Goal: Task Accomplishment & Management: Manage account settings

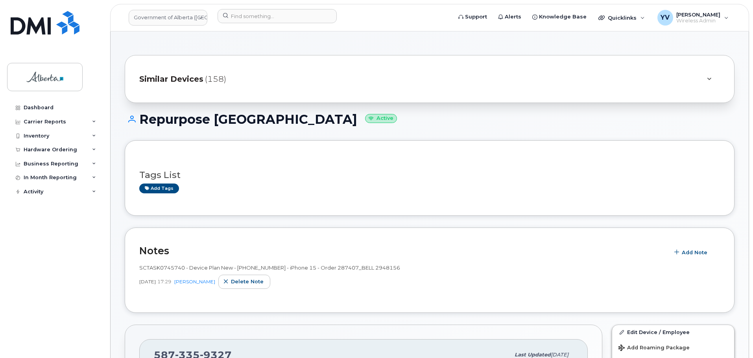
scroll to position [253, 0]
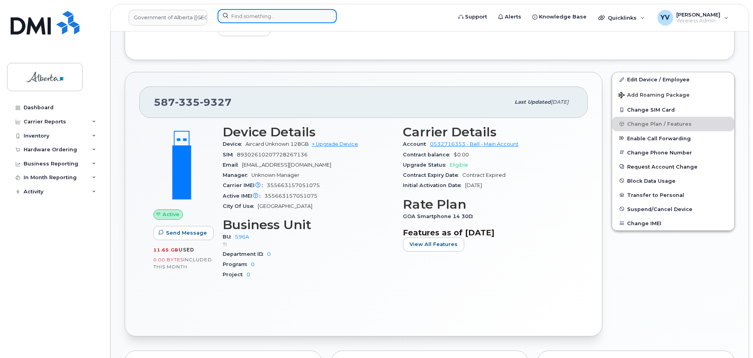
click at [253, 18] on input at bounding box center [277, 16] width 119 height 14
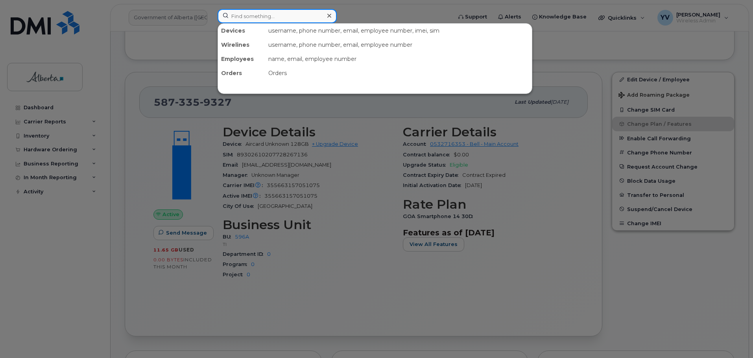
paste input "5879837790"
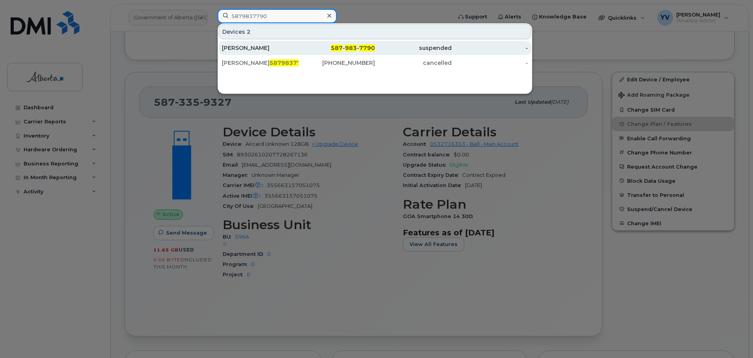
type input "5879837790"
click at [347, 47] on span "983" at bounding box center [351, 47] width 12 height 7
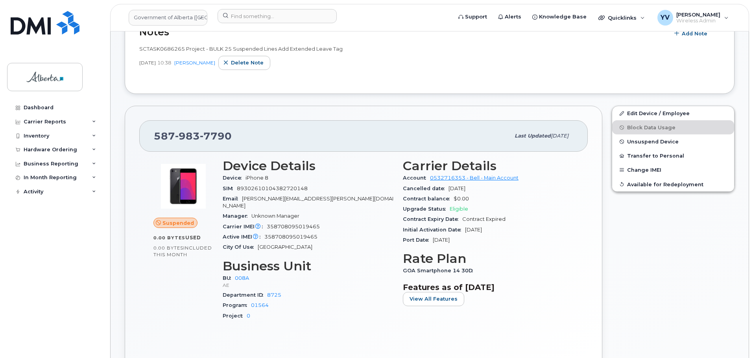
scroll to position [177, 0]
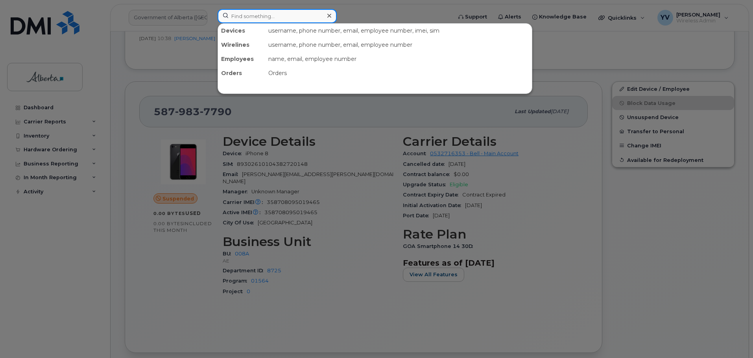
click at [236, 13] on input at bounding box center [277, 16] width 119 height 14
paste input "4038293858"
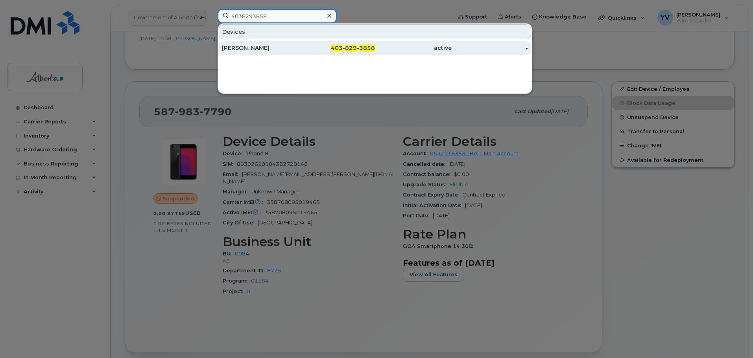
type input "4038293858"
click at [345, 46] on div "403 - 829 - 3858" at bounding box center [337, 48] width 77 height 8
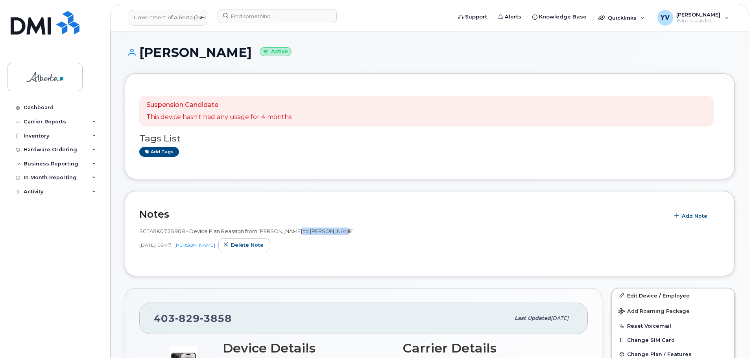
drag, startPoint x: 334, startPoint y: 231, endPoint x: 293, endPoint y: 233, distance: 40.6
click at [293, 233] on span "SCTASK0725908 - Device Plan Reassign from Kim Kraus to Shelley Tamelen." at bounding box center [247, 231] width 216 height 6
copy span "Shelley Tamelen"
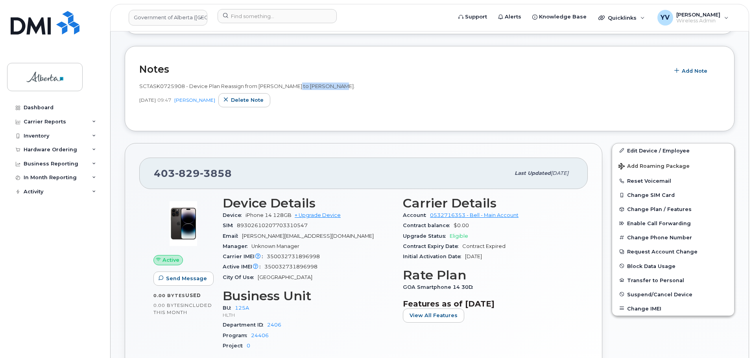
scroll to position [149, 0]
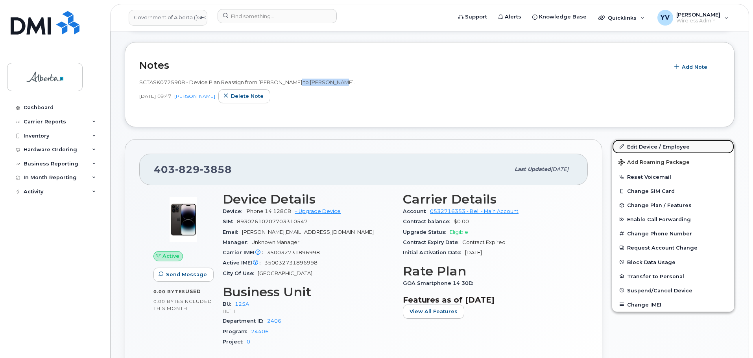
click at [641, 144] on link "Edit Device / Employee" at bounding box center [673, 147] width 122 height 14
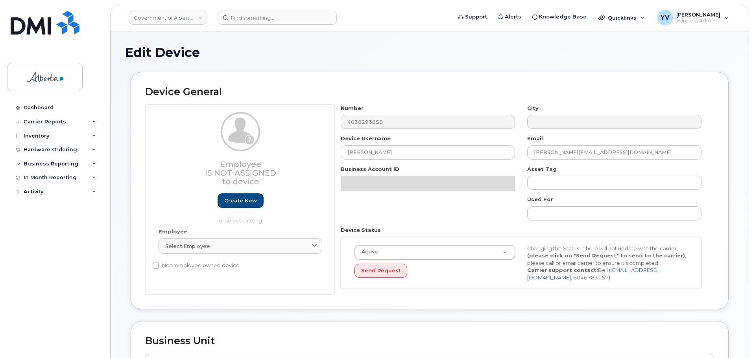
select select "4120335"
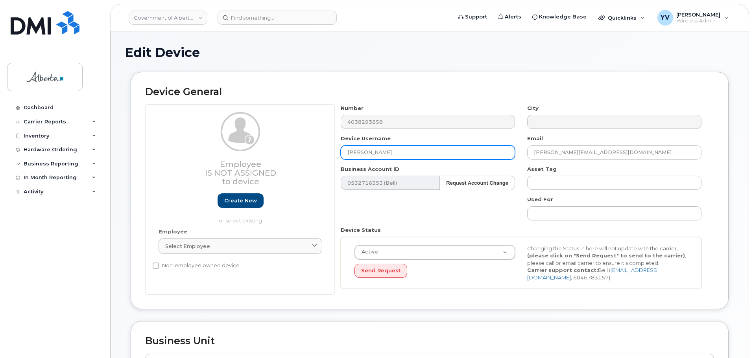
drag, startPoint x: 419, startPoint y: 155, endPoint x: 343, endPoint y: 155, distance: 75.5
click at [343, 155] on input "Shelley van Tamelen" at bounding box center [428, 153] width 174 height 14
paste input "Repurpose [GEOGRAPHIC_DATA]"
type input "Repurpose [GEOGRAPHIC_DATA]"
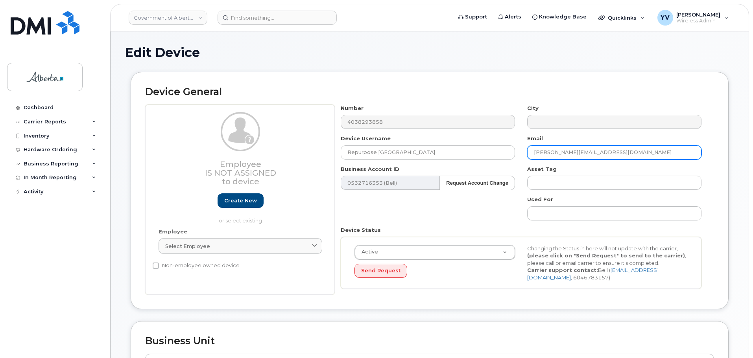
drag, startPoint x: 619, startPoint y: 151, endPoint x: 528, endPoint y: 152, distance: 91.7
click at [528, 152] on input "shelley.vantamelen@gov.ab.ca" at bounding box center [614, 153] width 174 height 14
paste input "repurpose"
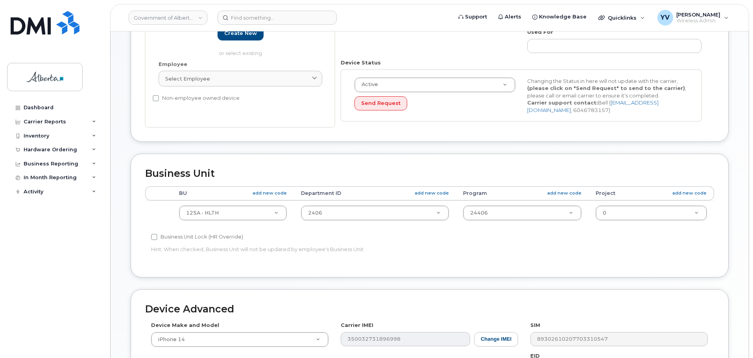
scroll to position [169, 0]
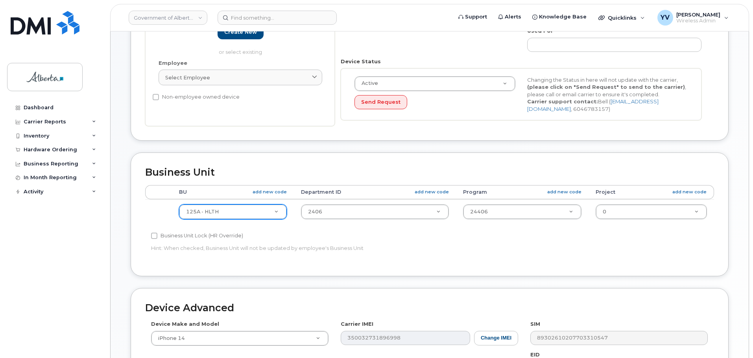
type input "[EMAIL_ADDRESS][DOMAIN_NAME]"
type input "596"
select select "4797729"
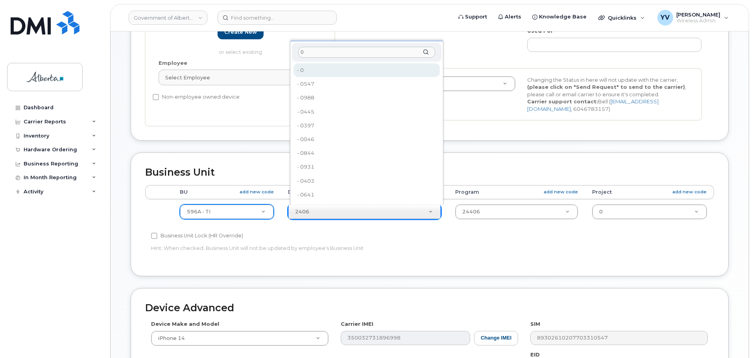
type input "0"
type input "4806341"
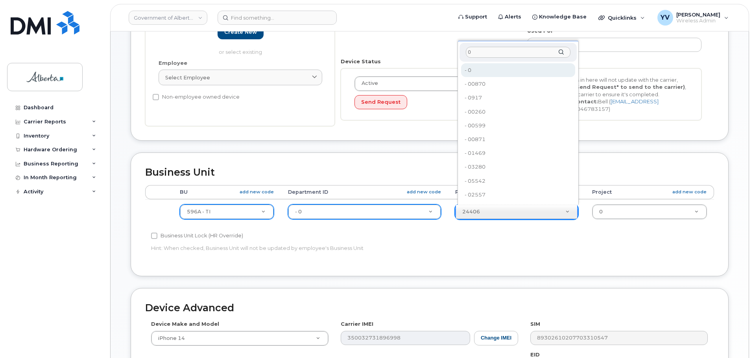
type input "0"
type input "4806366"
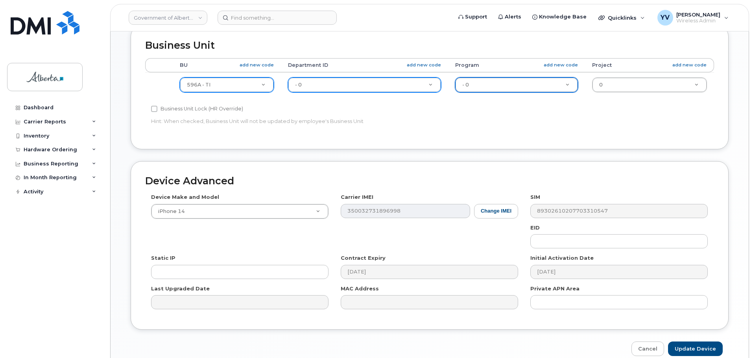
scroll to position [324, 0]
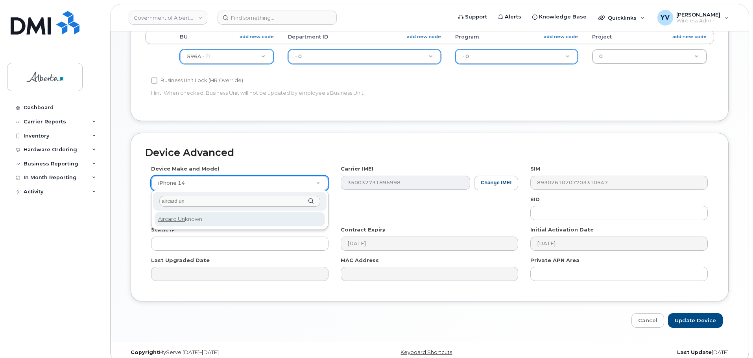
type input "aircard un"
select select "971"
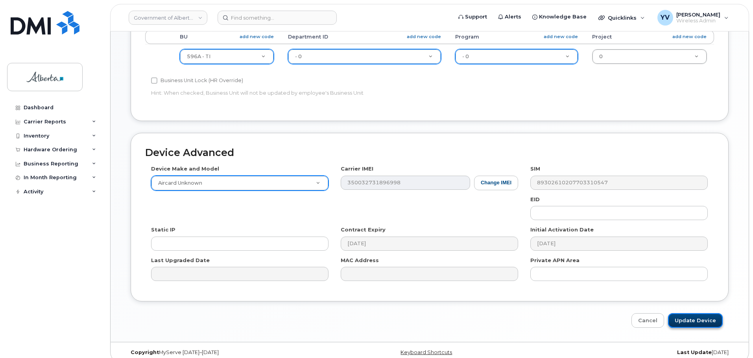
click at [696, 318] on input "Update Device" at bounding box center [695, 321] width 55 height 15
type input "Saving..."
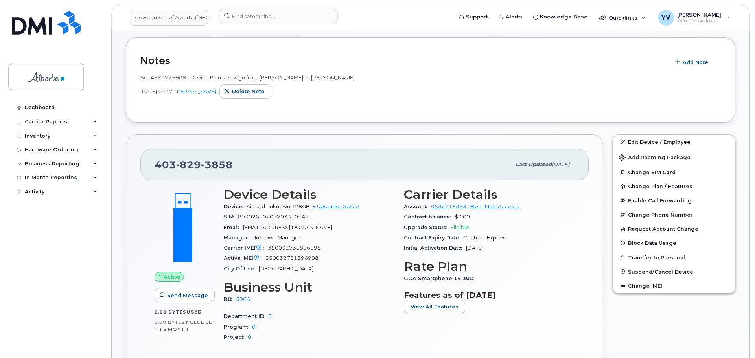
scroll to position [161, 0]
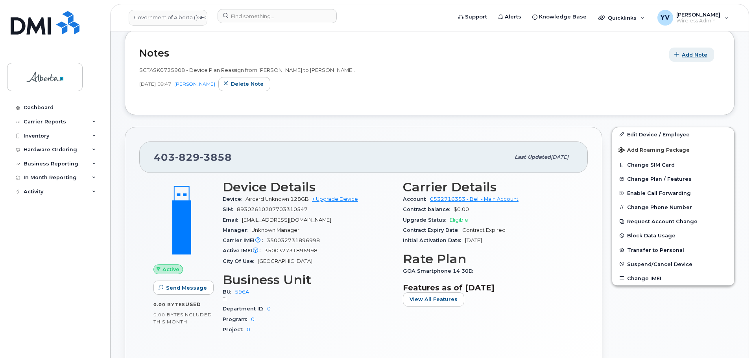
click at [694, 52] on span "Add Note" at bounding box center [695, 54] width 26 height 7
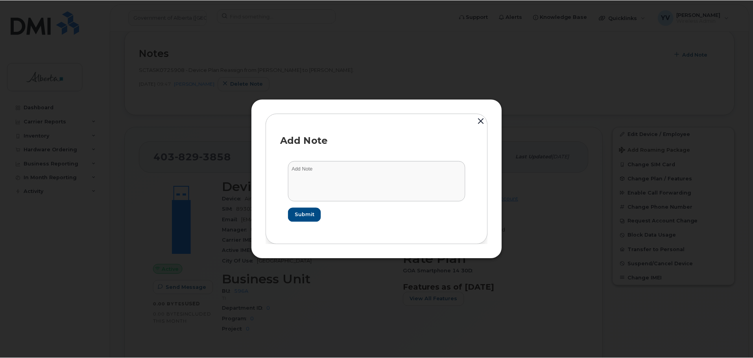
scroll to position [228, 0]
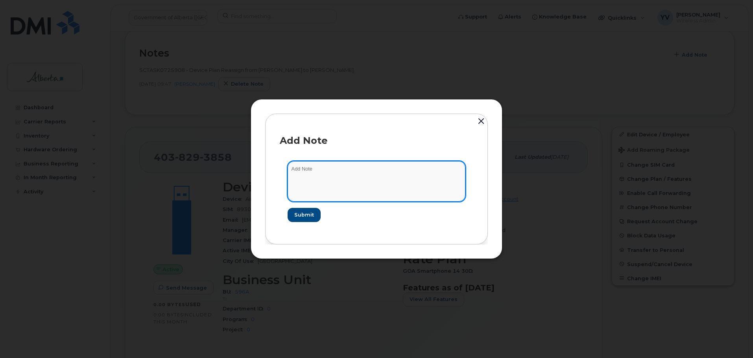
click at [297, 184] on textarea at bounding box center [377, 181] width 178 height 40
paste textarea "SCTASK0860222 Plan User Termination - (1) Cancel 4038293858 Repurpose Calgary. …"
type textarea "SCTASK0860222 Plan User Termination - (1) Cancel 4038293858 Repurpose Calgary. …"
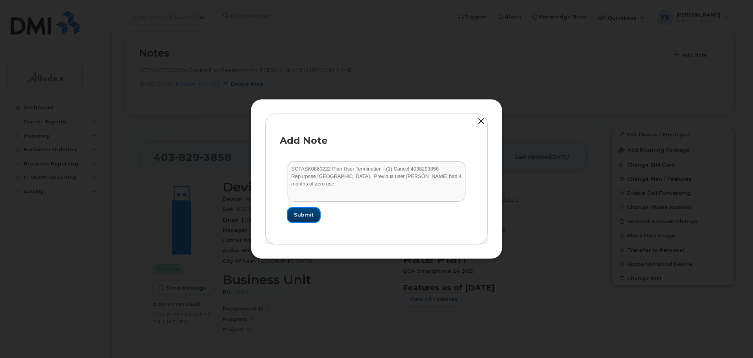
click at [303, 212] on span "Submit" at bounding box center [304, 214] width 20 height 7
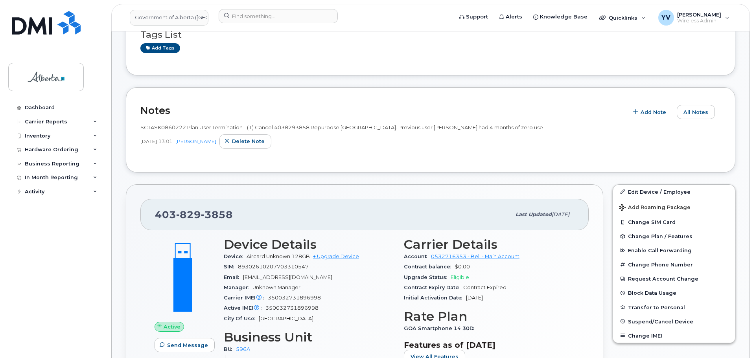
scroll to position [175, 0]
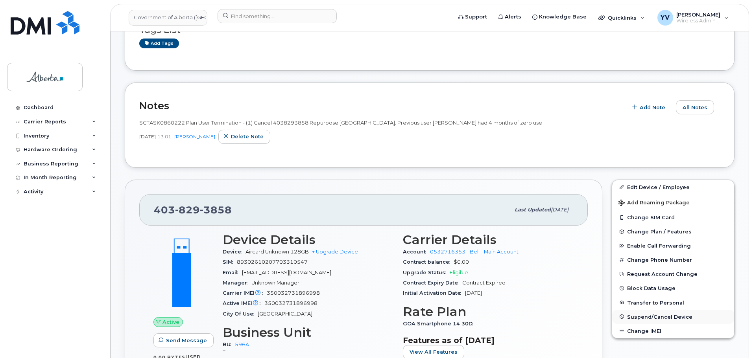
click at [648, 315] on span "Suspend/Cancel Device" at bounding box center [659, 317] width 65 height 6
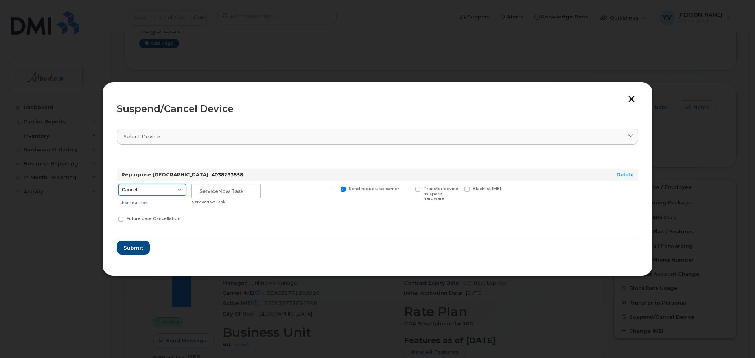
click at [178, 188] on select "Cancel Suspend - Extend Suspension Suspend - Reduced Rate Suspend - Lost Device…" at bounding box center [152, 190] width 68 height 12
select select "[object Object]"
click at [118, 184] on select "Cancel Suspend - Extend Suspension Suspend - Reduced Rate Suspend - Lost Device…" at bounding box center [152, 190] width 68 height 12
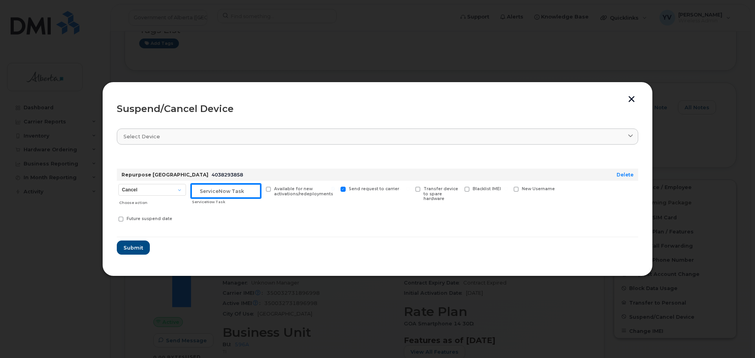
click at [208, 186] on input "text" at bounding box center [226, 191] width 70 height 14
paste input "SCTASK0860222"
type input "SCTASK0860222 Suspend"
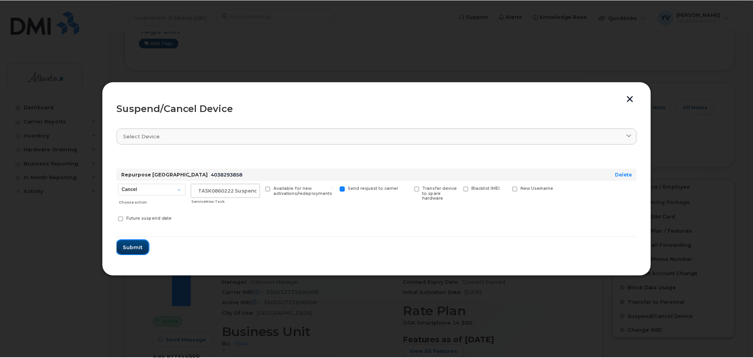
scroll to position [0, 0]
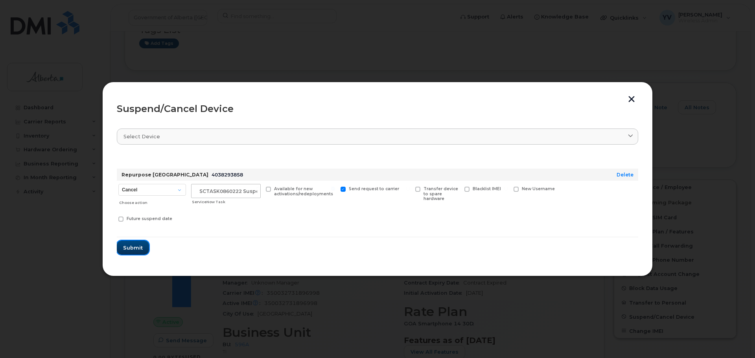
click at [136, 245] on span "Submit" at bounding box center [133, 247] width 20 height 7
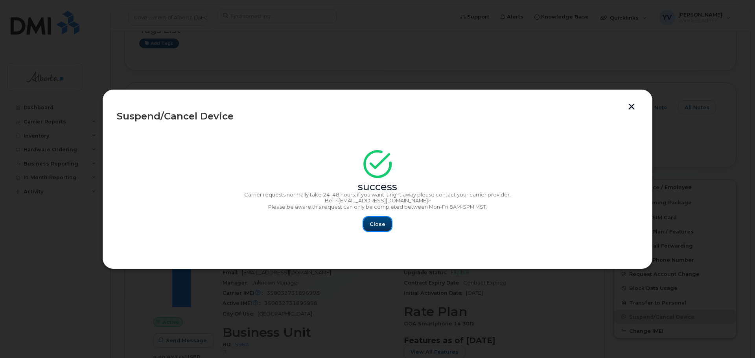
click at [377, 223] on span "Close" at bounding box center [378, 224] width 16 height 7
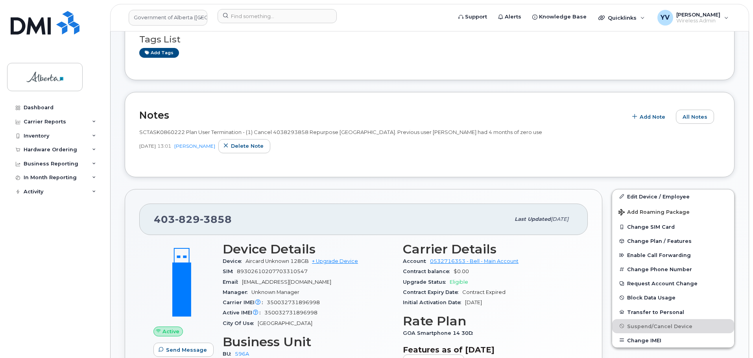
scroll to position [179, 0]
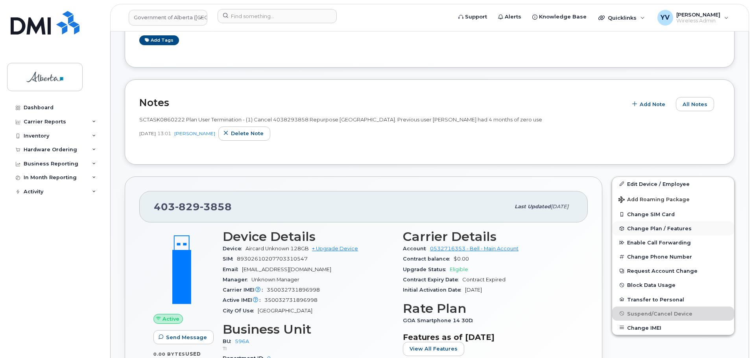
click at [629, 227] on span "Change Plan / Features" at bounding box center [659, 229] width 65 height 6
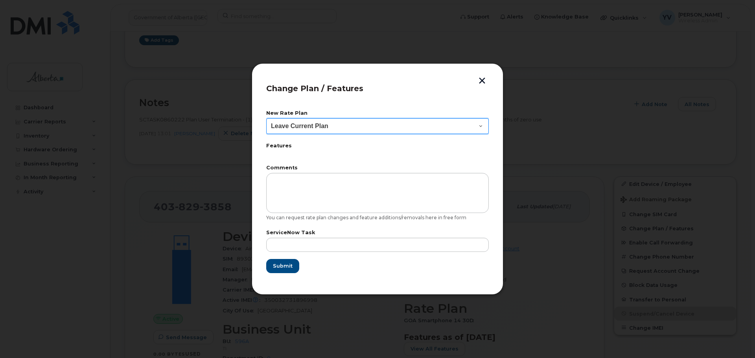
click at [477, 126] on select "Leave Current Plan GOA Data plan 9 30 d GOA–Unlimited Data Plan 9" at bounding box center [377, 126] width 223 height 16
select select "1790211"
click at [266, 118] on select "Leave Current Plan GOA Data plan 9 30 d GOA–Unlimited Data Plan 9" at bounding box center [377, 126] width 223 height 16
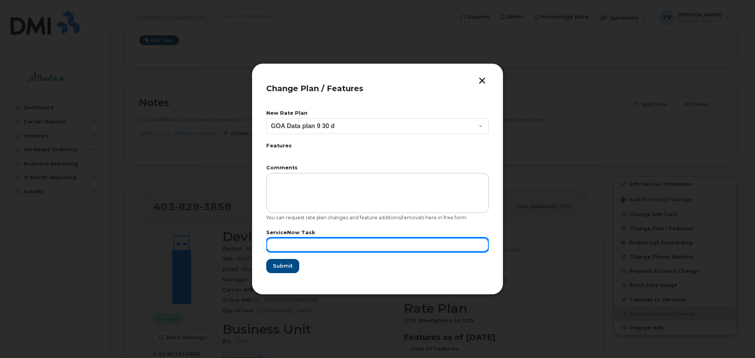
click at [284, 245] on input "text" at bounding box center [377, 245] width 223 height 14
paste input "SCTASK0860222"
type input "SCTASK0860222"
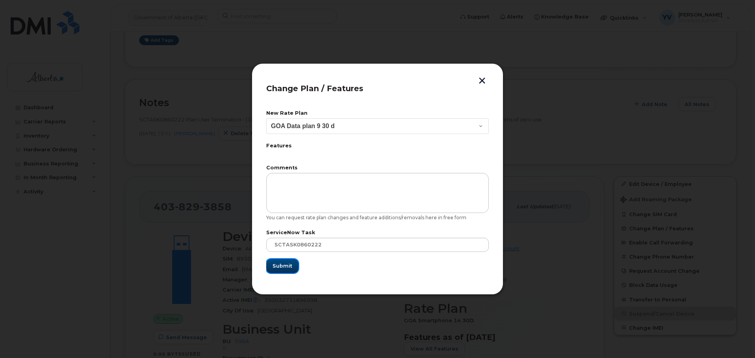
click at [287, 267] on span "Submit" at bounding box center [283, 265] width 20 height 7
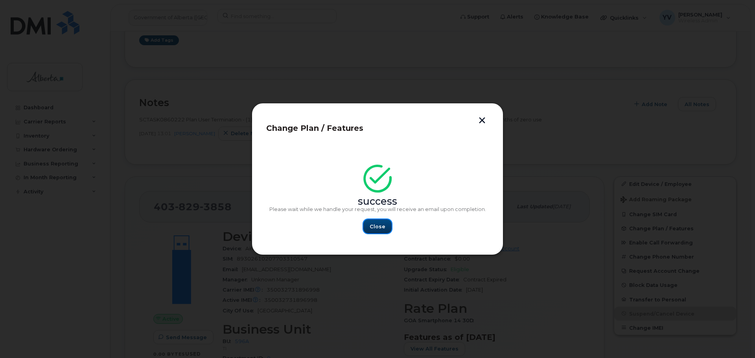
click at [376, 223] on span "Close" at bounding box center [378, 226] width 16 height 7
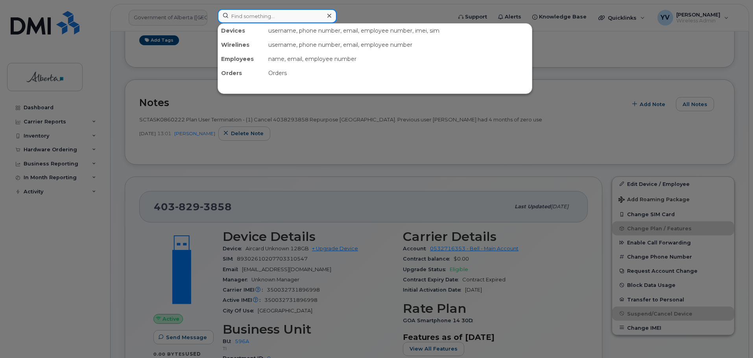
click at [245, 16] on input at bounding box center [277, 16] width 119 height 14
paste input "4035619866"
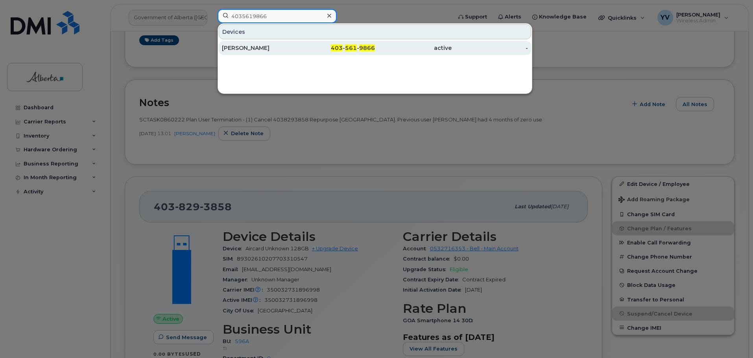
type input "4035619866"
click at [344, 50] on div "403 - 561 - 9866" at bounding box center [337, 48] width 77 height 8
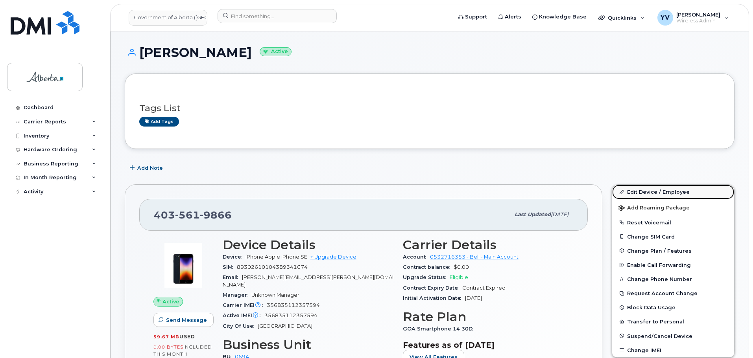
click at [642, 189] on link "Edit Device / Employee" at bounding box center [673, 192] width 122 height 14
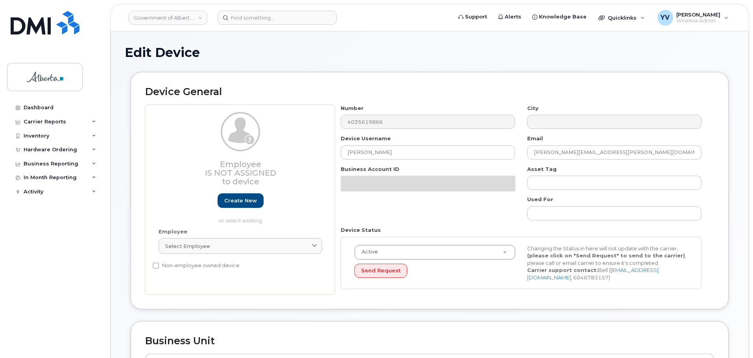
select select "4120331"
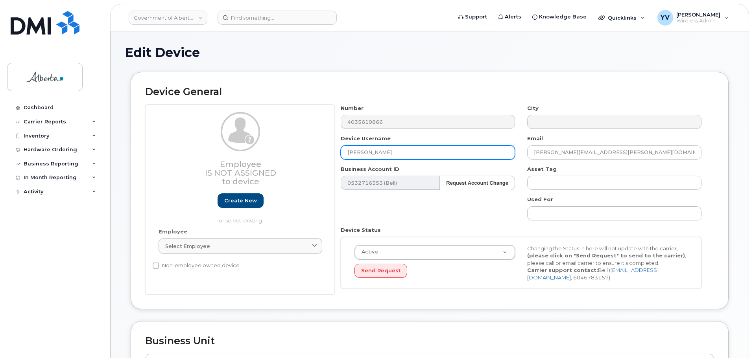
drag, startPoint x: 390, startPoint y: 154, endPoint x: 330, endPoint y: 152, distance: 59.4
click at [330, 152] on div "Employee Is not assigned to device Create new or select existing Employee Selec…" at bounding box center [429, 200] width 569 height 191
paste input "Repurpose Edmonton Calgary"
click at [404, 154] on input "Repurpose Edmonton Calgary" at bounding box center [428, 153] width 174 height 14
drag, startPoint x: 406, startPoint y: 150, endPoint x: 338, endPoint y: 149, distance: 68.5
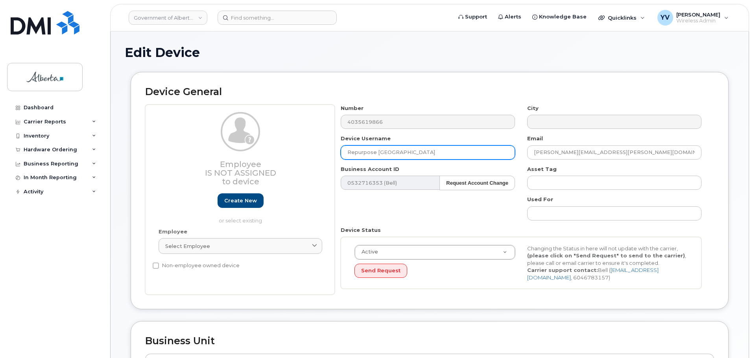
click at [338, 149] on div "Device Username Repurpose Calgary" at bounding box center [428, 147] width 186 height 25
type input "Repurpose [GEOGRAPHIC_DATA]"
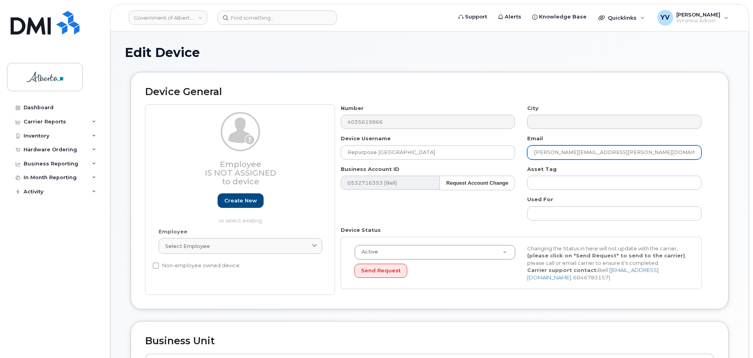
drag, startPoint x: 605, startPoint y: 153, endPoint x: 533, endPoint y: 154, distance: 72.0
click at [533, 154] on input "Jennifer.Earle@gov.ab.ca" at bounding box center [614, 153] width 174 height 14
paste input "repurpos"
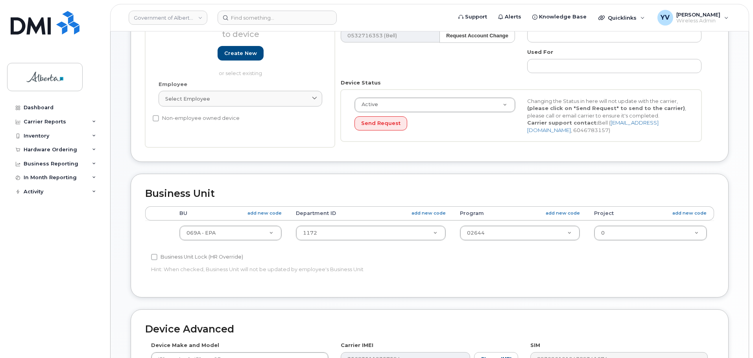
scroll to position [152, 0]
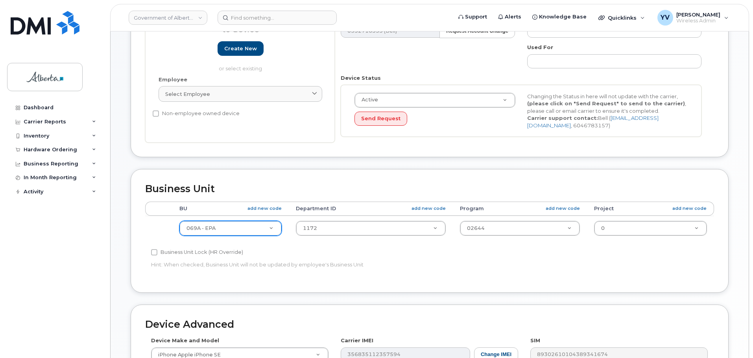
type input "[EMAIL_ADDRESS][DOMAIN_NAME]"
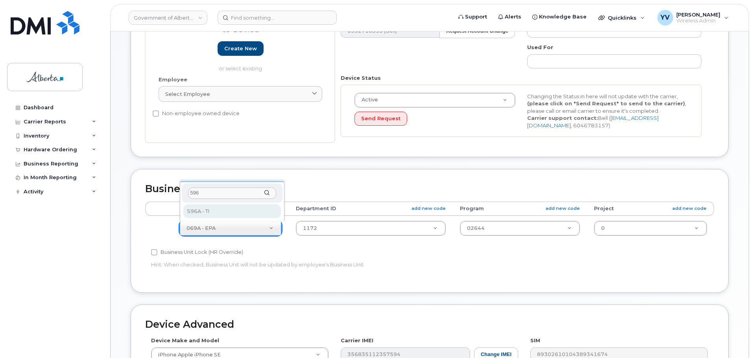
type input "596"
select select "4797729"
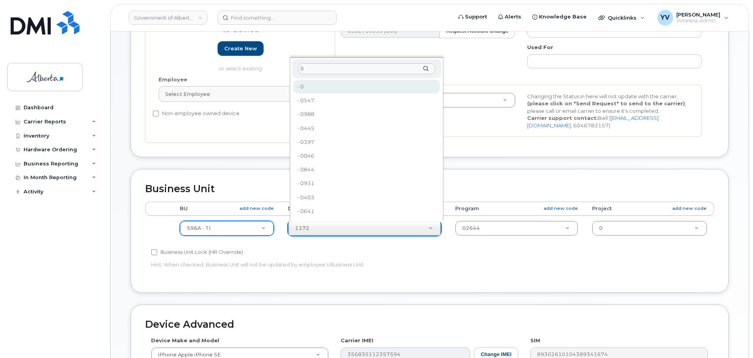
type input "0"
type input "4806341"
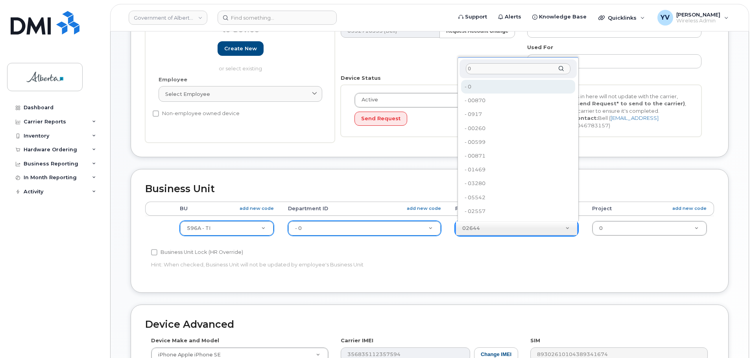
type input "0"
type input "4806366"
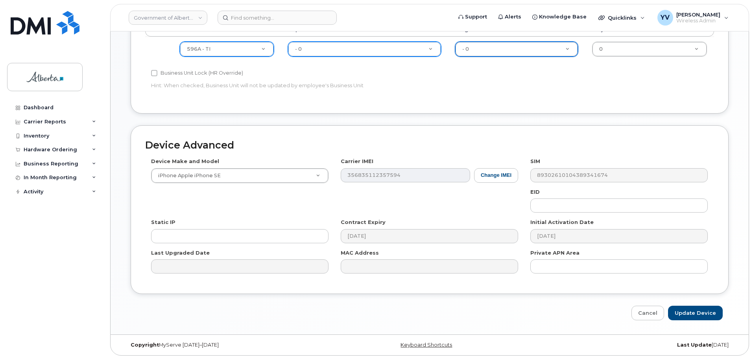
scroll to position [333, 0]
drag, startPoint x: 213, startPoint y: 170, endPoint x: 212, endPoint y: 174, distance: 4.2
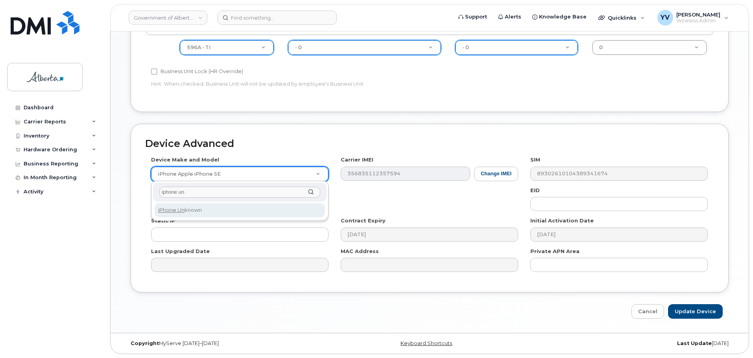
type input "iphone un"
select select "185"
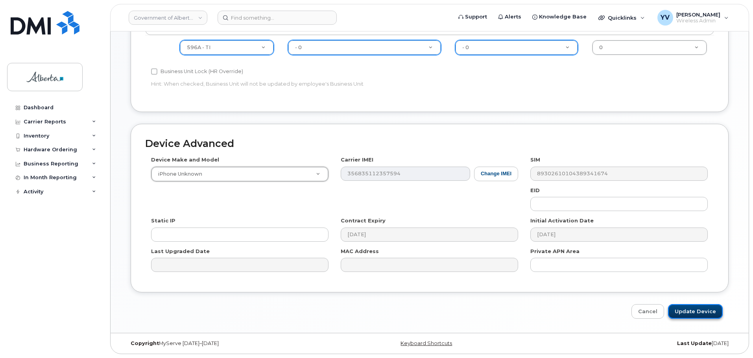
click at [707, 309] on input "Update Device" at bounding box center [695, 312] width 55 height 15
type input "Saving..."
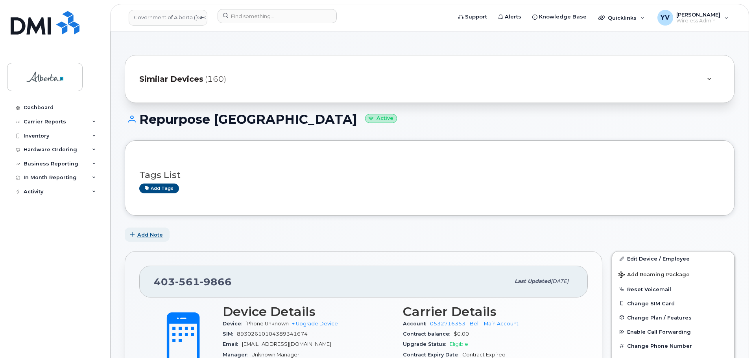
click at [150, 233] on span "Add Note" at bounding box center [150, 234] width 26 height 7
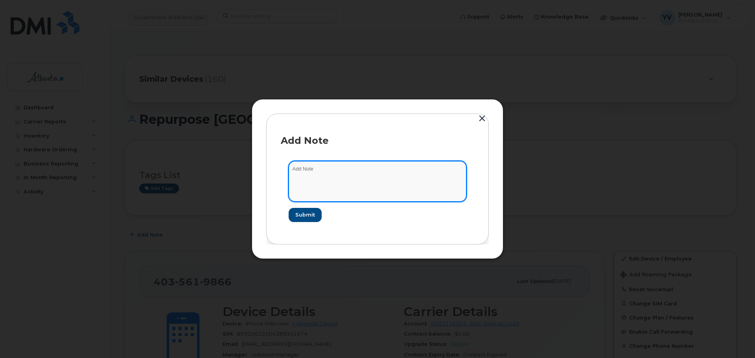
click at [301, 172] on textarea at bounding box center [378, 181] width 178 height 40
paste textarea "SCTASK0849615 Plan Cancel - [PHONE_NUMBER] Repurpose [GEOGRAPHIC_DATA]"
type textarea "SCTASK0849615 Plan Cancel - [PHONE_NUMBER] Repurpose [GEOGRAPHIC_DATA]"
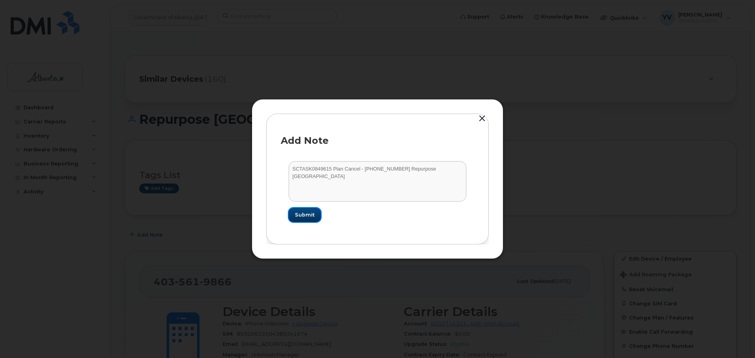
click at [301, 213] on span "Submit" at bounding box center [305, 214] width 20 height 7
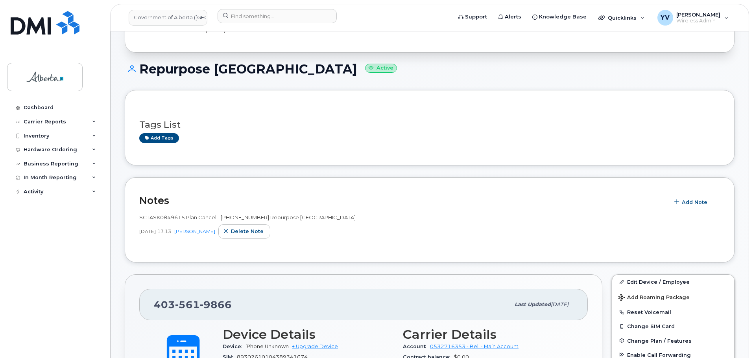
scroll to position [192, 0]
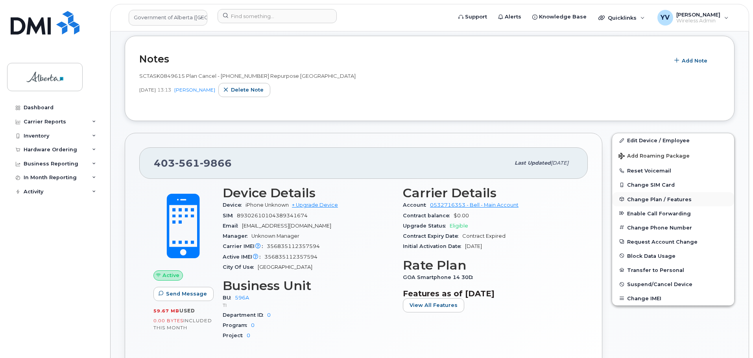
click at [647, 196] on button "Change Plan / Features" at bounding box center [673, 199] width 122 height 14
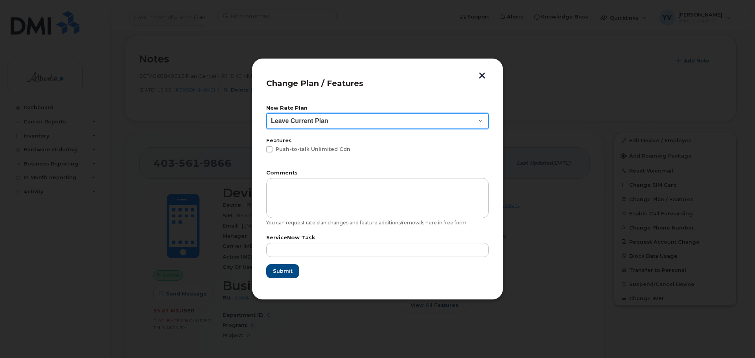
click at [480, 120] on select "Leave Current Plan GOA - Voice Plan 5 GOA Unlimited Smartphone 14 GOA-Voice Pla…" at bounding box center [377, 121] width 223 height 16
click at [726, 119] on div at bounding box center [377, 179] width 755 height 358
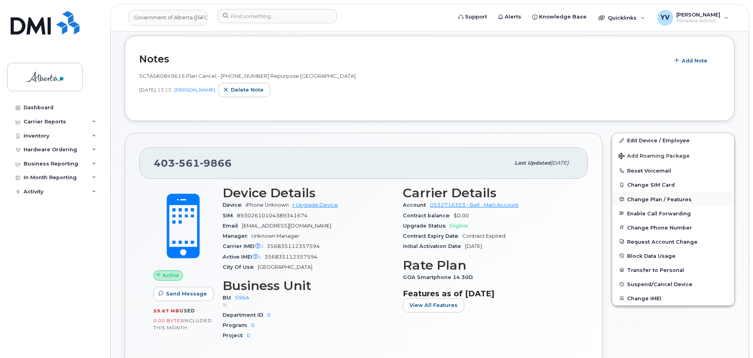
click at [655, 199] on span "Change Plan / Features" at bounding box center [659, 199] width 65 height 6
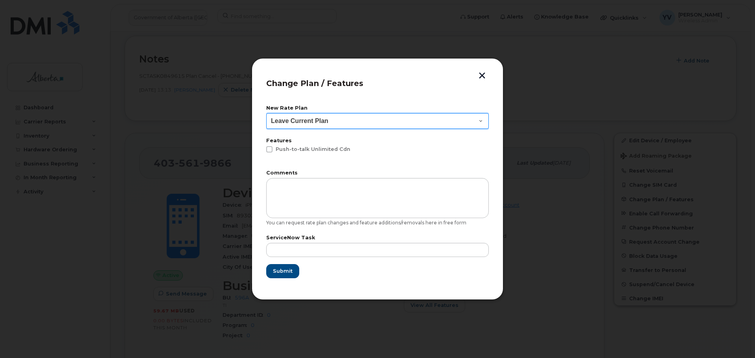
click at [480, 118] on select "Leave Current Plan GOA - Voice Plan 5 GOA Unlimited Smartphone 14 GOA-Voice Pla…" at bounding box center [377, 121] width 223 height 16
click at [604, 154] on div at bounding box center [377, 179] width 755 height 358
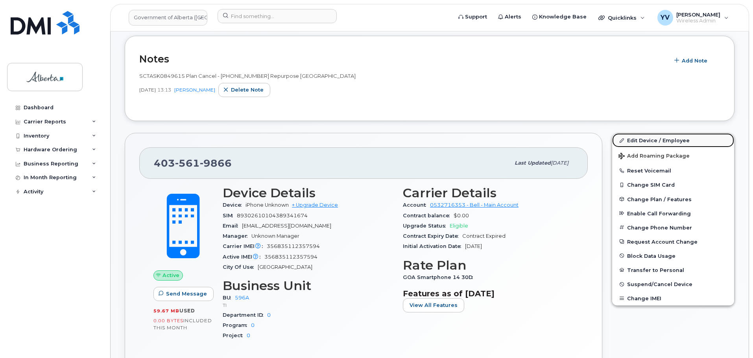
click at [635, 135] on link "Edit Device / Employee" at bounding box center [673, 140] width 122 height 14
click at [638, 138] on link "Edit Device / Employee" at bounding box center [673, 140] width 122 height 14
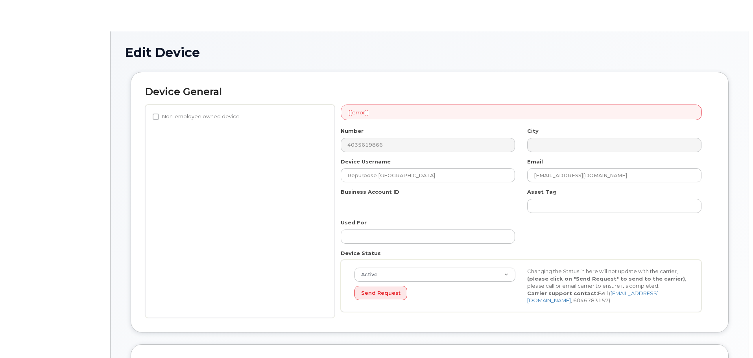
select select "4797729"
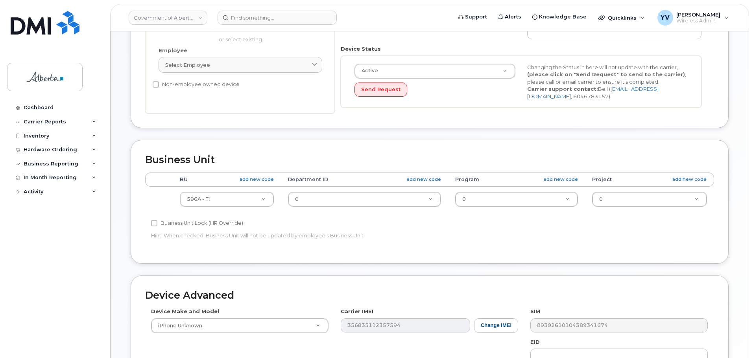
scroll to position [186, 0]
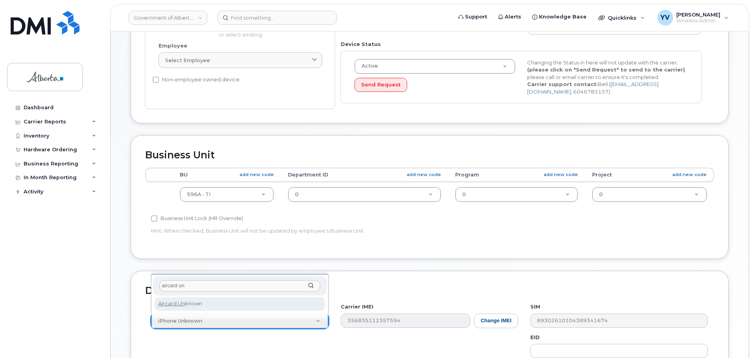
type input "aircard un"
select select "971"
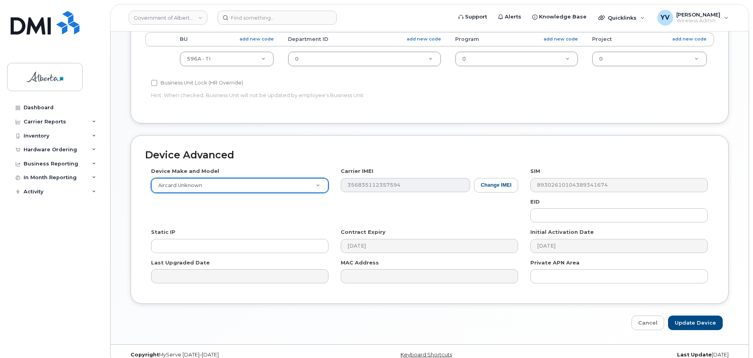
scroll to position [323, 0]
click at [695, 323] on input "Update Device" at bounding box center [695, 322] width 55 height 15
type input "Saving..."
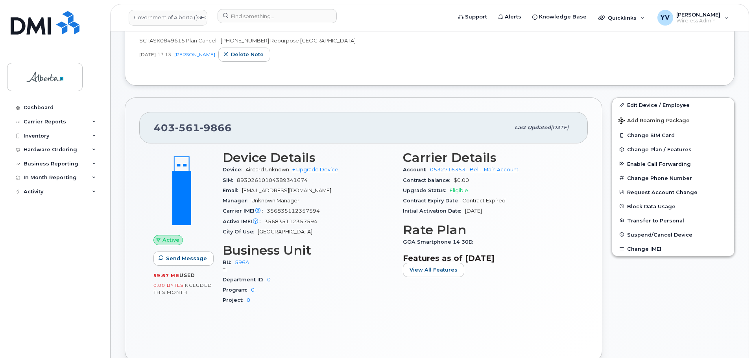
scroll to position [183, 0]
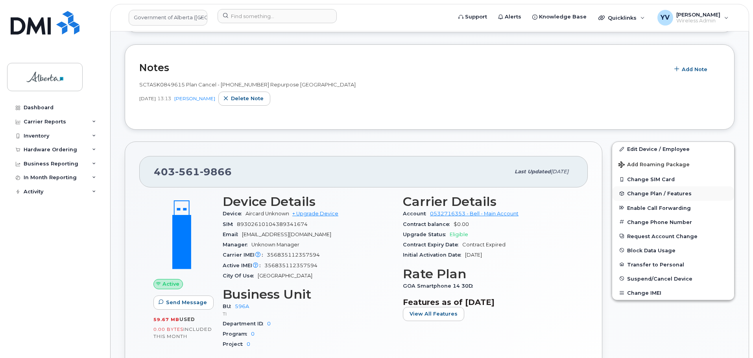
click at [634, 193] on span "Change Plan / Features" at bounding box center [659, 194] width 65 height 6
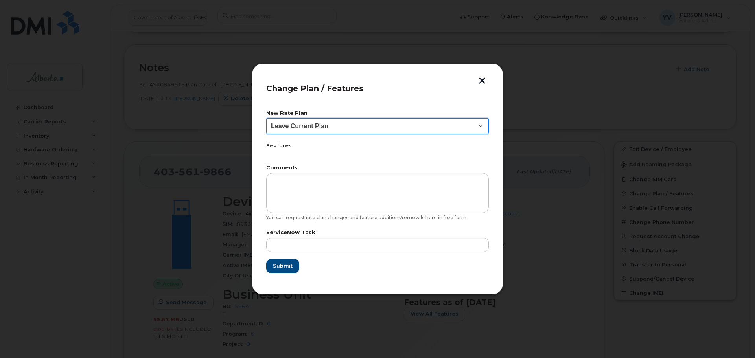
click at [481, 125] on select "Leave Current Plan GOA Data plan 9 30 d GOA–Unlimited Data Plan 9" at bounding box center [377, 126] width 223 height 16
select select "1790211"
click at [266, 118] on select "Leave Current Plan GOA Data plan 9 30 d GOA–Unlimited Data Plan 9" at bounding box center [377, 126] width 223 height 16
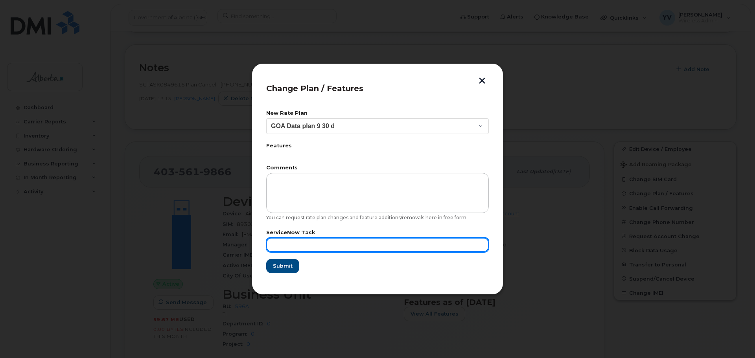
click at [279, 244] on input "text" at bounding box center [377, 245] width 223 height 14
paste input "SCTASK0849615"
type input "SCTASK0849615"
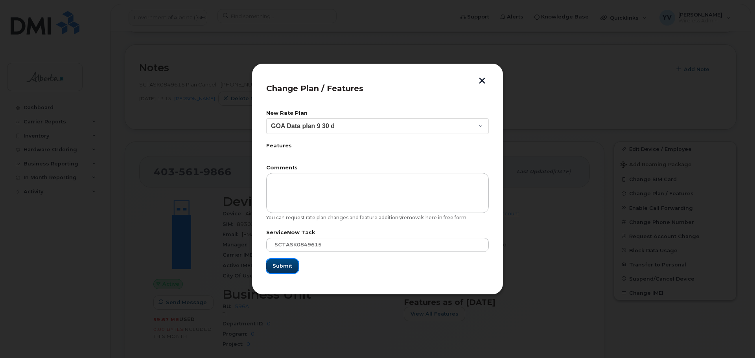
click at [281, 266] on span "Submit" at bounding box center [283, 265] width 20 height 7
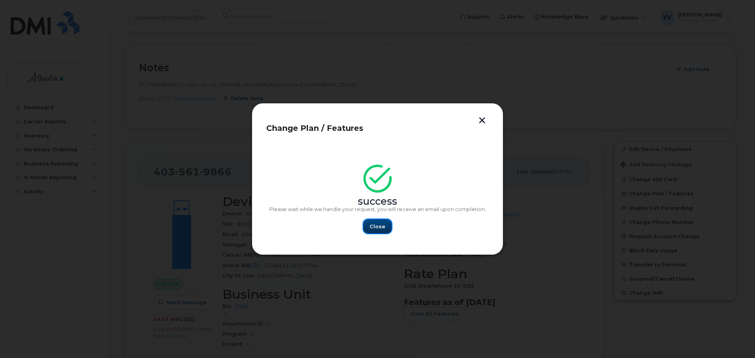
click at [370, 227] on button "Close" at bounding box center [378, 227] width 28 height 14
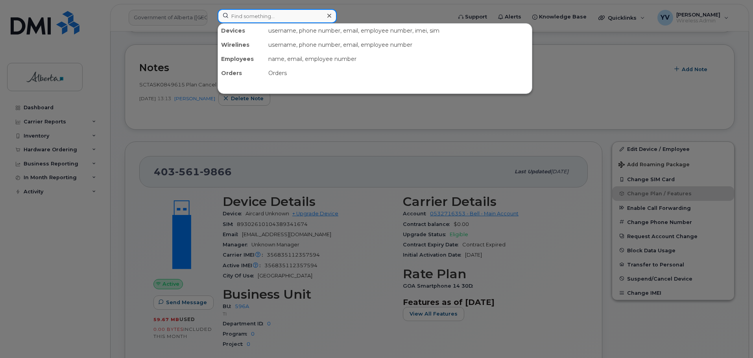
click at [244, 14] on input at bounding box center [277, 16] width 119 height 14
paste input "7804054153"
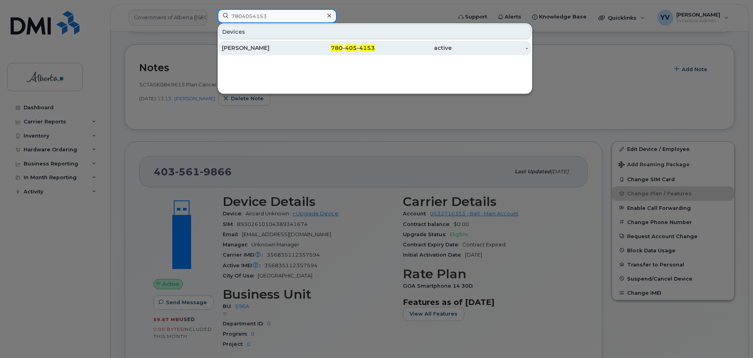
type input "7804054153"
click at [354, 48] on span "405" at bounding box center [351, 47] width 12 height 7
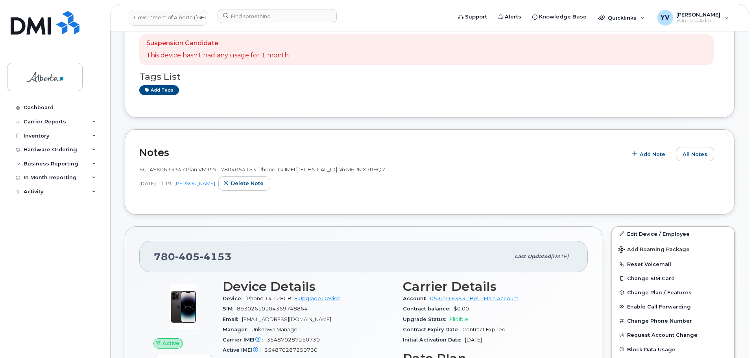
scroll to position [208, 0]
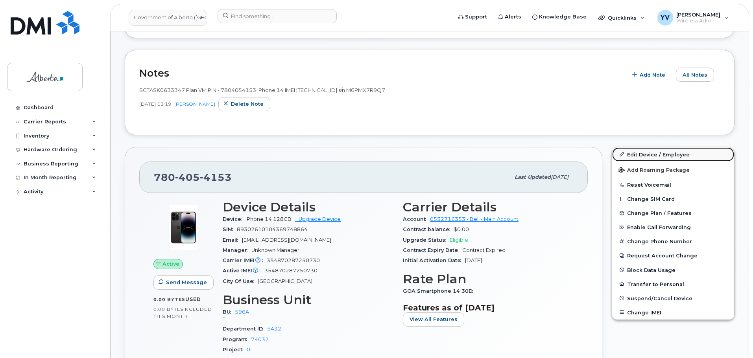
click at [641, 152] on link "Edit Device / Employee" at bounding box center [673, 155] width 122 height 14
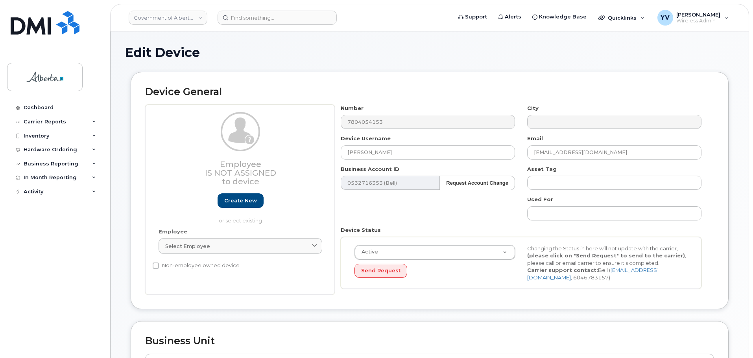
select select "4797729"
drag, startPoint x: 377, startPoint y: 153, endPoint x: 348, endPoint y: 151, distance: 29.6
click at [348, 151] on input "[PERSON_NAME]" at bounding box center [428, 153] width 174 height 14
paste input "Repurpose [GEOGRAPHIC_DATA]"
type input "Repurpose [GEOGRAPHIC_DATA]"
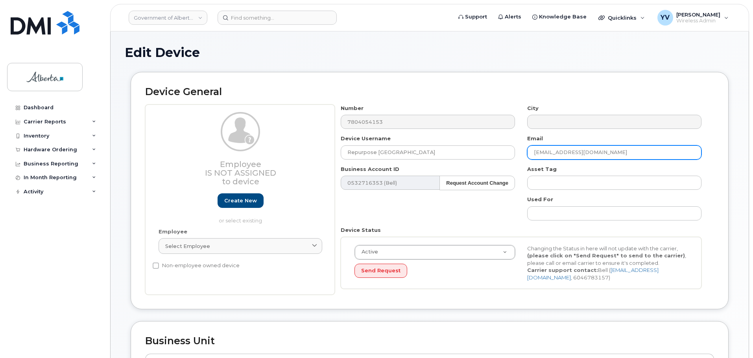
drag, startPoint x: 592, startPoint y: 153, endPoint x: 533, endPoint y: 152, distance: 58.6
click at [533, 152] on input "[EMAIL_ADDRESS][DOMAIN_NAME]" at bounding box center [614, 153] width 174 height 14
paste input "repurpose"
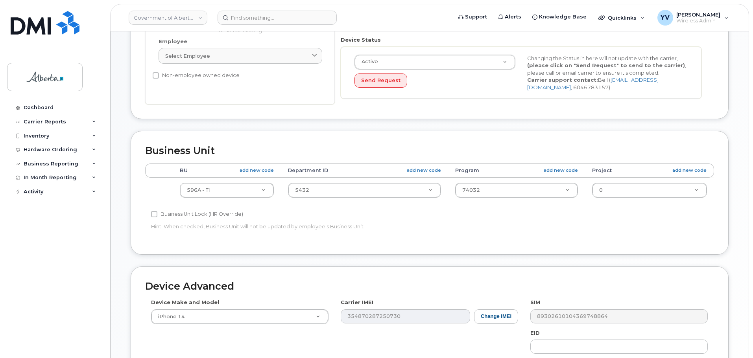
scroll to position [192, 0]
type input "[EMAIL_ADDRESS][DOMAIN_NAME]"
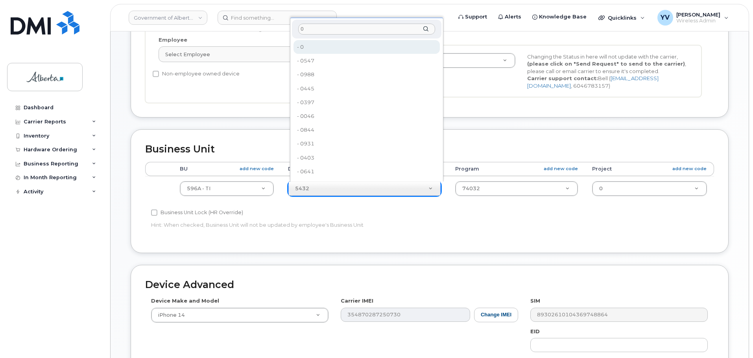
type input "0"
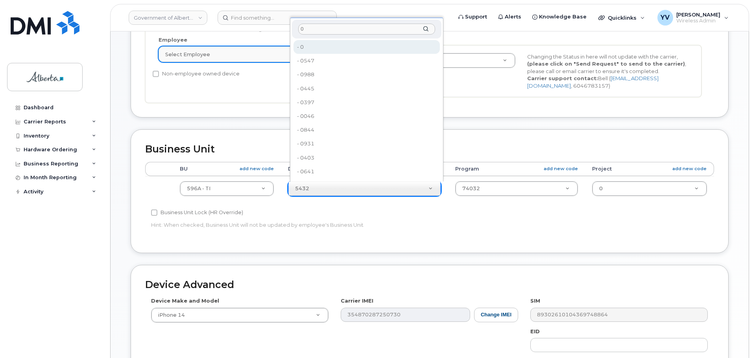
type input "4806341"
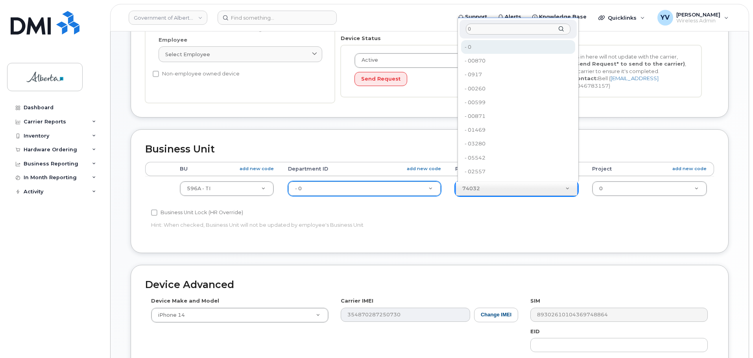
type input "0"
type input "4806366"
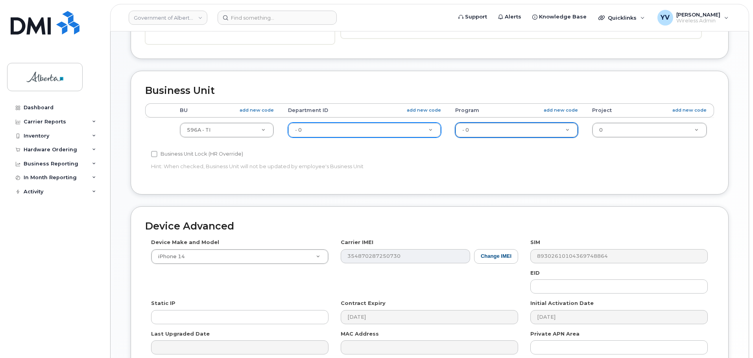
scroll to position [250, 0]
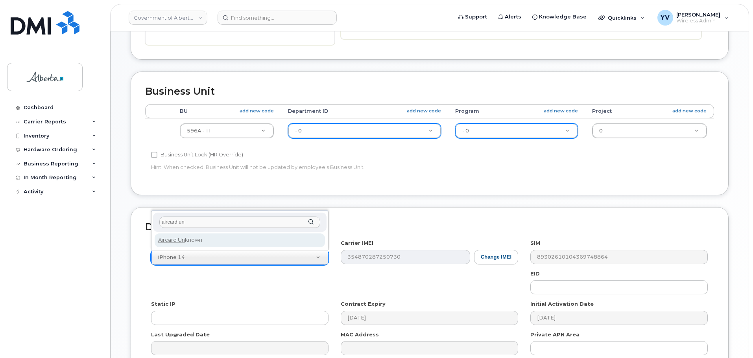
type input "aircard un"
select select "971"
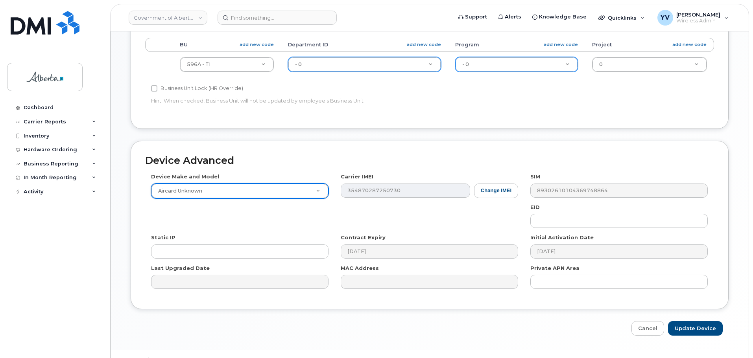
scroll to position [326, 0]
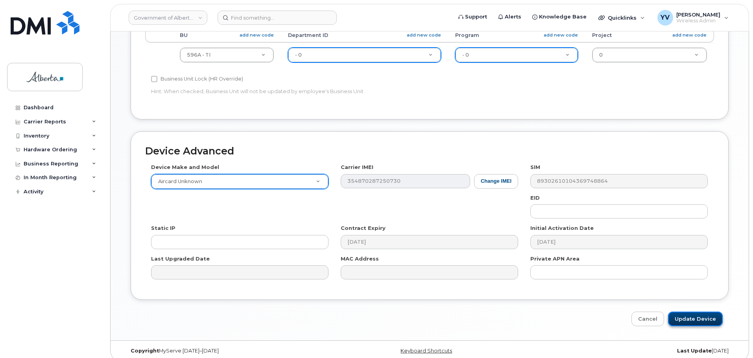
click at [699, 318] on input "Update Device" at bounding box center [695, 319] width 55 height 15
type input "Saving..."
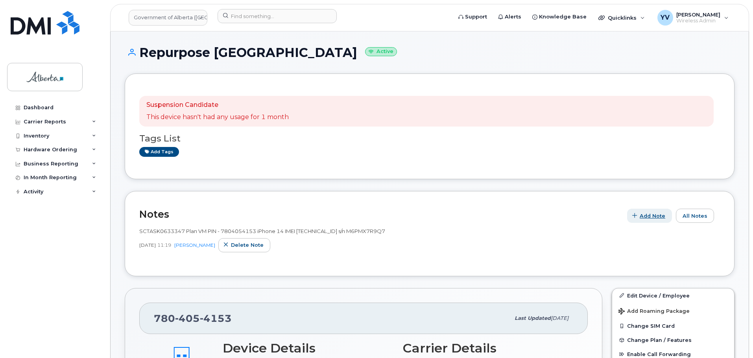
click at [656, 212] on span "Add Note" at bounding box center [653, 215] width 26 height 7
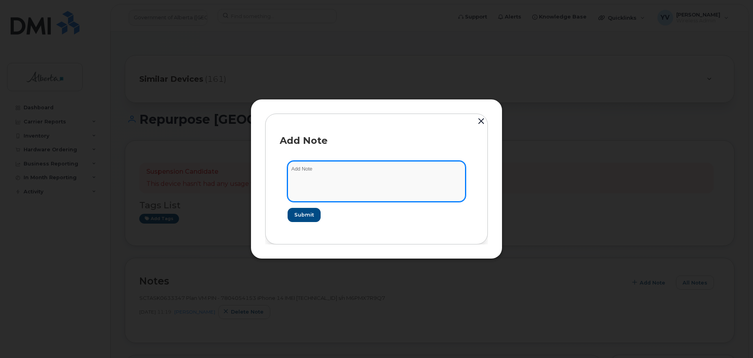
click at [310, 176] on textarea at bounding box center [377, 181] width 178 height 40
paste textarea "SCTASK0856982 Plan Cancel - (1) 7804054153 Repurpose Edmonton"
type textarea "SCTASK0856982 Plan Cancel - (1) 7804054153 Repurpose Edmonton"
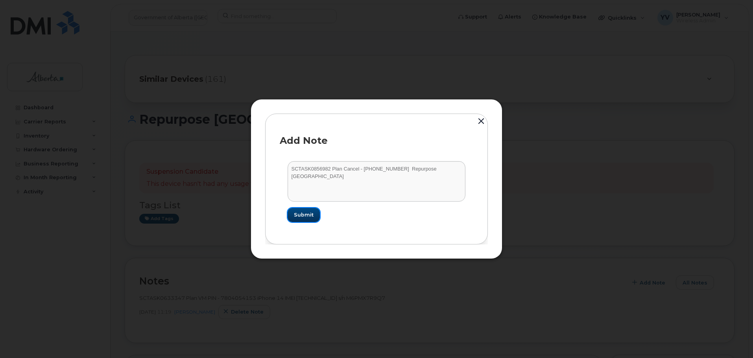
click at [304, 214] on span "Submit" at bounding box center [304, 214] width 20 height 7
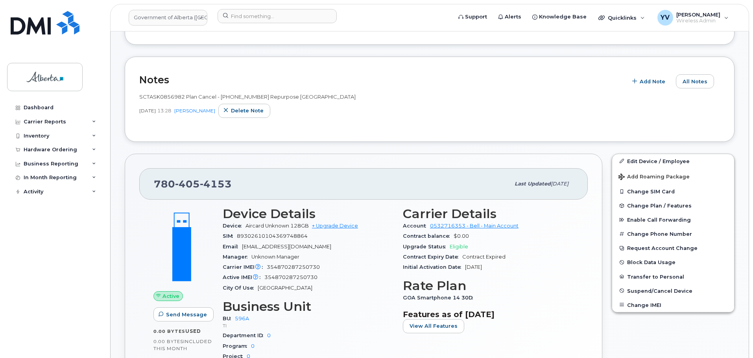
scroll to position [220, 0]
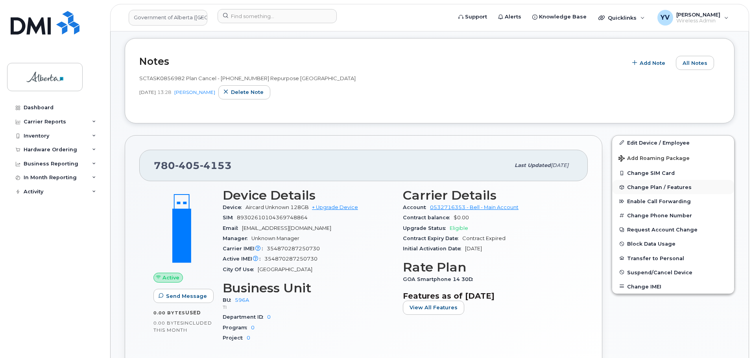
click at [645, 188] on span "Change Plan / Features" at bounding box center [659, 188] width 65 height 6
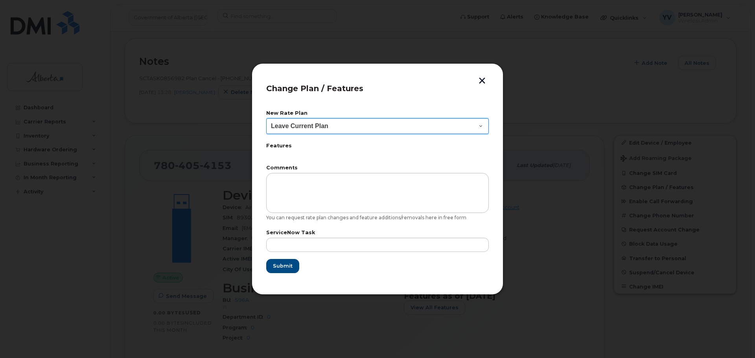
click at [479, 123] on select "Leave Current Plan GOA Data plan 9 30 d GOA–Unlimited Data Plan 9" at bounding box center [377, 126] width 223 height 16
select select "1790211"
click at [266, 118] on select "Leave Current Plan GOA Data plan 9 30 d GOA–Unlimited Data Plan 9" at bounding box center [377, 126] width 223 height 16
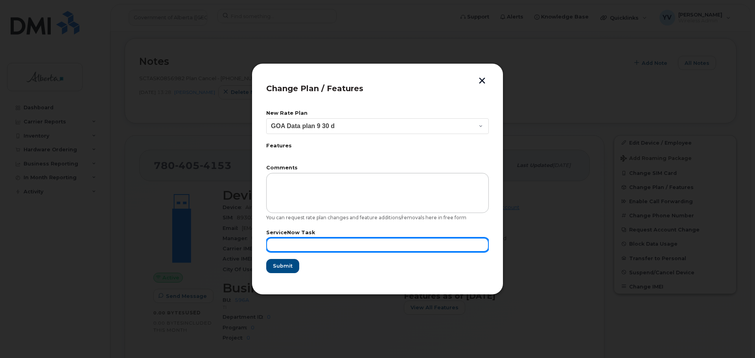
click at [282, 247] on input "text" at bounding box center [377, 245] width 223 height 14
paste input "SCTASK0856982"
type input "SCTASK0856982"
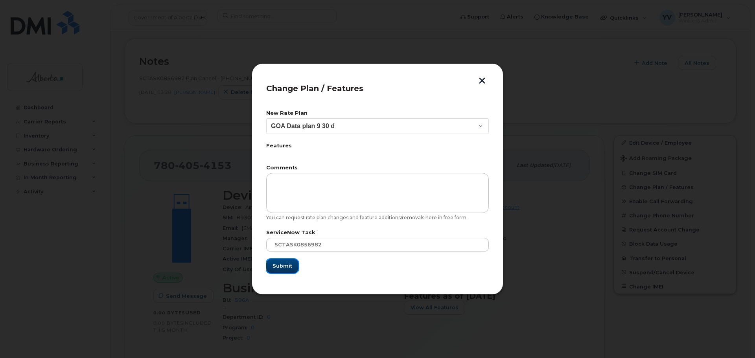
click at [279, 265] on span "Submit" at bounding box center [283, 265] width 20 height 7
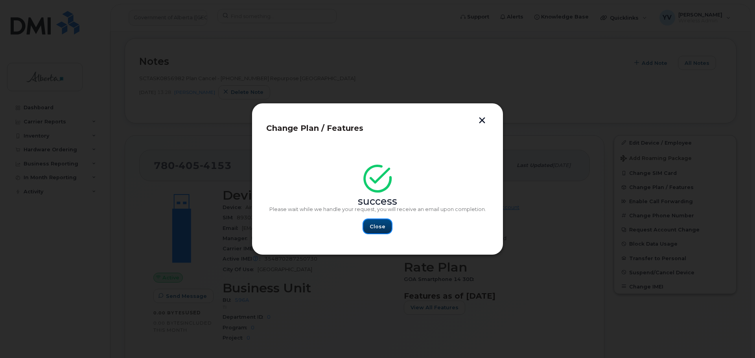
click at [381, 227] on span "Close" at bounding box center [378, 226] width 16 height 7
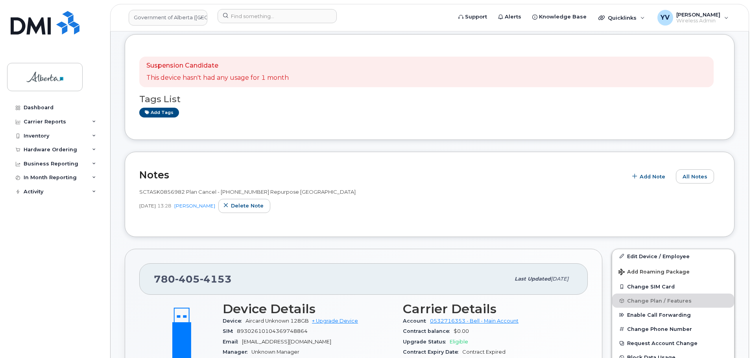
scroll to position [73, 0]
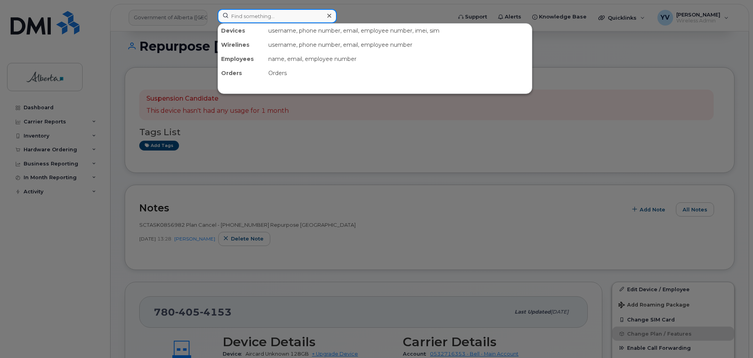
click at [239, 15] on input at bounding box center [277, 16] width 119 height 14
paste input "7802938215"
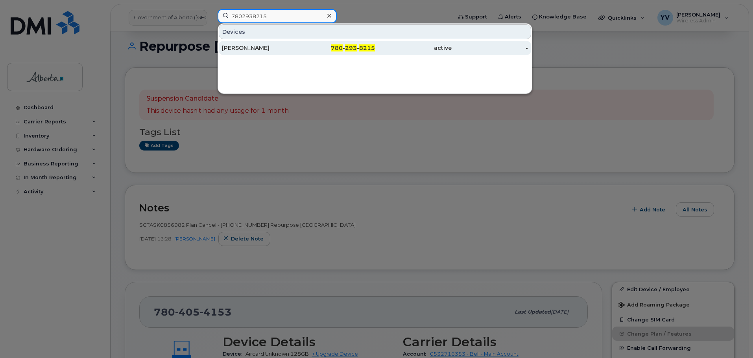
type input "7802938215"
click at [354, 45] on div "780 - 293 - 8215" at bounding box center [337, 48] width 77 height 8
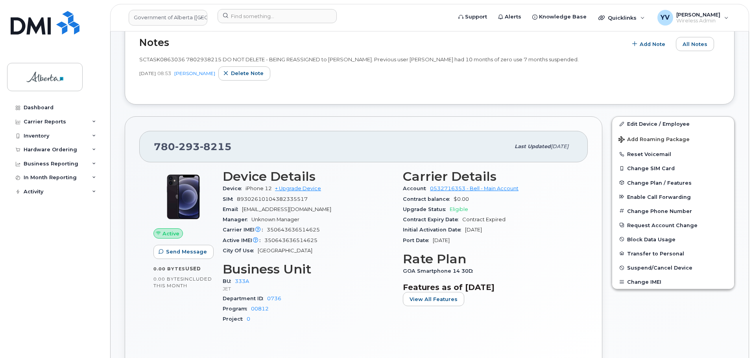
scroll to position [85, 0]
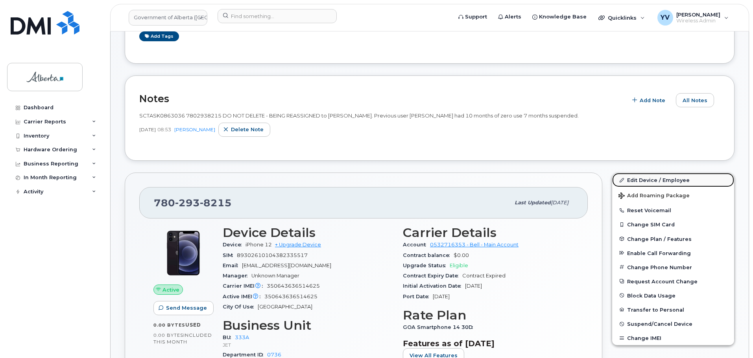
click at [636, 179] on link "Edit Device / Employee" at bounding box center [673, 180] width 122 height 14
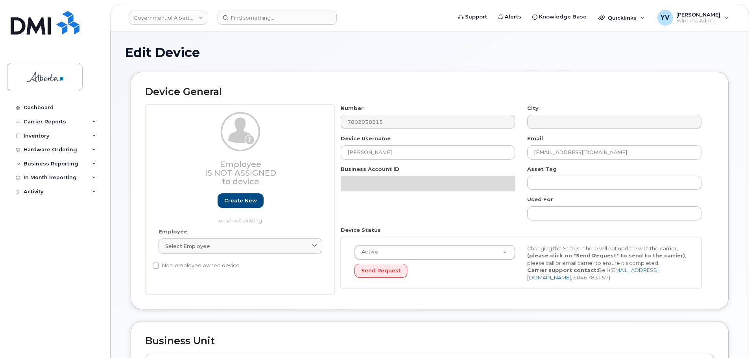
select select "4206363"
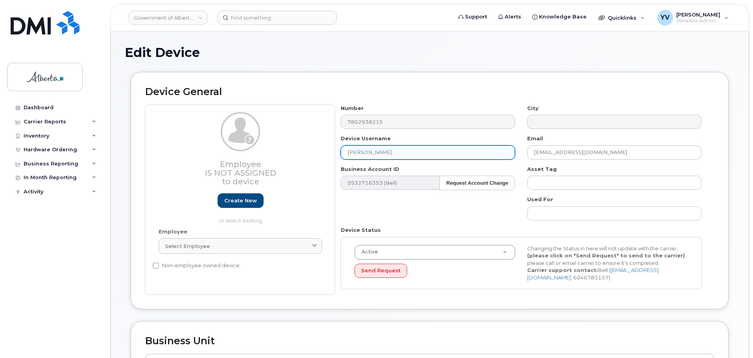
drag, startPoint x: 389, startPoint y: 154, endPoint x: 347, endPoint y: 153, distance: 42.1
click at [347, 153] on input "Katrean Halabi" at bounding box center [428, 153] width 174 height 14
paste input "[PERSON_NAME]"
type input "[PERSON_NAME]"
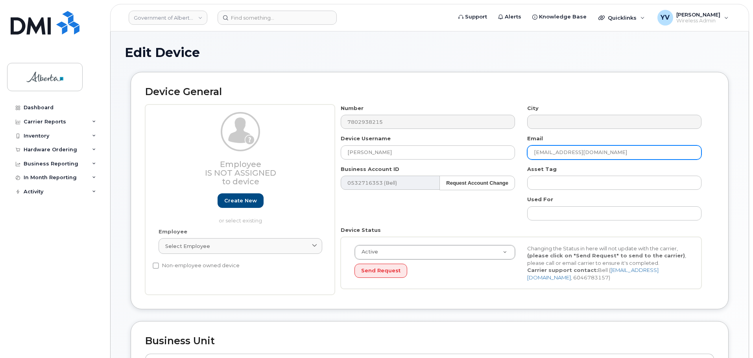
drag, startPoint x: 604, startPoint y: 149, endPoint x: 525, endPoint y: 156, distance: 79.4
click at [525, 155] on div "Email Katrean.Halabi@gov.ab.ca" at bounding box center [614, 147] width 186 height 25
paste input "Brajesh.Ranjan"
click at [543, 150] on input "Brajesh.Ranjan@gov.ab.ca" at bounding box center [614, 153] width 174 height 14
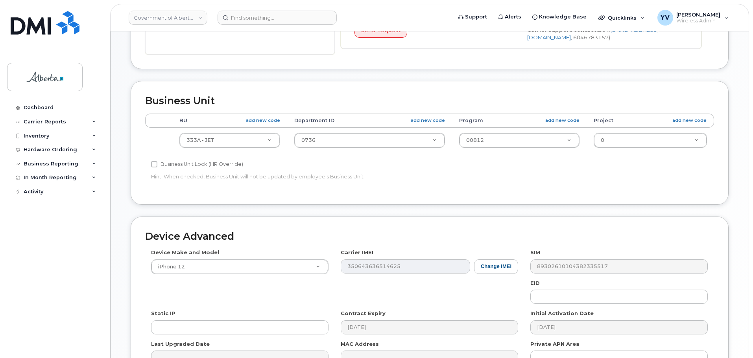
scroll to position [244, 0]
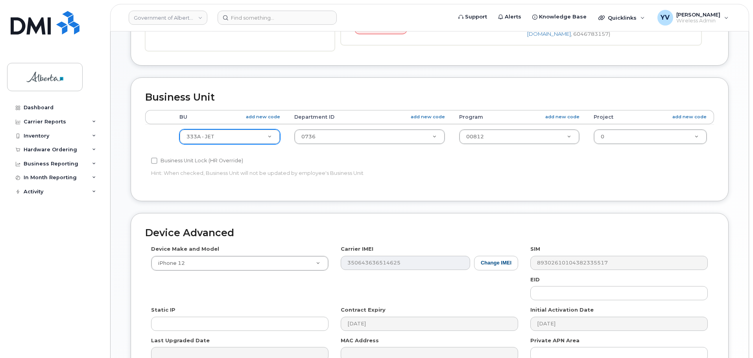
type input "Brajesh.Ranjan@gov.ab.ca"
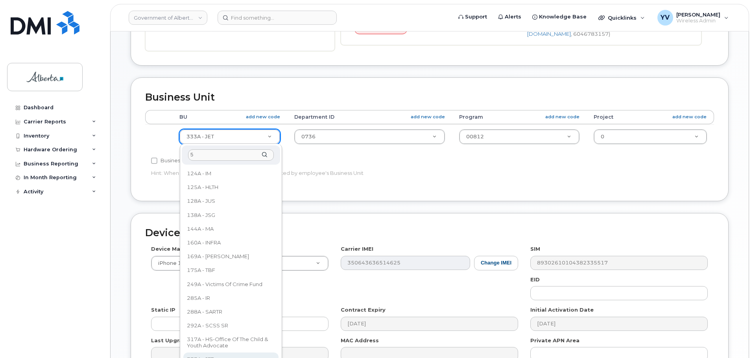
scroll to position [0, 0]
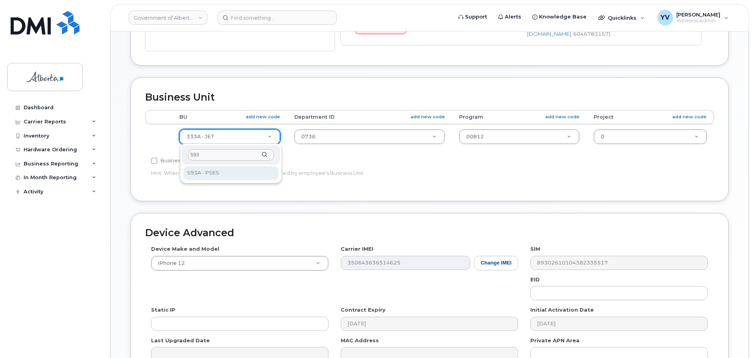
type input "593"
select select "4797682"
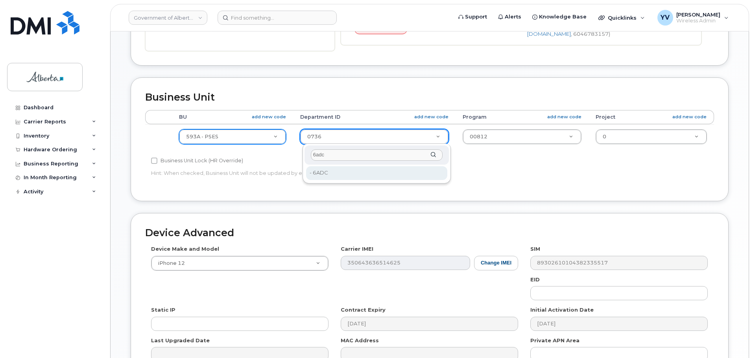
type input "6adc"
type input "5645836"
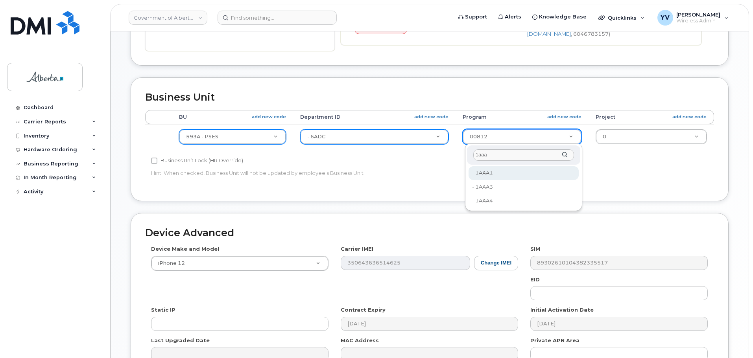
type input "1aaa"
type input "4753515"
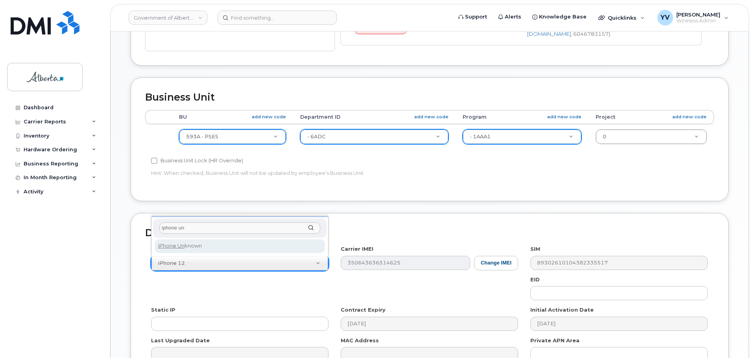
type input "iphone un"
select select "185"
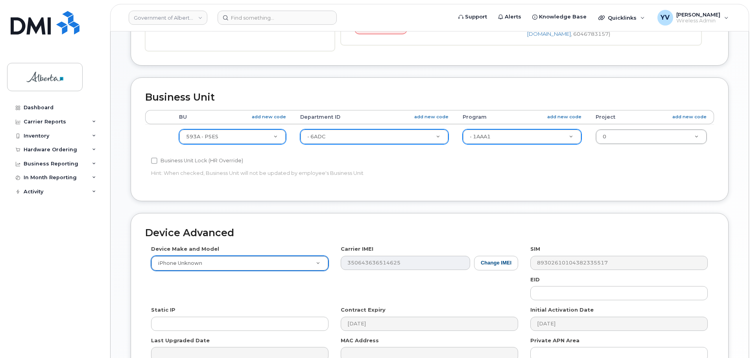
scroll to position [333, 0]
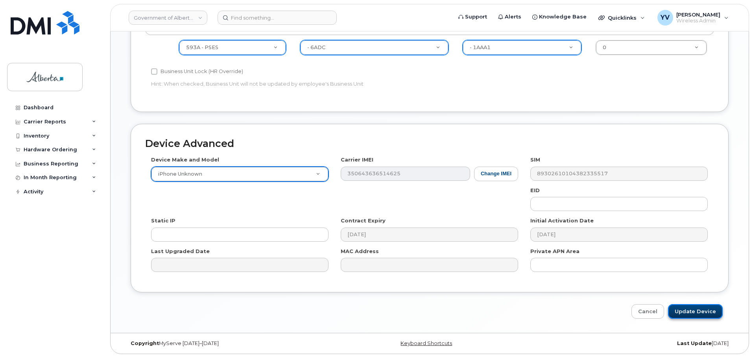
click at [698, 307] on input "Update Device" at bounding box center [695, 312] width 55 height 15
type input "Saving..."
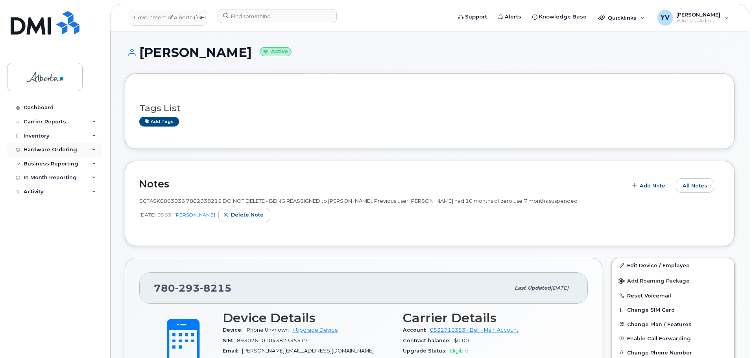
click at [39, 147] on div "Hardware Ordering" at bounding box center [51, 150] width 54 height 6
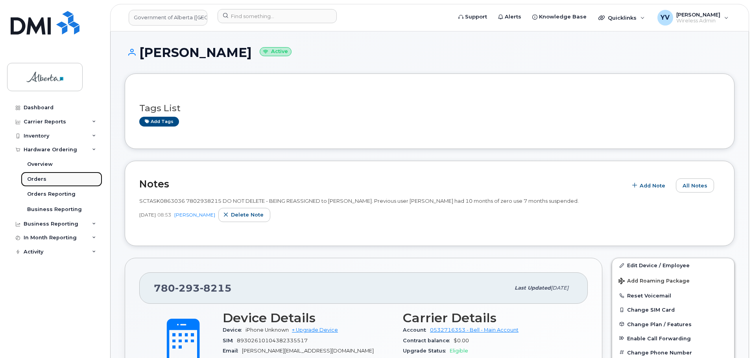
click at [33, 175] on link "Orders" at bounding box center [61, 179] width 81 height 15
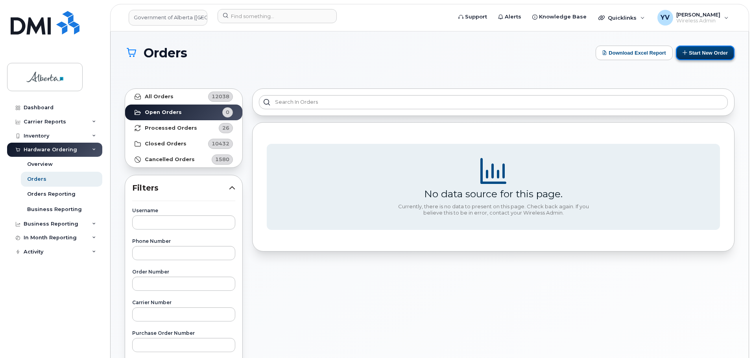
click at [700, 55] on button "Start New Order" at bounding box center [705, 53] width 59 height 15
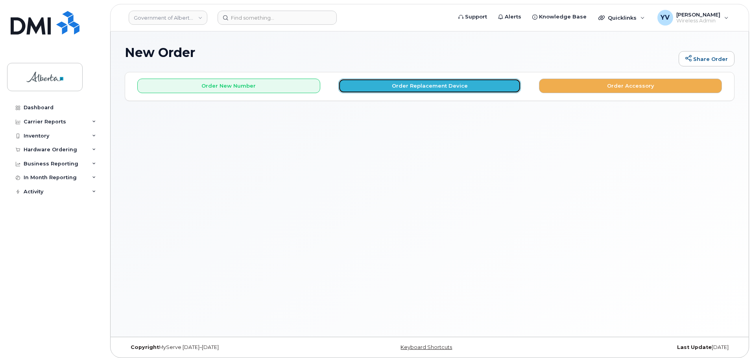
click at [435, 83] on button "Order Replacement Device" at bounding box center [429, 86] width 183 height 15
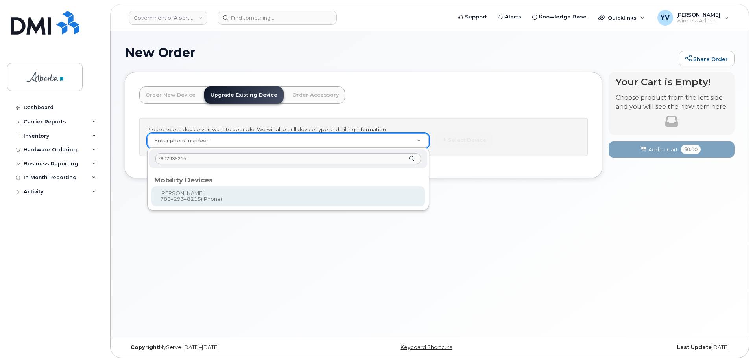
type input "7802938215"
type input "799253"
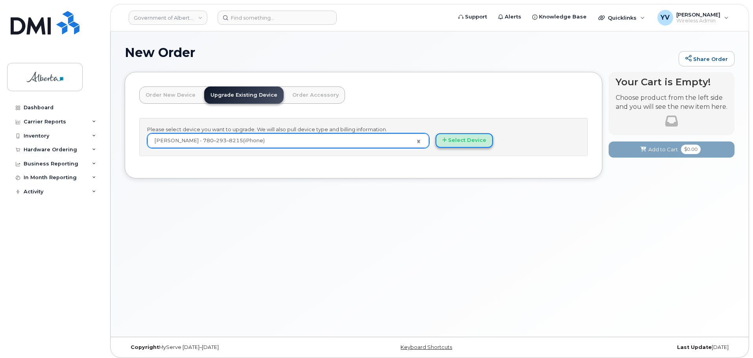
click at [471, 137] on button "Select Device" at bounding box center [464, 140] width 57 height 15
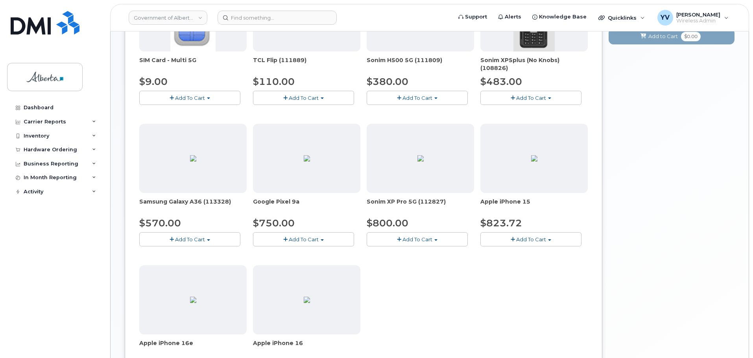
scroll to position [173, 0]
click at [550, 239] on span "button" at bounding box center [549, 239] width 3 height 2
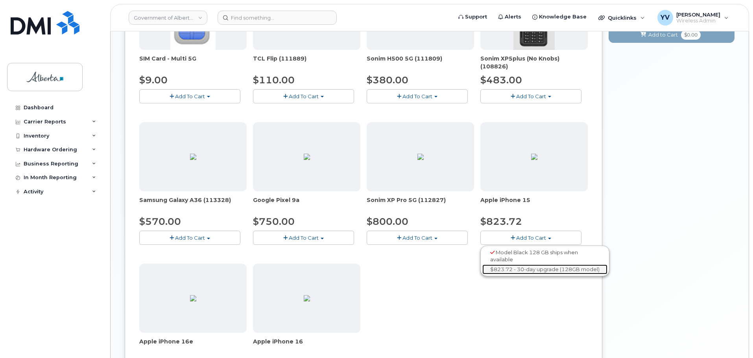
click at [545, 268] on link "$823.72 - 30-day upgrade (128GB model)" at bounding box center [544, 270] width 125 height 10
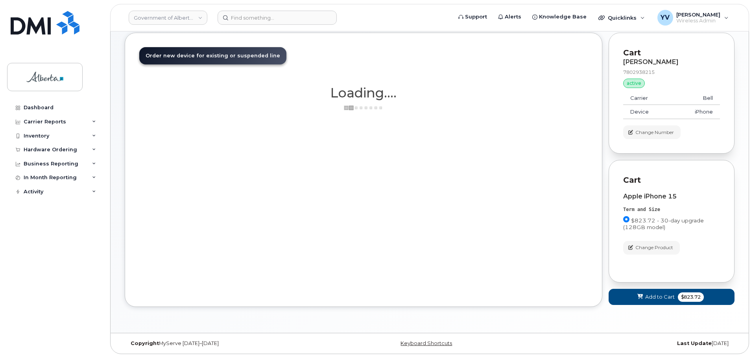
scroll to position [39, 0]
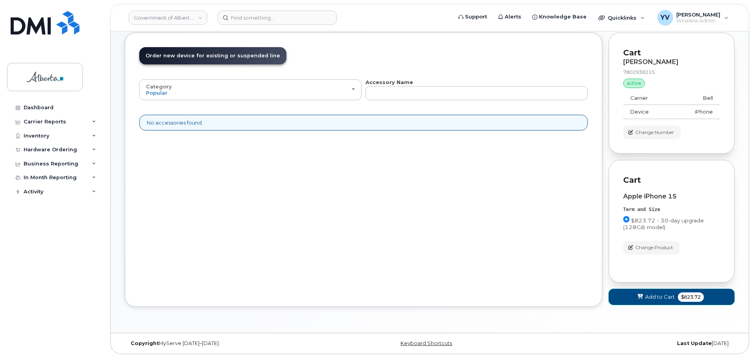
click at [660, 293] on button "Add to Cart $823.72" at bounding box center [672, 297] width 126 height 16
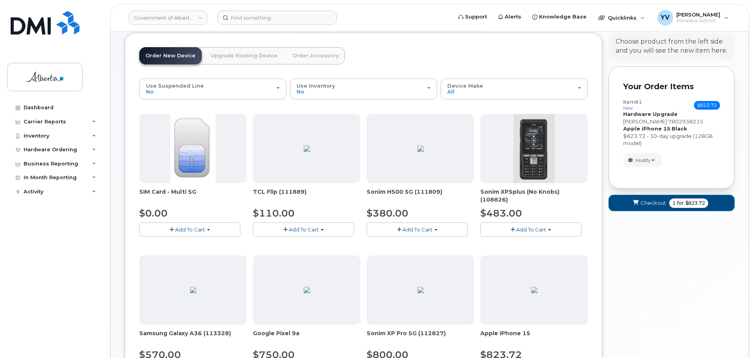
click at [648, 202] on span "Checkout" at bounding box center [654, 202] width 26 height 7
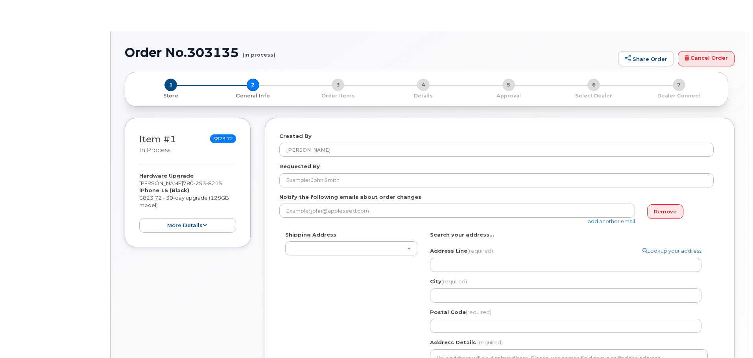
select select
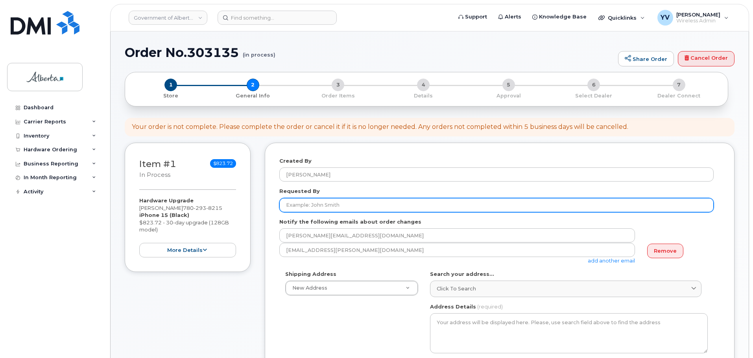
click at [343, 205] on input "Requested By" at bounding box center [496, 205] width 434 height 14
paste input "[PERSON_NAME]"
type input "[PERSON_NAME]"
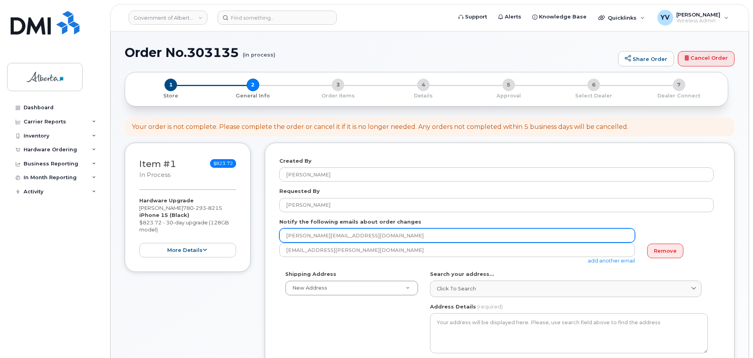
drag, startPoint x: 354, startPoint y: 236, endPoint x: 279, endPoint y: 234, distance: 75.2
click at [279, 234] on input "[PERSON_NAME][EMAIL_ADDRESS][DOMAIN_NAME]" at bounding box center [457, 236] width 356 height 14
paste input "Tracy.Andrews"
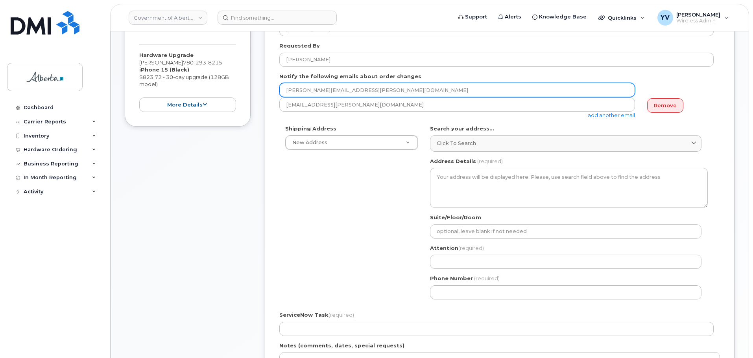
scroll to position [140, 0]
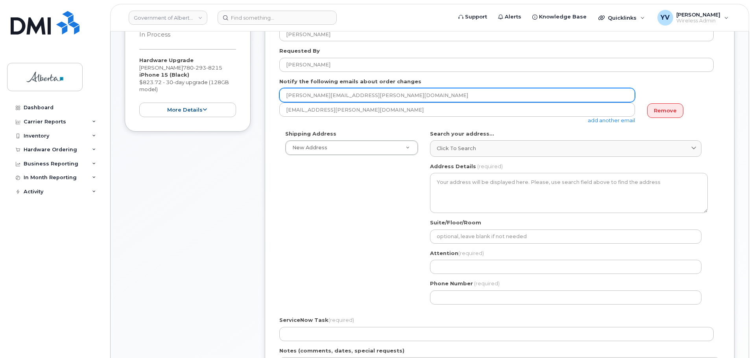
type input "Tracy.Andrews@gov.ab.ca"
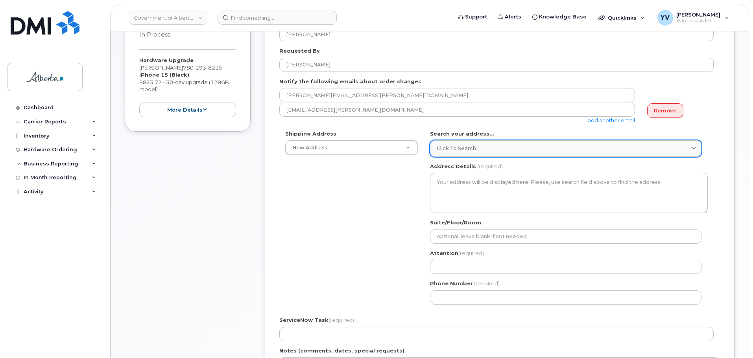
click at [444, 143] on link "Click to search" at bounding box center [565, 148] width 271 height 16
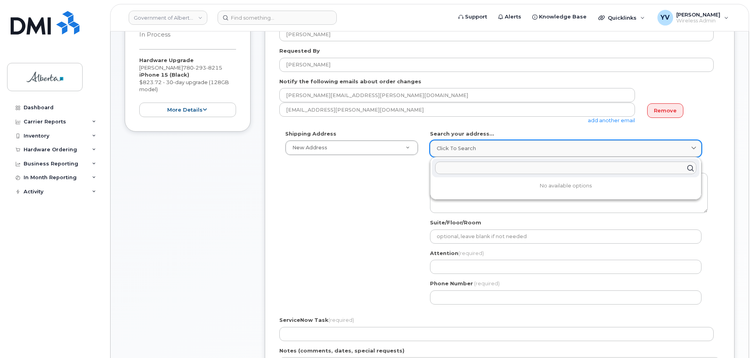
paste input "10155 - 102 Street"
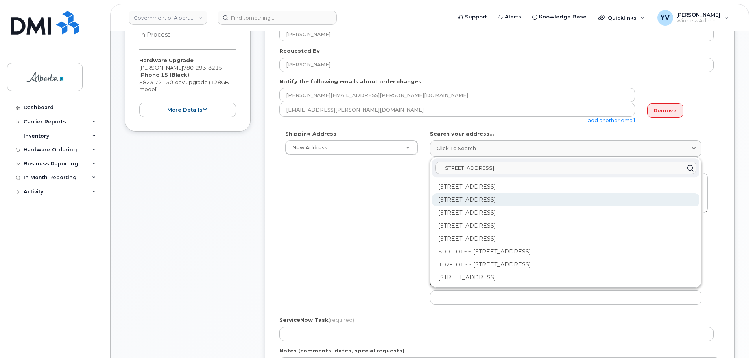
type input "10155 - 102 Street"
click at [518, 198] on div "10155 102 St NW Edmonton AB T5J 4G8" at bounding box center [566, 200] width 268 height 13
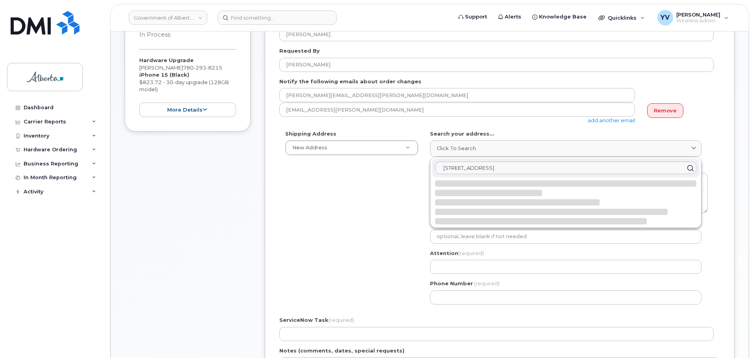
select select
type textarea "10155 102 St NW EDMONTON AB T5J 4G8 CANADA"
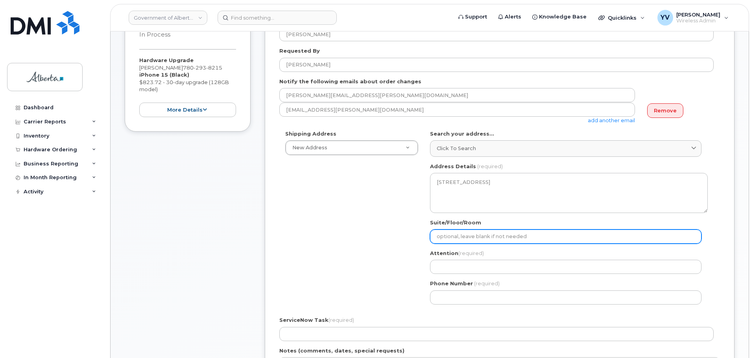
click at [465, 240] on input "Suite/Floor/Room" at bounding box center [565, 237] width 271 height 14
paste input "17th Floor"
select select
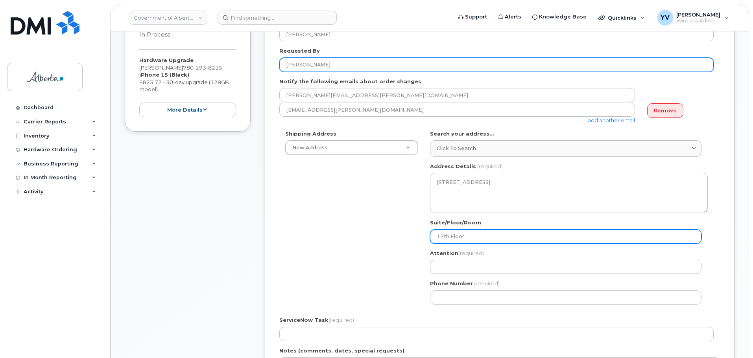
type input "17th Floor"
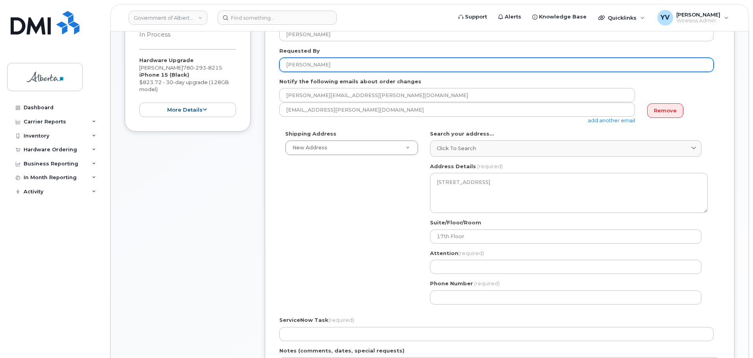
drag, startPoint x: 331, startPoint y: 65, endPoint x: 279, endPoint y: 71, distance: 51.9
click at [279, 71] on div "Requested By Tracy Andrews" at bounding box center [499, 59] width 441 height 25
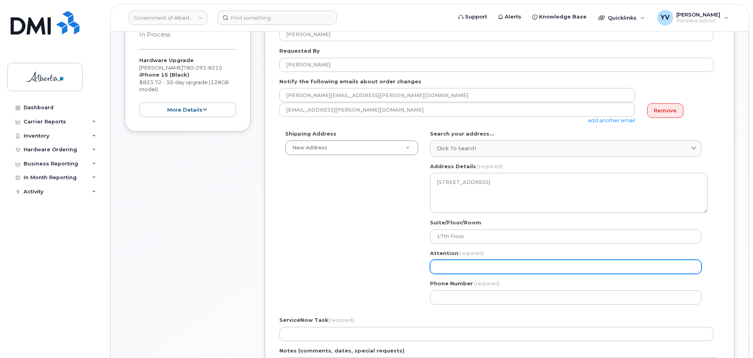
click at [437, 266] on input "Attention (required)" at bounding box center [565, 267] width 271 height 14
paste input "[PERSON_NAME]"
select select
type input "[PERSON_NAME]"
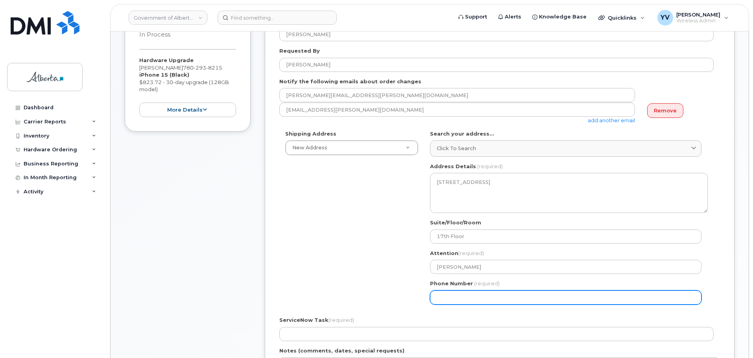
click at [450, 300] on input "Phone Number" at bounding box center [565, 298] width 271 height 14
paste input "7809184833"
select select
type input "7809184833"
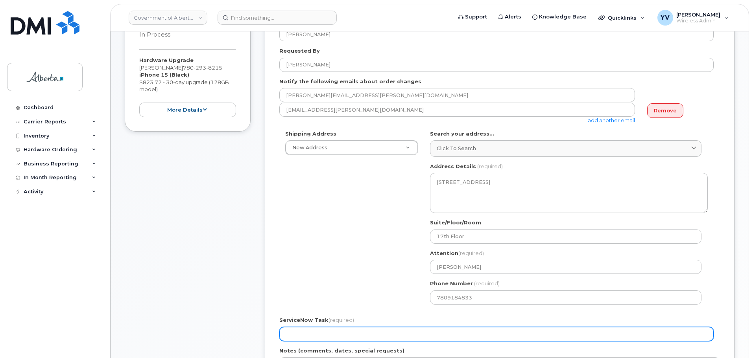
click at [294, 336] on input "ServiceNow Task (required)" at bounding box center [496, 334] width 434 height 14
paste input "SCTASK0863036"
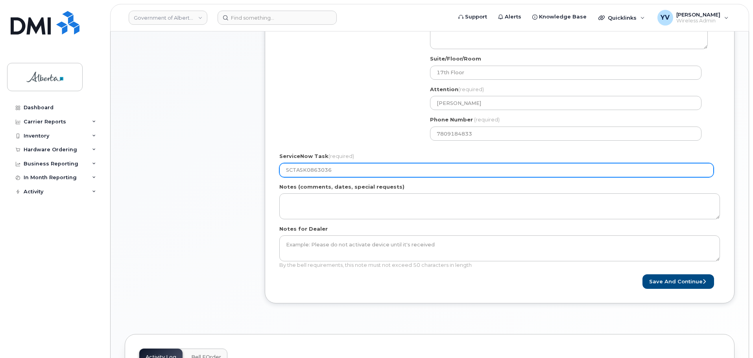
scroll to position [308, 0]
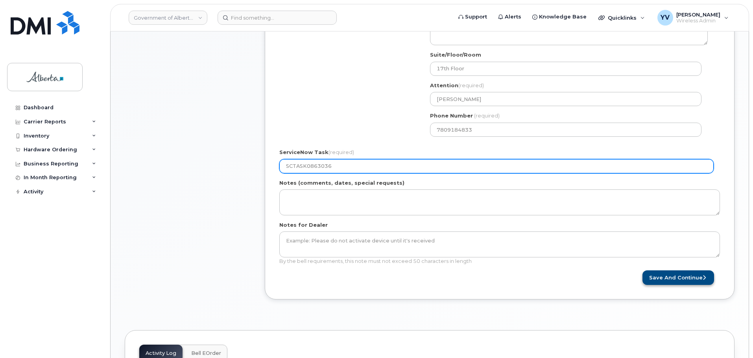
type input "SCTASK0863036"
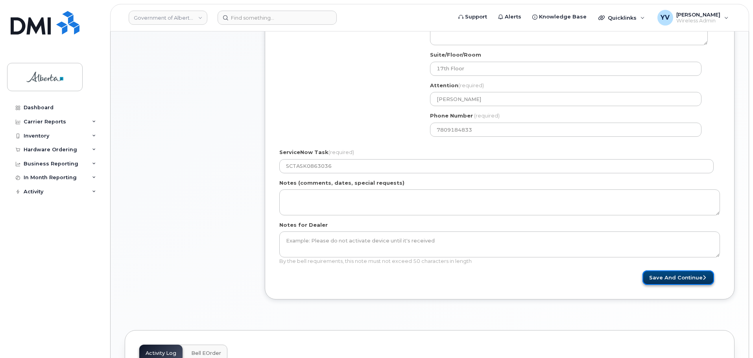
click at [672, 276] on button "Save and Continue" at bounding box center [678, 278] width 72 height 15
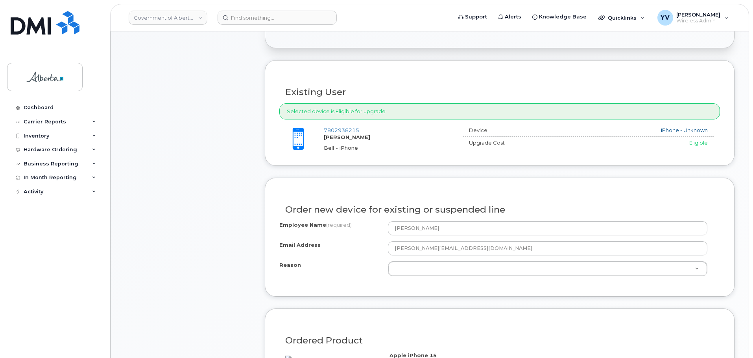
scroll to position [264, 0]
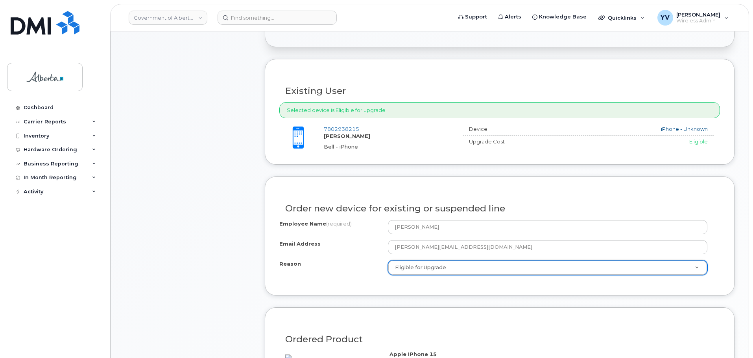
select select "eligible_for_upgrade"
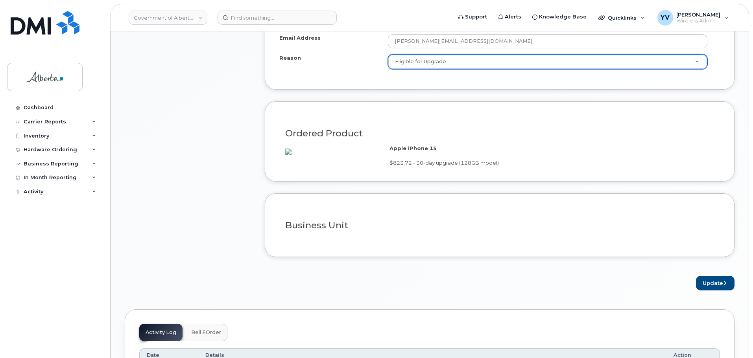
scroll to position [482, 0]
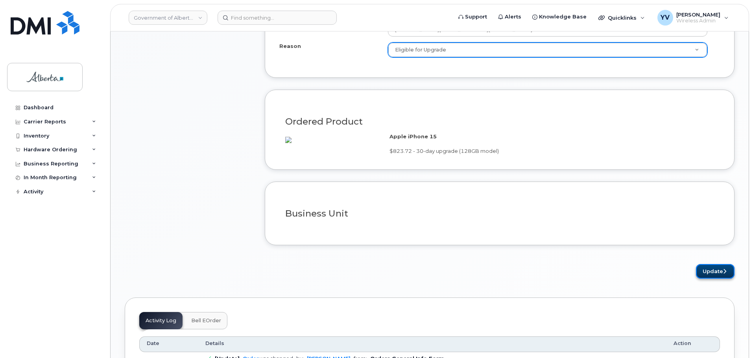
click at [710, 279] on button "Update" at bounding box center [715, 271] width 39 height 15
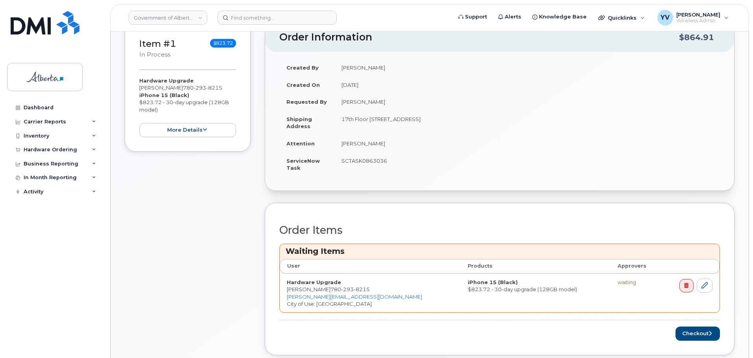
scroll to position [177, 0]
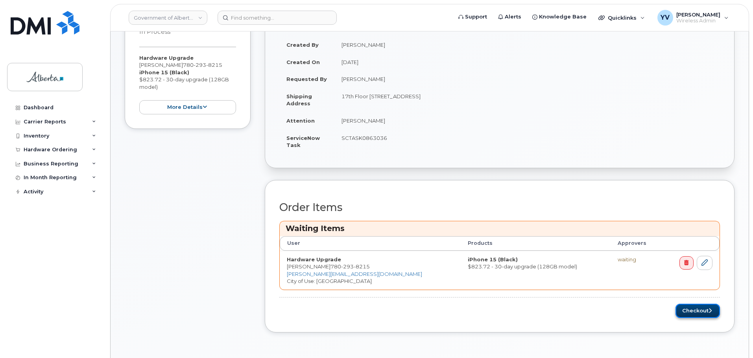
click at [694, 308] on button "Checkout" at bounding box center [698, 311] width 44 height 15
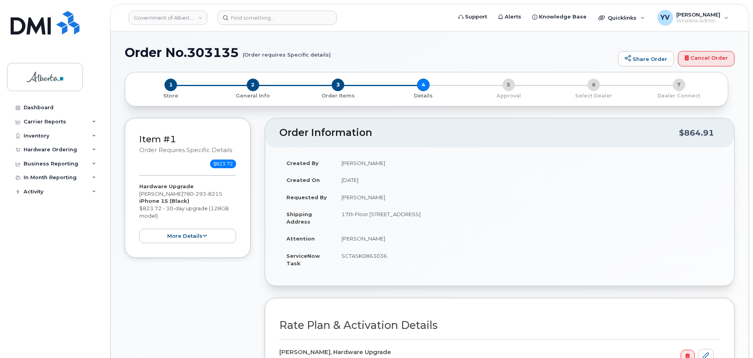
select select
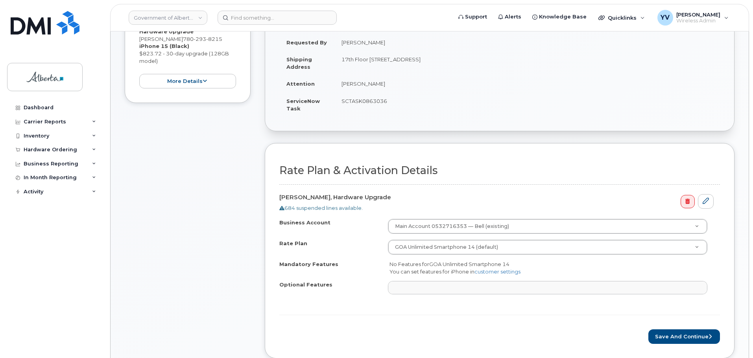
scroll to position [188, 0]
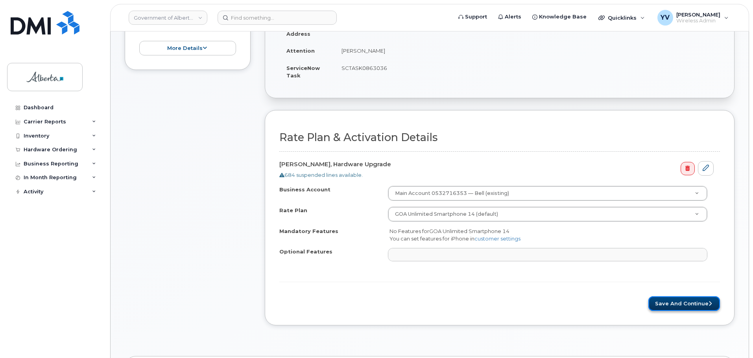
click at [689, 300] on button "Save and Continue" at bounding box center [684, 304] width 72 height 15
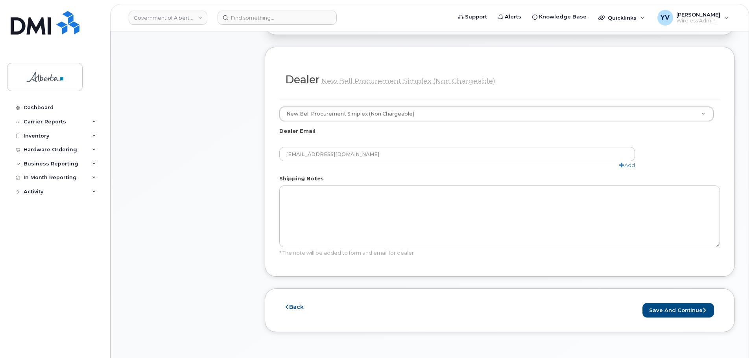
scroll to position [386, 0]
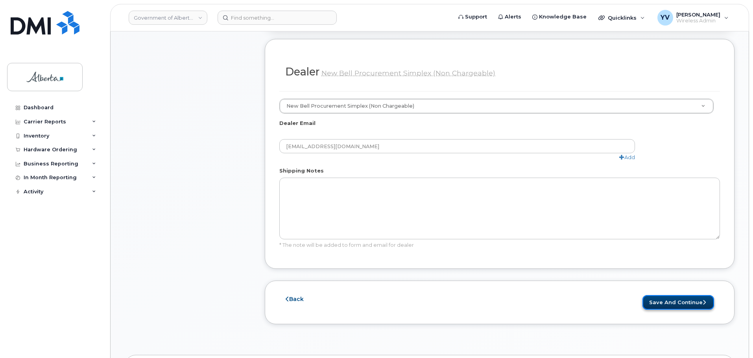
click at [678, 295] on button "Save and Continue" at bounding box center [678, 302] width 72 height 15
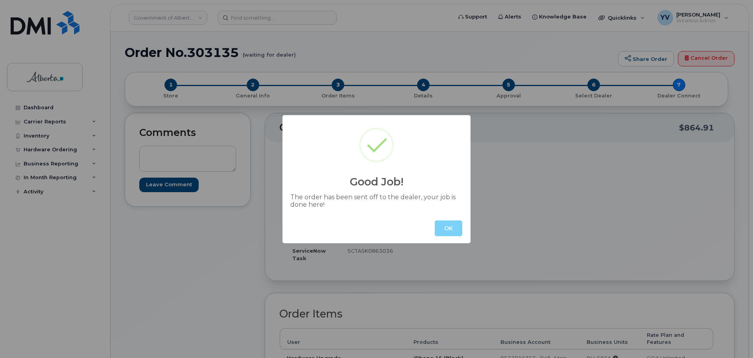
click at [449, 228] on button "OK" at bounding box center [449, 229] width 28 height 16
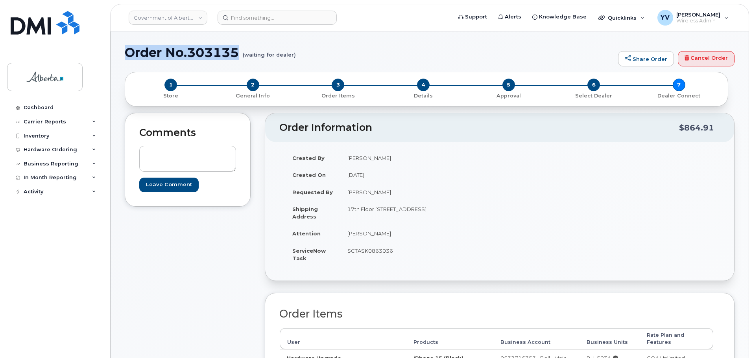
drag, startPoint x: 241, startPoint y: 55, endPoint x: 128, endPoint y: 53, distance: 112.9
click at [128, 51] on h1 "Order No.303135 (waiting for dealer)" at bounding box center [369, 53] width 489 height 14
copy h1 "Order No.303135"
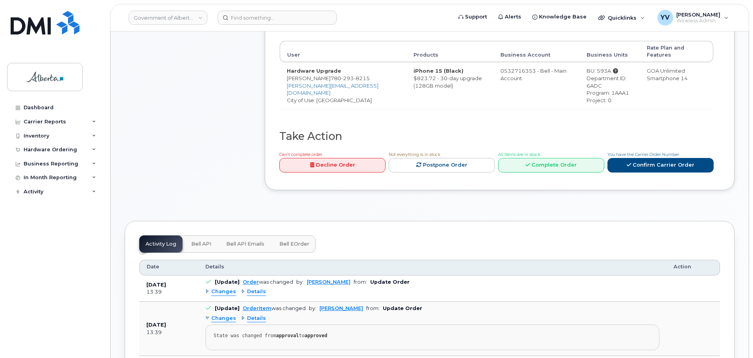
scroll to position [289, 0]
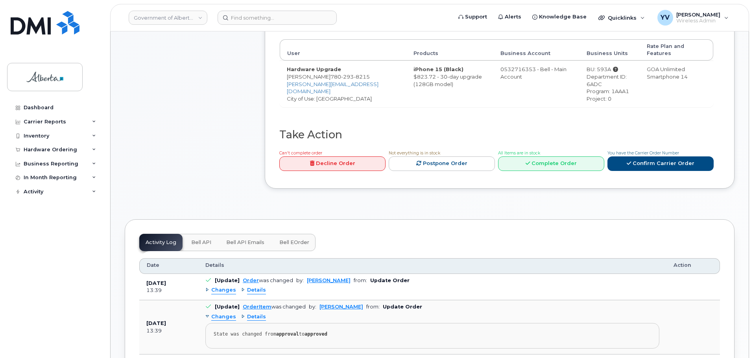
click at [199, 240] on span "Bell API" at bounding box center [201, 243] width 20 height 6
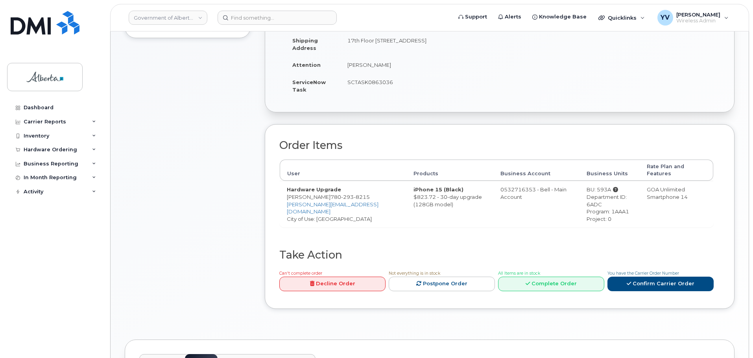
scroll to position [173, 0]
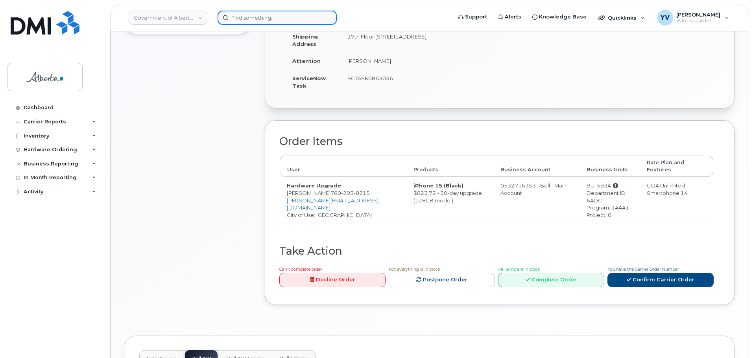
click at [238, 18] on input at bounding box center [277, 18] width 119 height 14
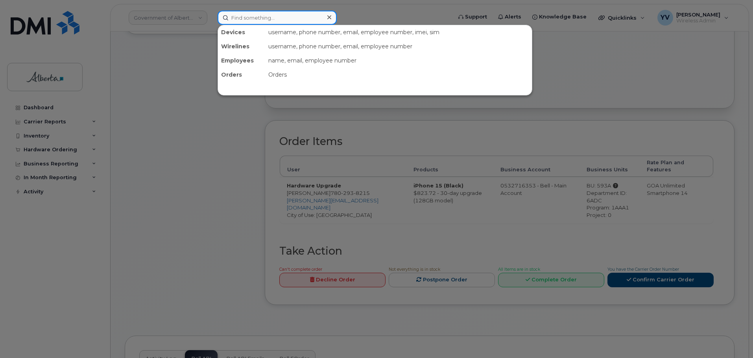
paste input "5873727938"
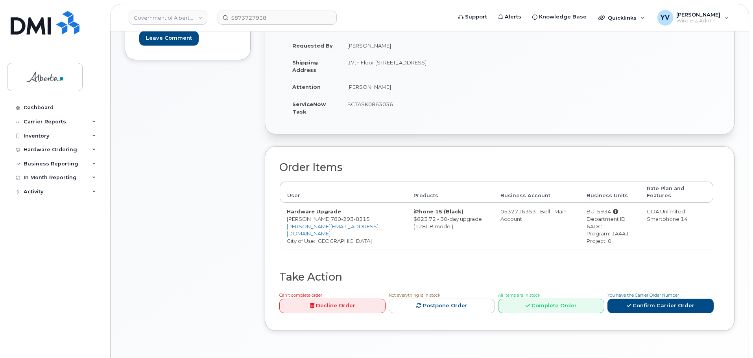
scroll to position [133, 0]
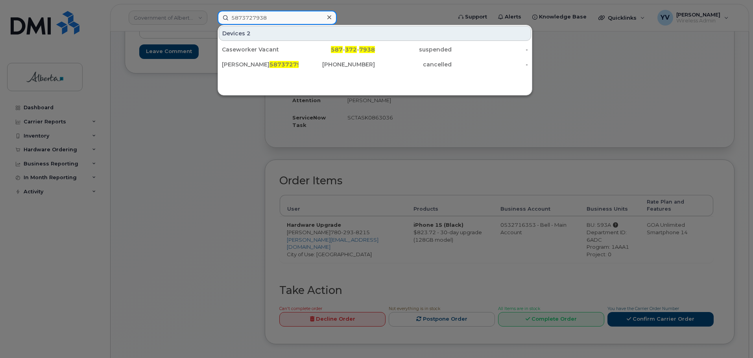
drag, startPoint x: 281, startPoint y: 18, endPoint x: 214, endPoint y: 13, distance: 66.7
click at [214, 13] on div "5873727938 Devices 2 Caseworker Vacant 587 - 372 - 7938 suspended - Jennifer Pe…" at bounding box center [332, 18] width 242 height 14
paste input "9837790"
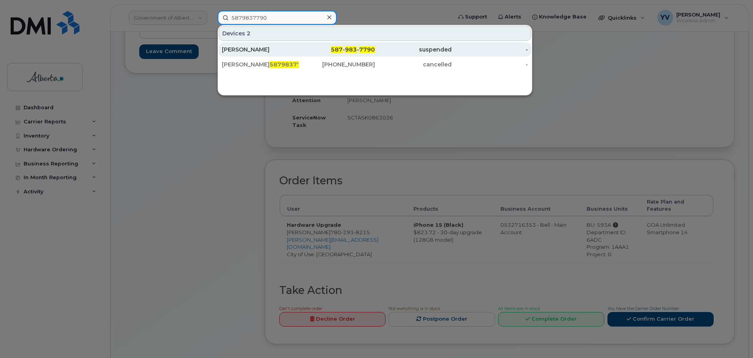
type input "5879837790"
click at [350, 48] on span "983" at bounding box center [351, 49] width 12 height 7
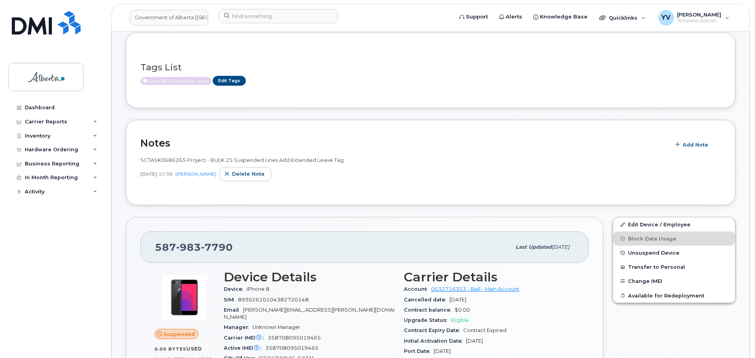
scroll to position [36, 0]
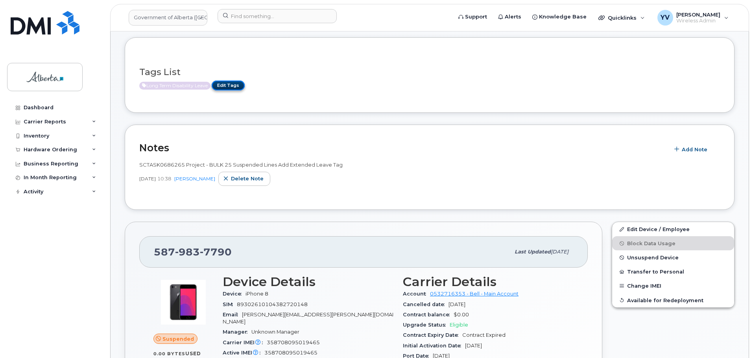
click at [229, 83] on link "Edit Tags" at bounding box center [228, 86] width 33 height 10
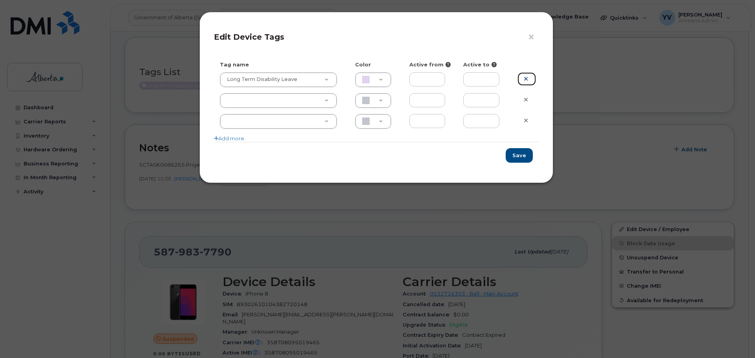
click at [528, 77] on icon at bounding box center [526, 79] width 4 height 6
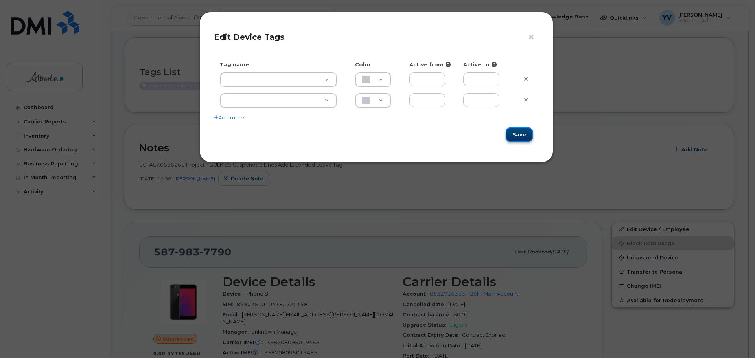
click at [525, 134] on button "Save" at bounding box center [519, 134] width 27 height 15
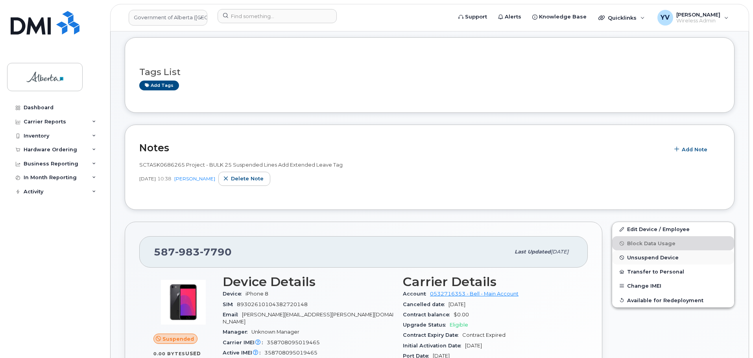
click at [641, 256] on span "Unsuspend Device" at bounding box center [653, 258] width 52 height 6
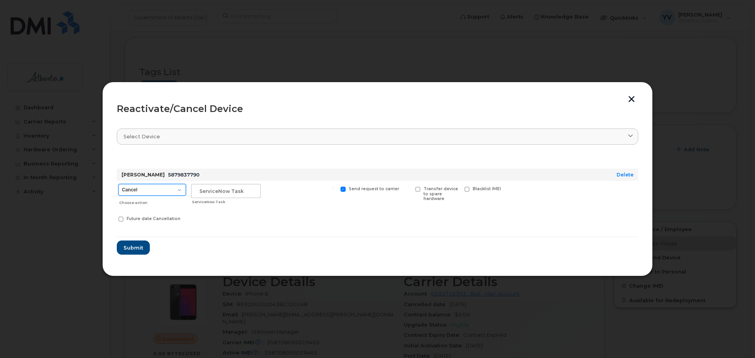
click at [178, 188] on select "Cancel Suspend - Extend Suspension Reactivate" at bounding box center [152, 190] width 68 height 12
select select "[object Object]"
click at [118, 184] on select "Cancel Suspend - Extend Suspension Reactivate" at bounding box center [152, 190] width 68 height 12
click at [198, 190] on input "text" at bounding box center [226, 191] width 70 height 14
paste input "SCTASK0862613"
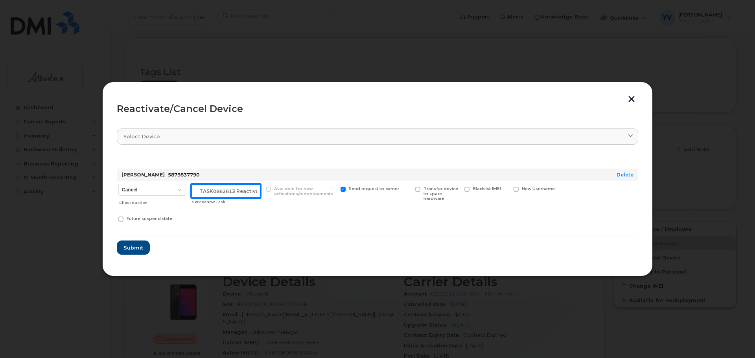
scroll to position [0, 12]
type input "SCTASK0862613 Reactivate"
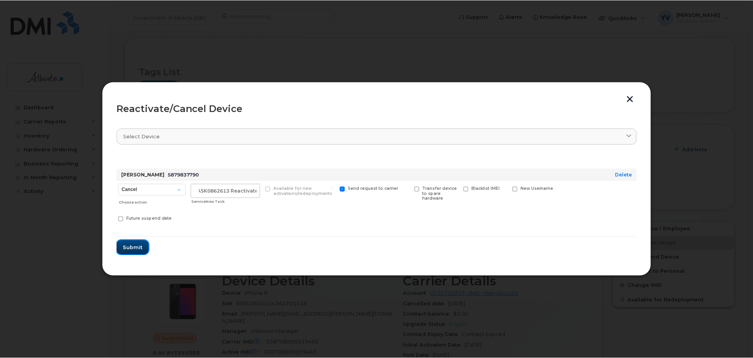
scroll to position [0, 0]
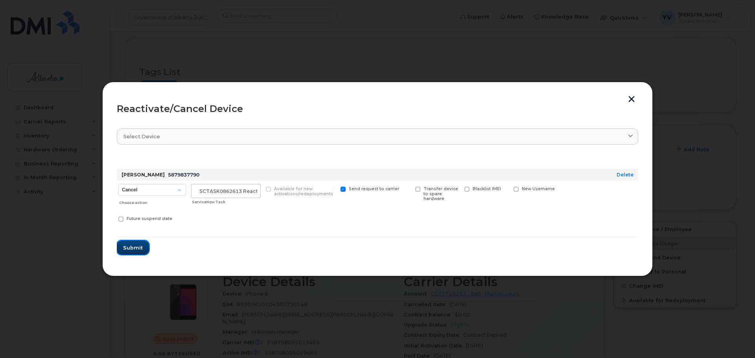
click at [128, 245] on span "Submit" at bounding box center [133, 247] width 20 height 7
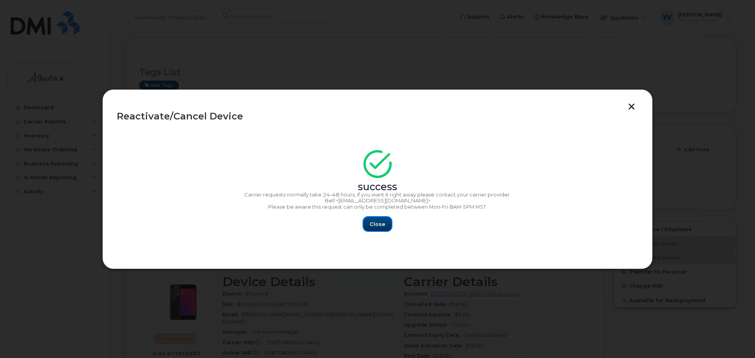
click at [375, 225] on span "Close" at bounding box center [378, 224] width 16 height 7
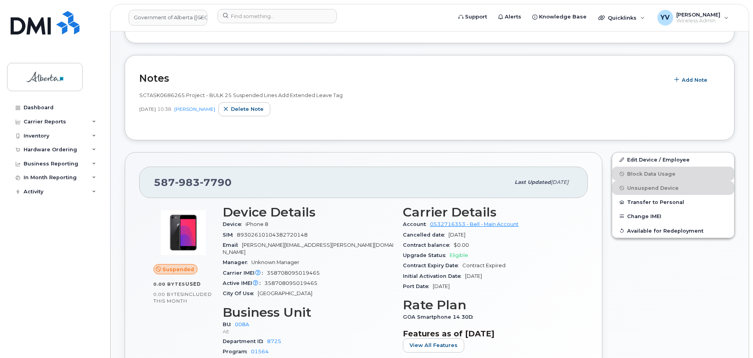
scroll to position [84, 0]
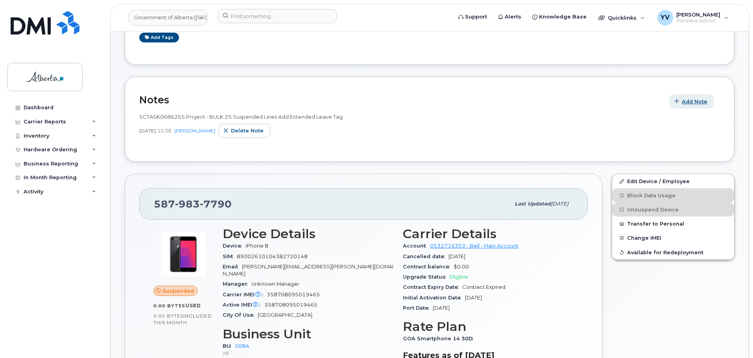
click at [693, 98] on span "Add Note" at bounding box center [695, 101] width 26 height 7
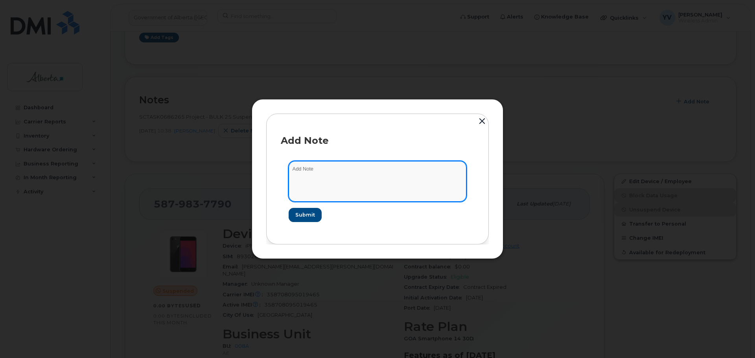
click at [312, 175] on textarea at bounding box center [378, 181] width 178 height 40
paste textarea "SCTASK0862613 Plan Cancel - (1) 5879837790 Repurpose Edmonton"
type textarea "SCTASK0862613 Plan Cancel - (1) 5879837790 Repurpose Edmonton"
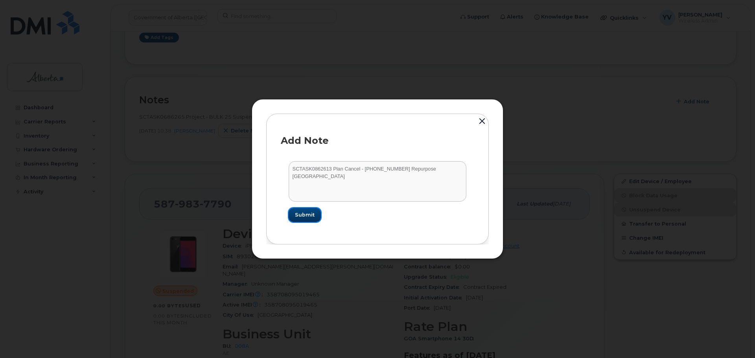
click at [300, 216] on span "Submit" at bounding box center [305, 214] width 20 height 7
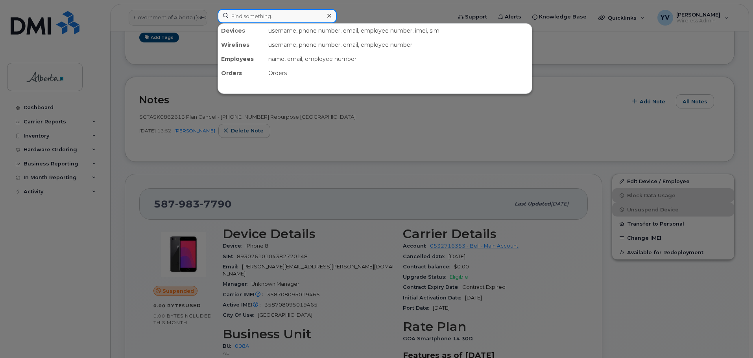
click at [253, 14] on input at bounding box center [277, 16] width 119 height 14
paste input "5873435098"
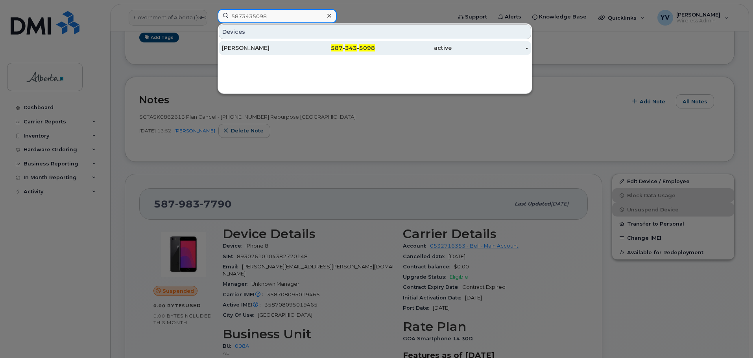
type input "5873435098"
click at [364, 46] on span "5098" at bounding box center [367, 47] width 16 height 7
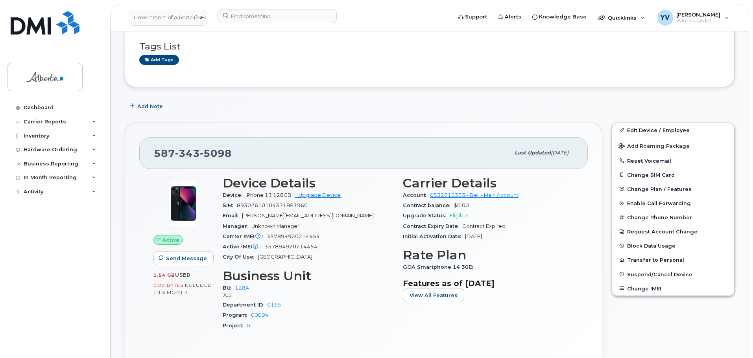
scroll to position [60, 0]
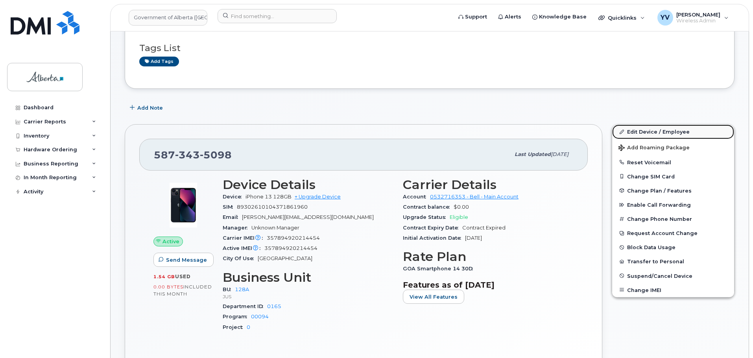
click at [639, 130] on link "Edit Device / Employee" at bounding box center [673, 132] width 122 height 14
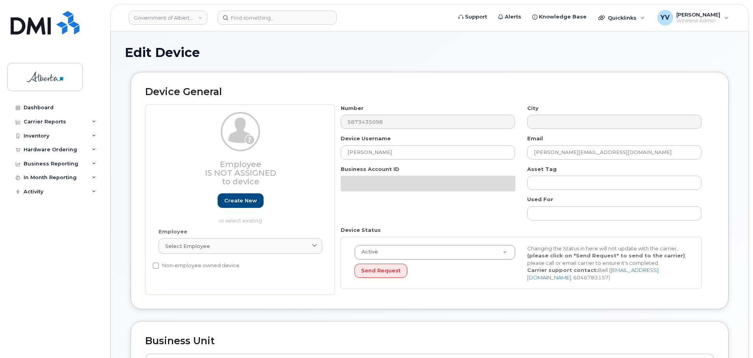
select select "4120330"
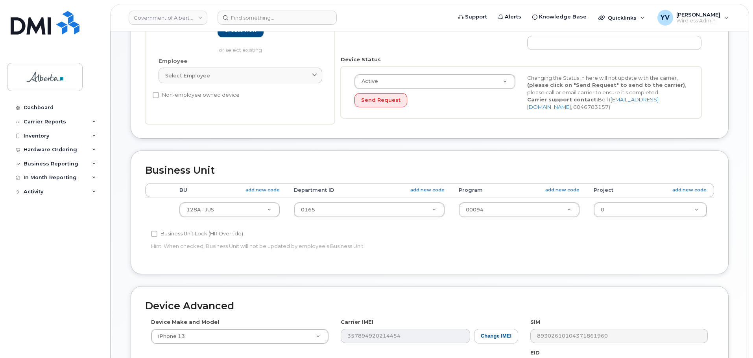
scroll to position [177, 0]
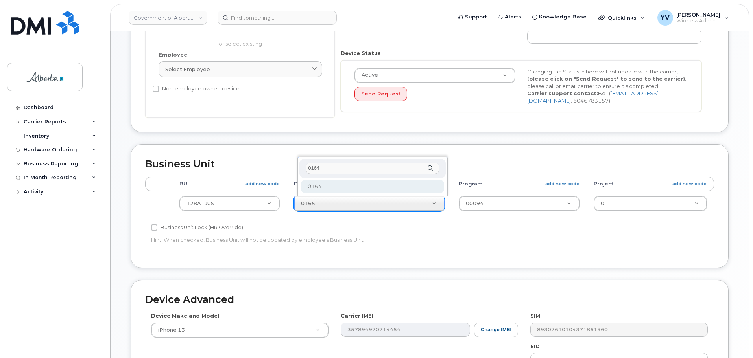
type input "0164"
type input "4752075"
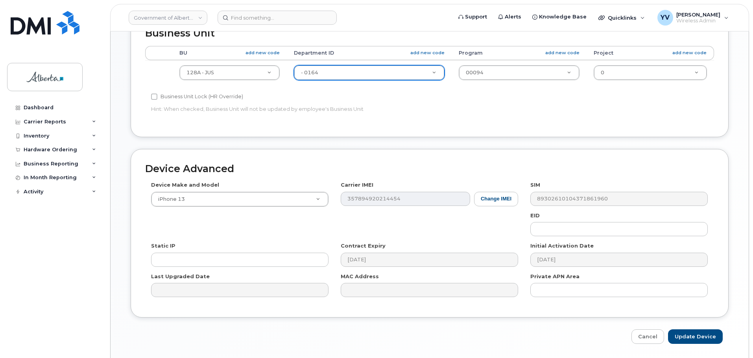
scroll to position [309, 0]
click at [694, 337] on input "Update Device" at bounding box center [695, 336] width 55 height 15
type input "Saving..."
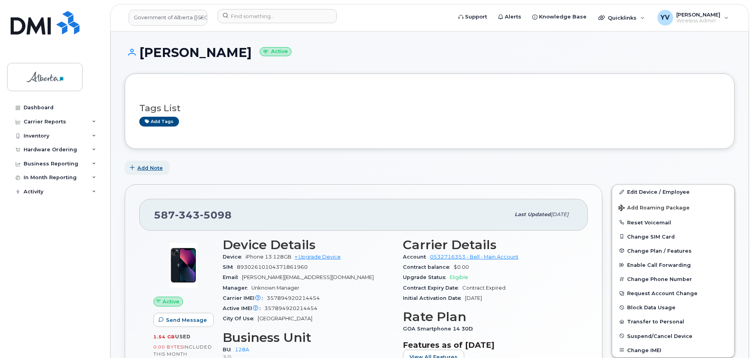
click at [146, 166] on span "Add Note" at bounding box center [150, 167] width 26 height 7
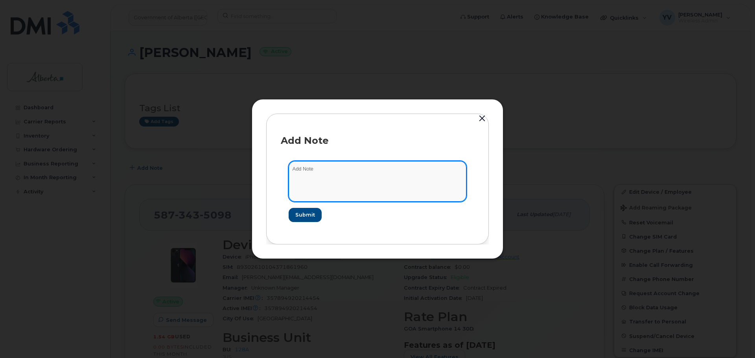
click at [317, 164] on textarea at bounding box center [378, 181] width 178 height 40
paste textarea "SCTASK0862078 Plan User Transfer - 5873435098 iPhone 13 IMEI [TECHNICAL_ID] s/n…"
type textarea "SCTASK0862078 Plan User Transfer - 5873435098 iPhone 13 IMEI [TECHNICAL_ID] s/n…"
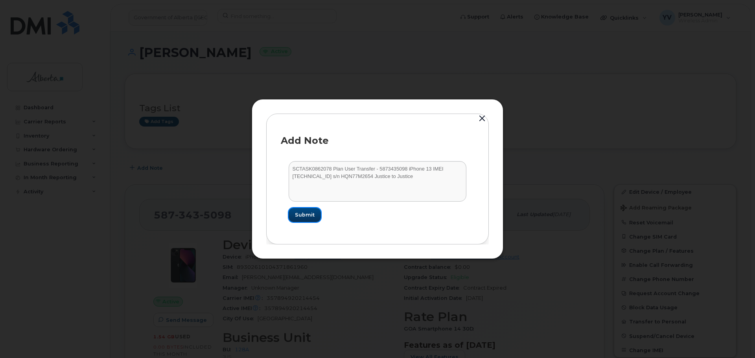
click at [301, 214] on span "Submit" at bounding box center [305, 214] width 20 height 7
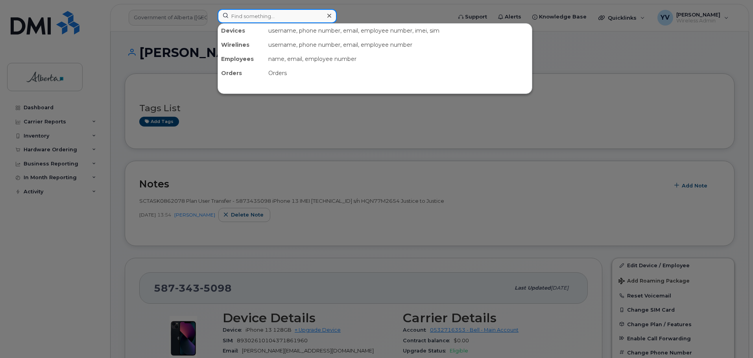
click at [259, 16] on input at bounding box center [277, 16] width 119 height 14
paste input "7802332064"
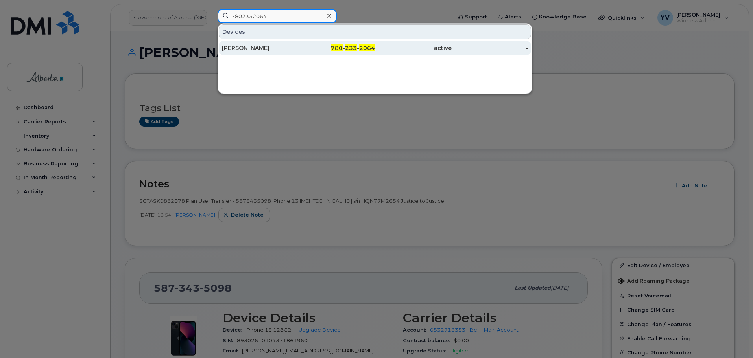
type input "7802332064"
click at [364, 49] on span "2064" at bounding box center [367, 47] width 16 height 7
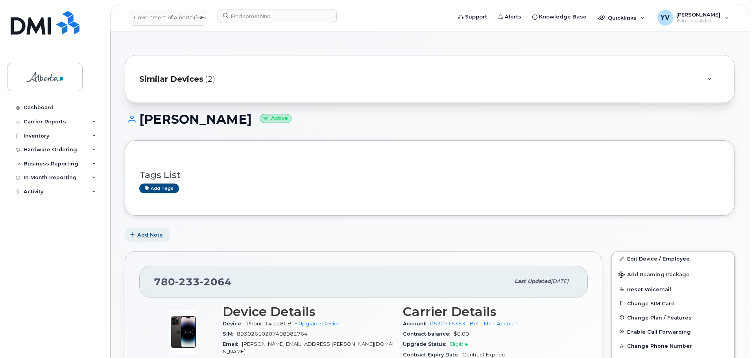
click at [146, 236] on span "Add Note" at bounding box center [150, 234] width 26 height 7
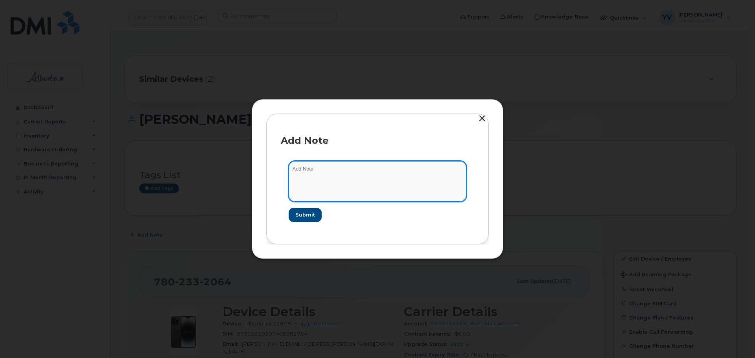
click at [299, 172] on textarea at bounding box center [378, 181] width 178 height 40
paste textarea "SCTASK0860283 Plan Cancel - [PHONE_NUMBER] Repurpose [GEOGRAPHIC_DATA]"
type textarea "SCTASK0860283 Plan Cancel - [PHONE_NUMBER] Repurpose [GEOGRAPHIC_DATA]"
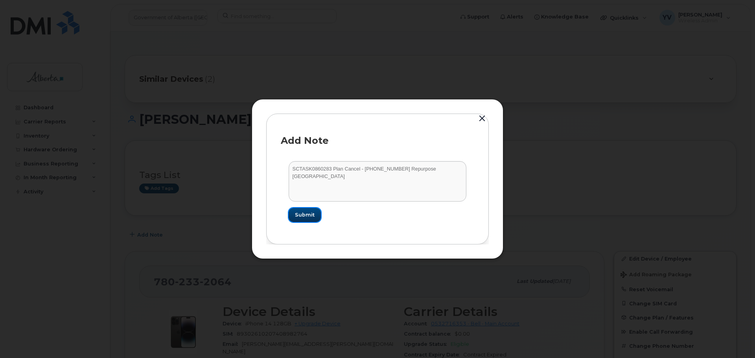
click at [304, 212] on span "Submit" at bounding box center [305, 214] width 20 height 7
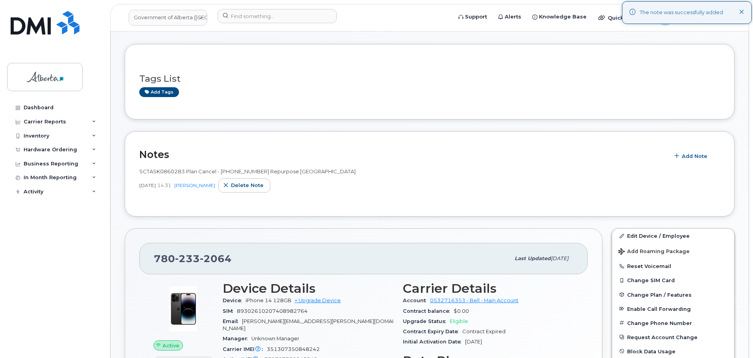
scroll to position [113, 0]
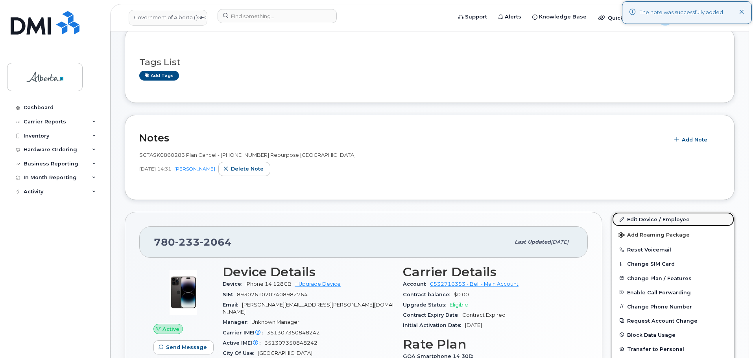
click at [636, 217] on link "Edit Device / Employee" at bounding box center [673, 219] width 122 height 14
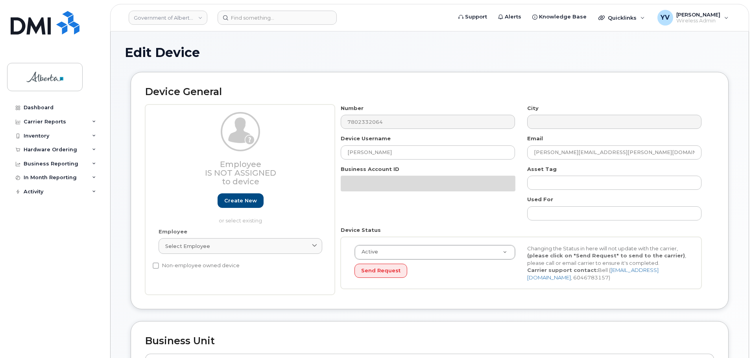
select select "4120335"
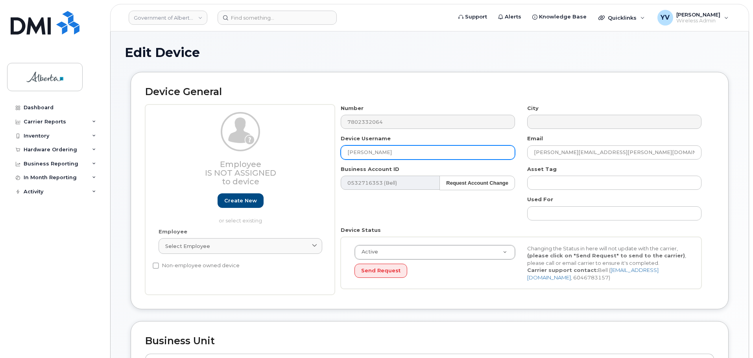
drag, startPoint x: 397, startPoint y: 148, endPoint x: 347, endPoint y: 152, distance: 49.7
click at [347, 152] on input "[PERSON_NAME]" at bounding box center [428, 153] width 174 height 14
paste input "Repurpose [GEOGRAPHIC_DATA]"
type input "Repurpose [GEOGRAPHIC_DATA]"
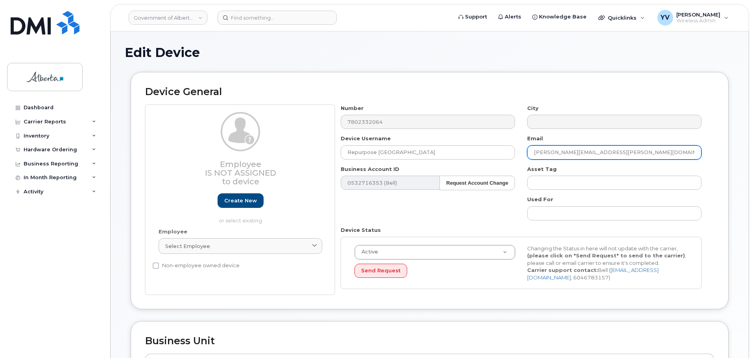
drag, startPoint x: 612, startPoint y: 156, endPoint x: 534, endPoint y: 155, distance: 77.9
click at [534, 155] on input "Paulina.Ziccarelli@gov.ab.ca" at bounding box center [614, 153] width 174 height 14
paste input "repurpose"
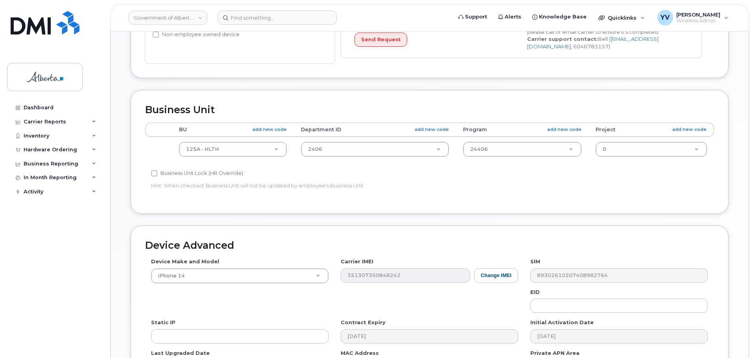
scroll to position [233, 0]
type input "[EMAIL_ADDRESS][DOMAIN_NAME]"
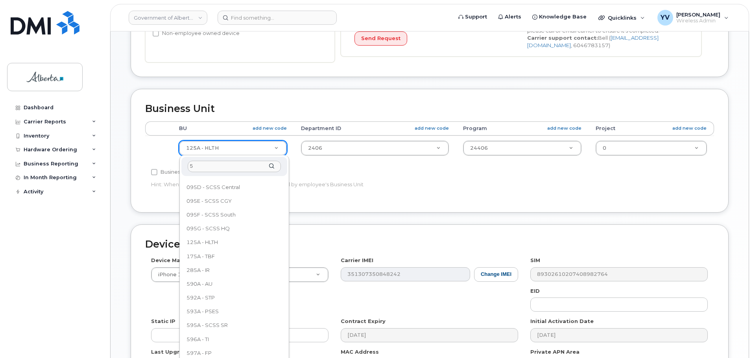
scroll to position [0, 0]
type input "596"
select select "4797729"
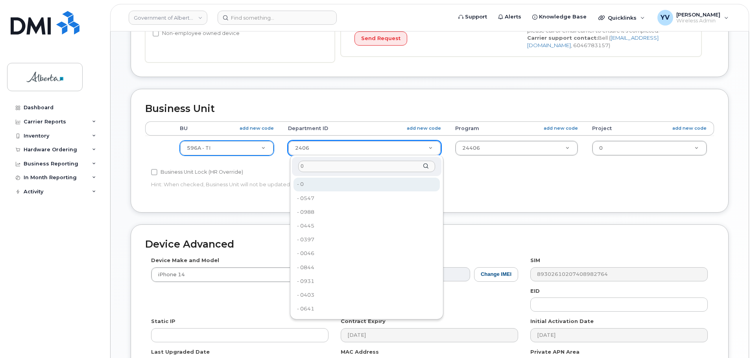
type input "0"
type input "4806341"
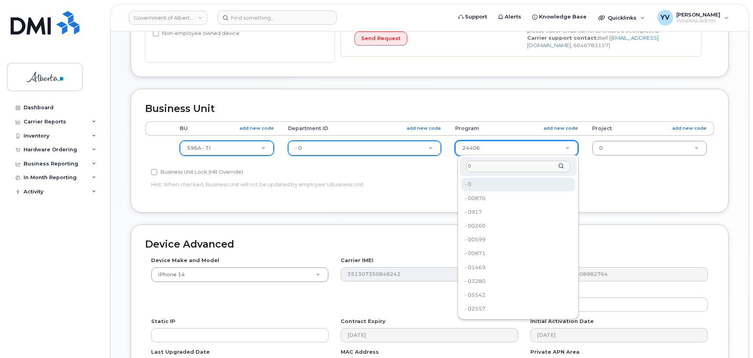
type input "0"
type input "4806366"
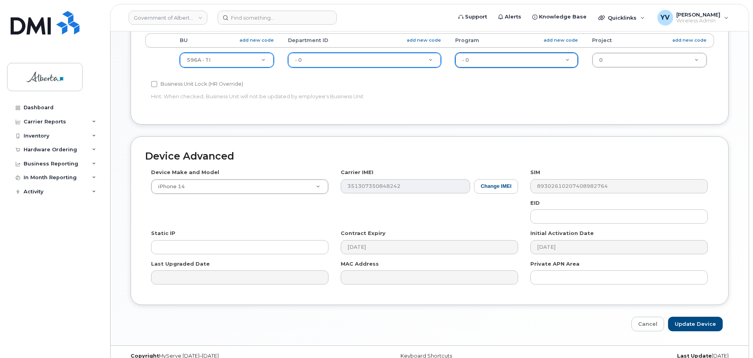
scroll to position [333, 0]
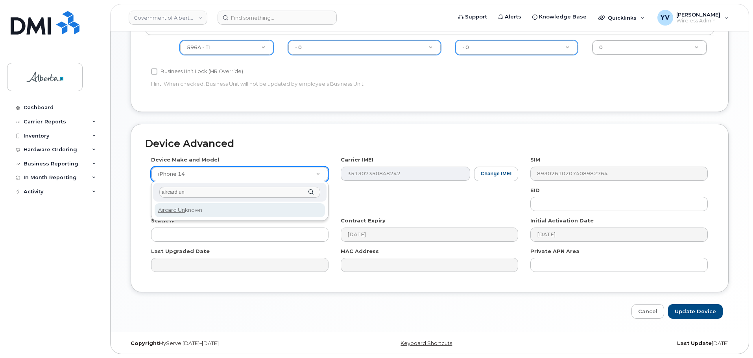
type input "aircard un"
select select "971"
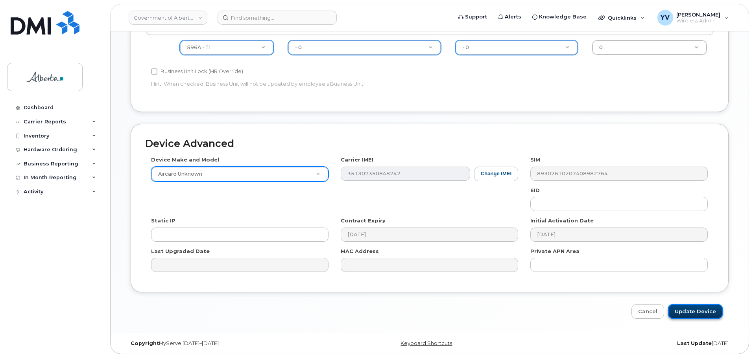
click at [700, 311] on input "Update Device" at bounding box center [695, 312] width 55 height 15
type input "Saving..."
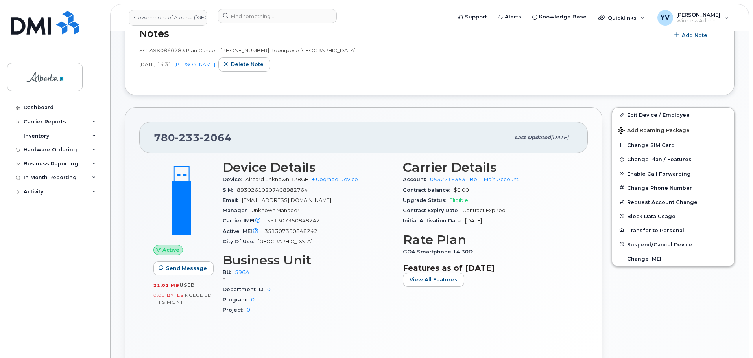
scroll to position [222, 0]
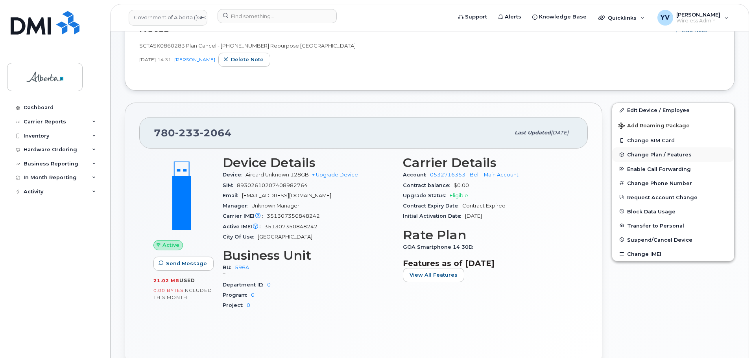
click at [637, 154] on span "Change Plan / Features" at bounding box center [659, 155] width 65 height 6
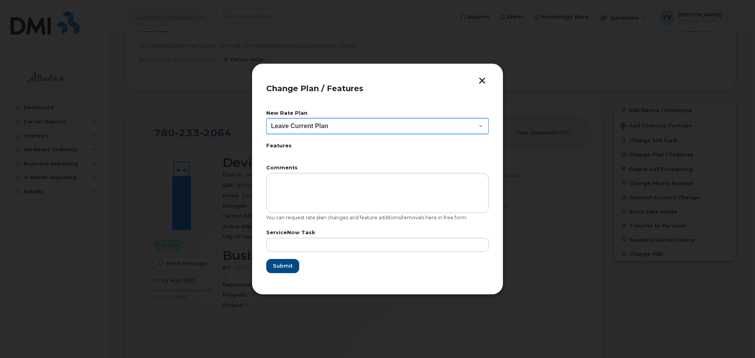
click at [482, 125] on select "Leave Current Plan GOA Data plan 9 30 d GOA–Unlimited Data Plan 9" at bounding box center [377, 126] width 223 height 16
select select "1790211"
click at [266, 118] on select "Leave Current Plan GOA Data plan 9 30 d GOA–Unlimited Data Plan 9" at bounding box center [377, 126] width 223 height 16
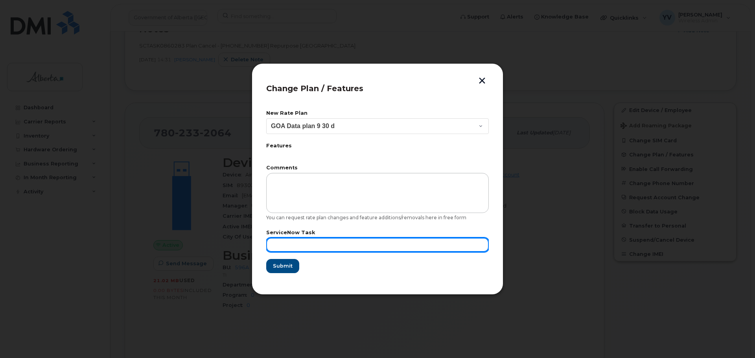
click at [284, 248] on input "text" at bounding box center [377, 245] width 223 height 14
paste input "SCTASK0860283"
type input "SCTASK0860283"
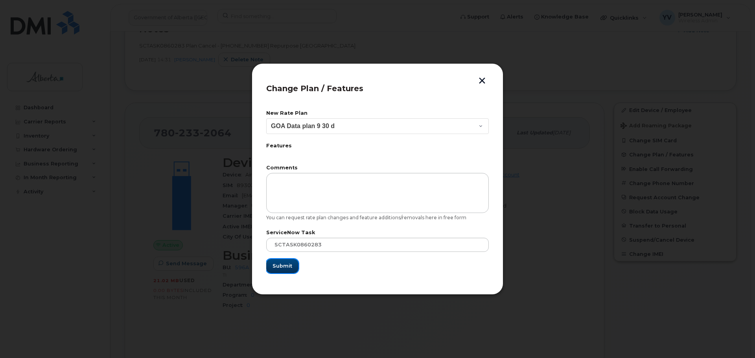
click at [280, 267] on span "Submit" at bounding box center [283, 265] width 20 height 7
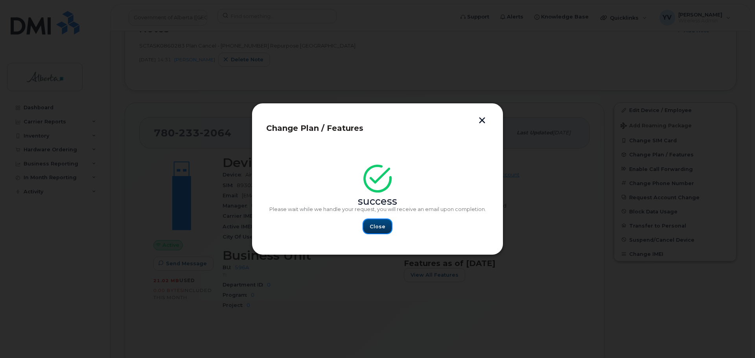
click at [378, 225] on span "Close" at bounding box center [378, 226] width 16 height 7
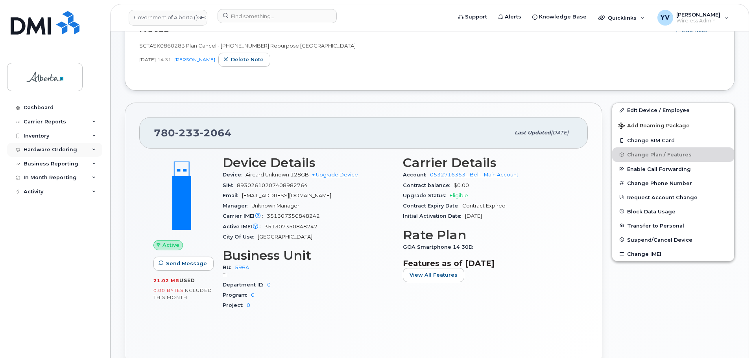
click at [37, 147] on div "Hardware Ordering" at bounding box center [51, 150] width 54 height 6
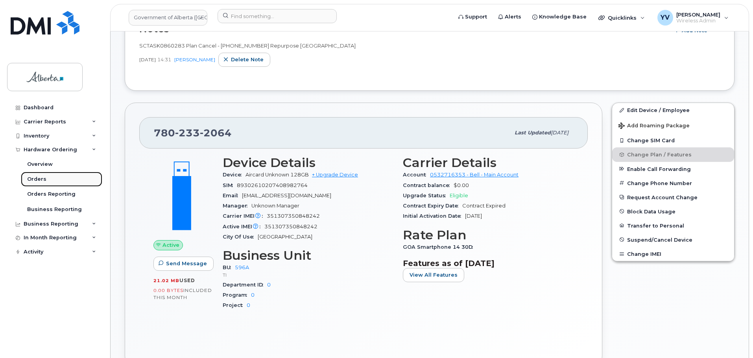
click at [30, 177] on div "Orders" at bounding box center [36, 179] width 19 height 7
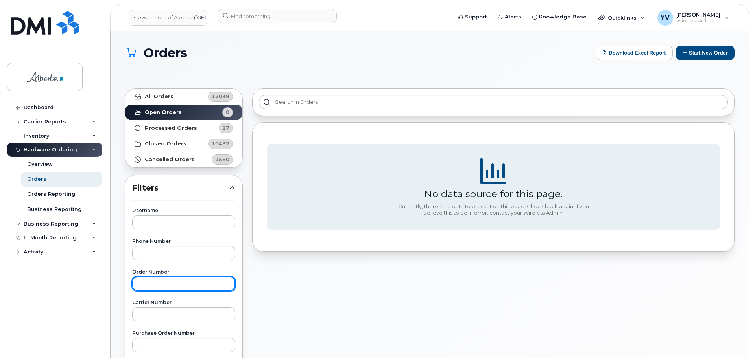
click at [140, 288] on input "text" at bounding box center [183, 284] width 103 height 14
paste input "303135"
type input "303135"
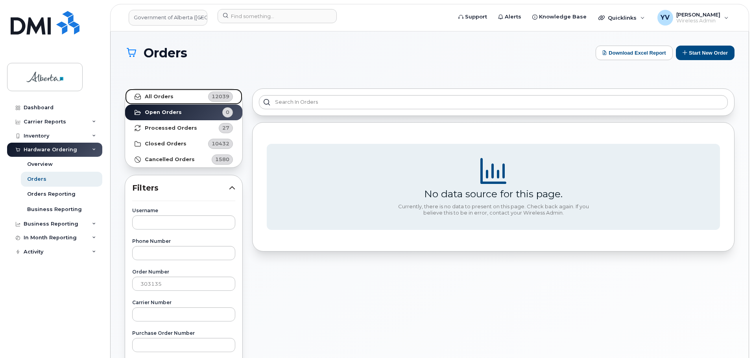
click at [154, 95] on strong "All Orders" at bounding box center [159, 97] width 29 height 6
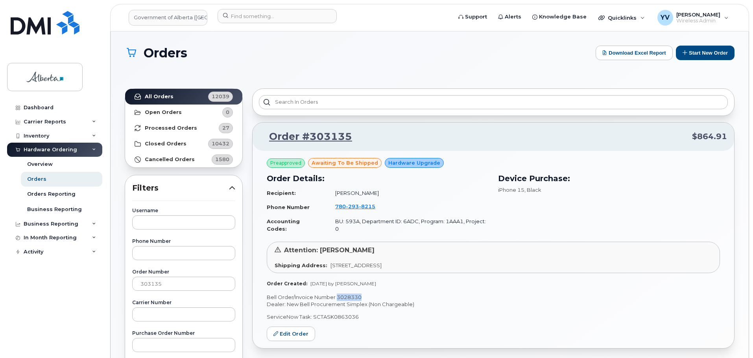
drag, startPoint x: 362, startPoint y: 290, endPoint x: 338, endPoint y: 291, distance: 24.8
click at [338, 294] on p "Bell Order/Invoice Number 3028330" at bounding box center [493, 297] width 453 height 7
copy p "3028330"
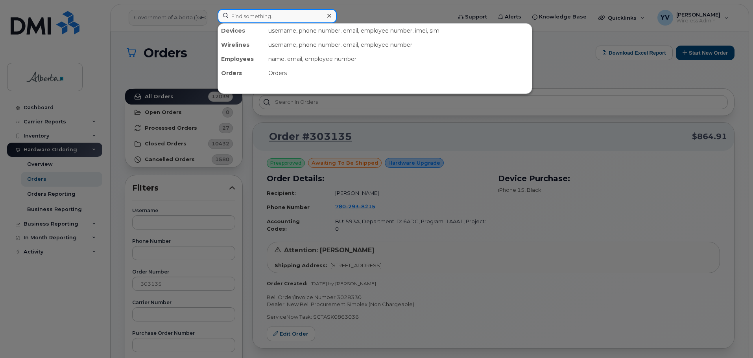
click at [244, 16] on input at bounding box center [277, 16] width 119 height 14
paste input "5873408497"
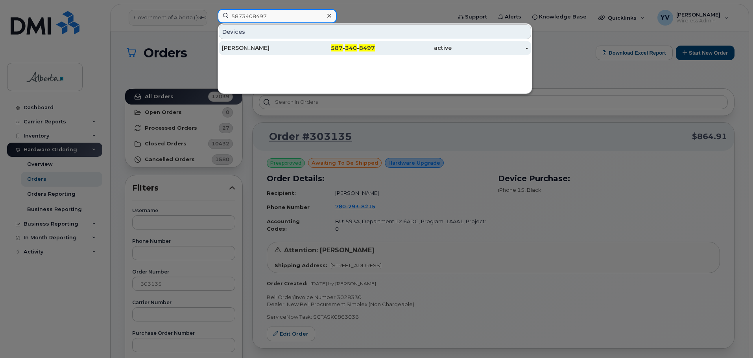
type input "5873408497"
click at [364, 45] on span "8497" at bounding box center [367, 47] width 16 height 7
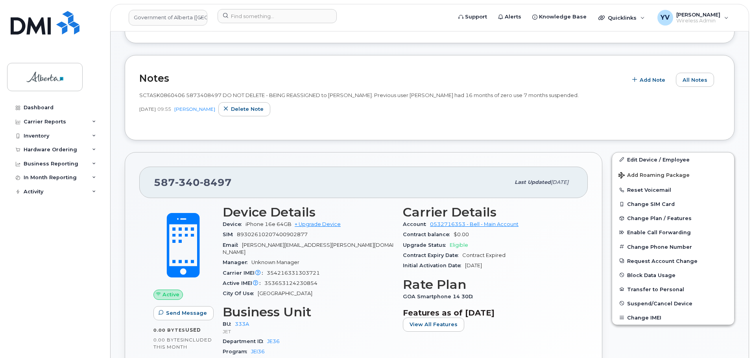
scroll to position [195, 0]
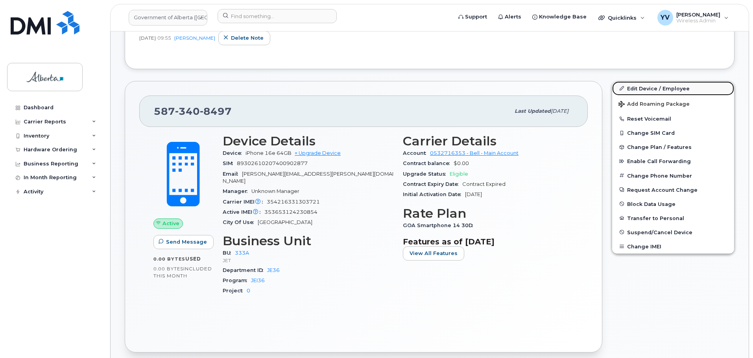
click at [639, 85] on link "Edit Device / Employee" at bounding box center [673, 88] width 122 height 14
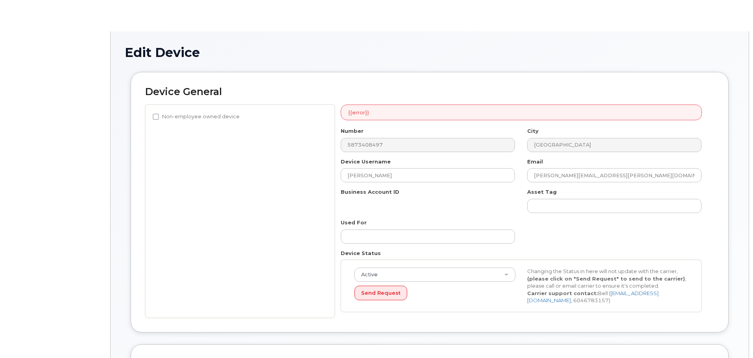
select select "4206363"
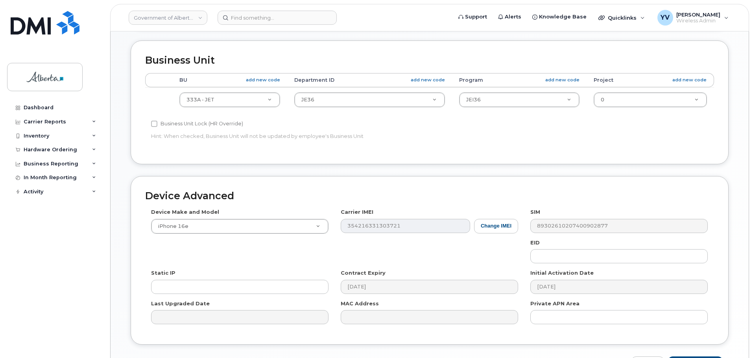
scroll to position [292, 0]
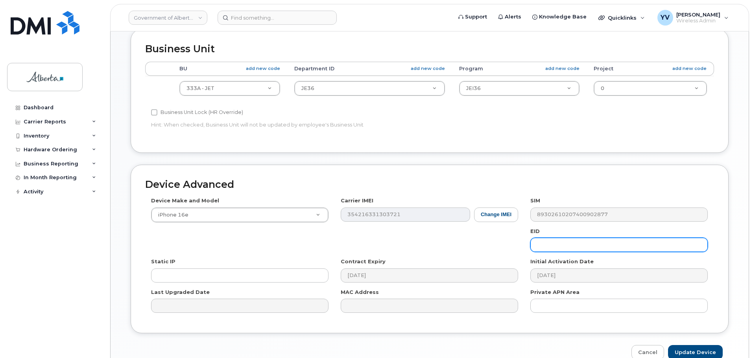
click at [550, 244] on input "text" at bounding box center [618, 245] width 177 height 14
paste input "89043052010008887025010318300641"
type input "89043052010008887025010318300641"
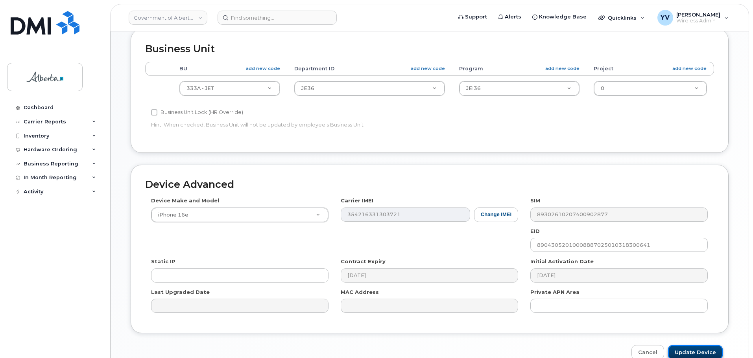
click at [700, 350] on input "Update Device" at bounding box center [695, 352] width 55 height 15
type input "Saving..."
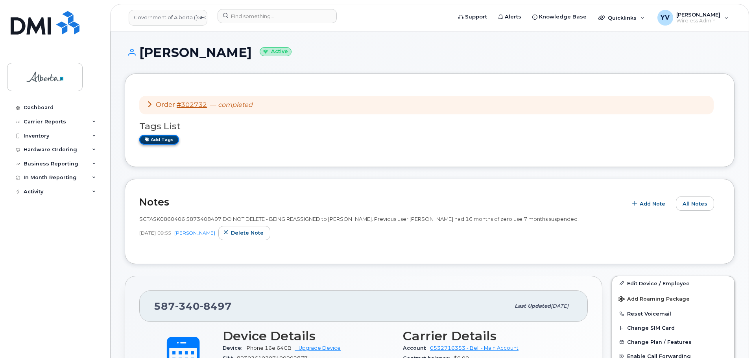
click at [165, 138] on link "Add tags" at bounding box center [159, 140] width 40 height 10
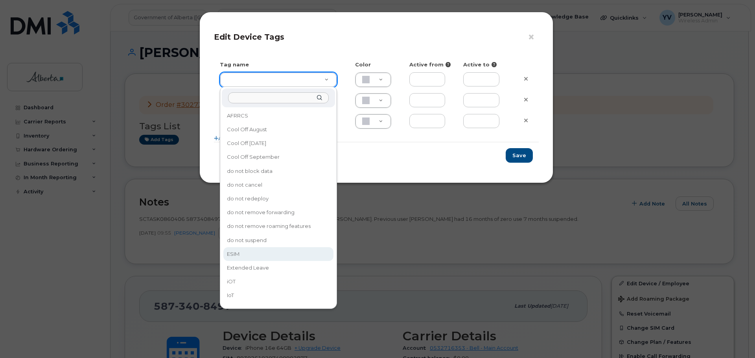
type input "ESIM"
type input "D6CDC1"
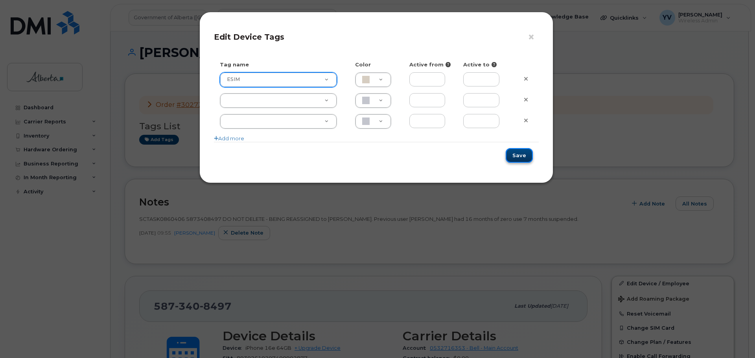
click at [522, 153] on button "Save" at bounding box center [519, 155] width 27 height 15
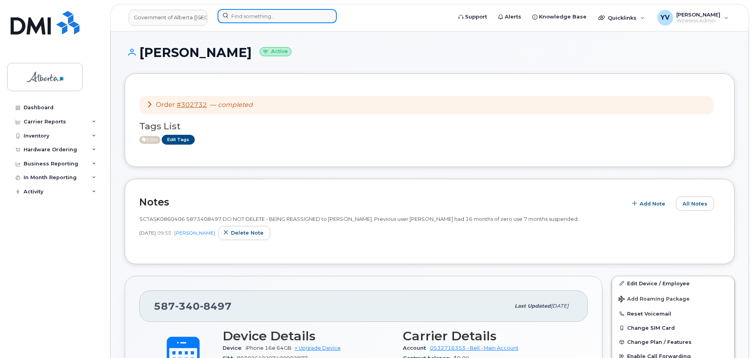
click at [245, 16] on input at bounding box center [277, 16] width 119 height 14
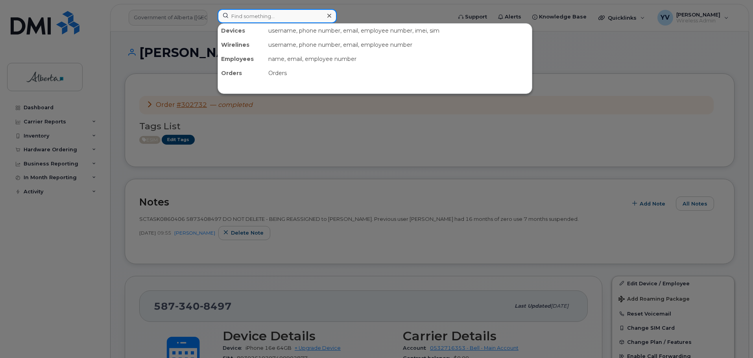
paste input "4034646656"
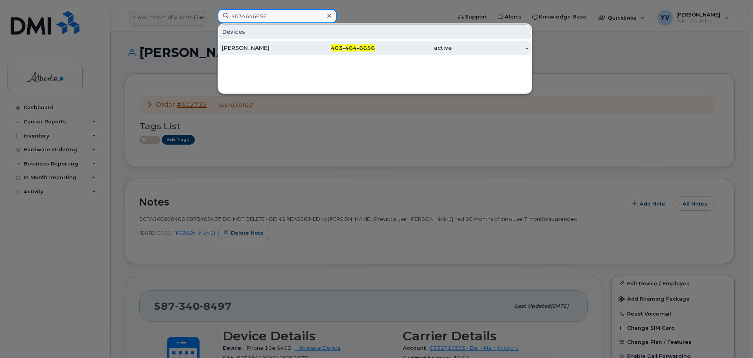
type input "4034646656"
click at [360, 44] on div "403 - 464 - 6656" at bounding box center [337, 48] width 77 height 14
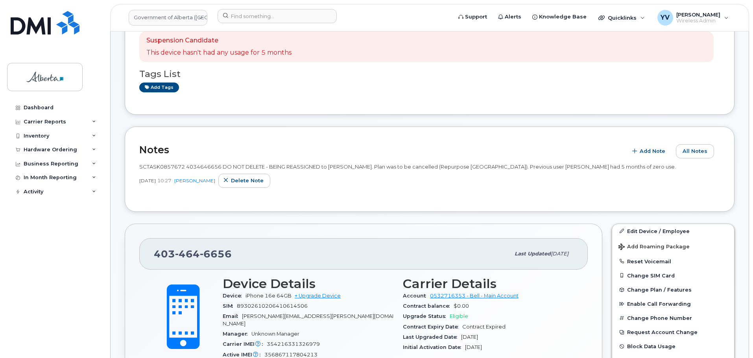
scroll to position [229, 0]
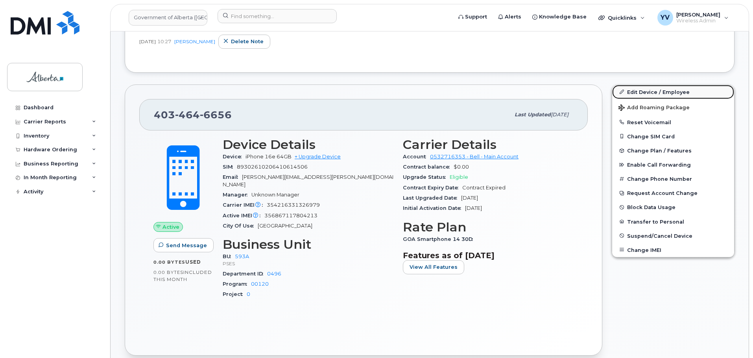
click at [648, 92] on link "Edit Device / Employee" at bounding box center [673, 92] width 122 height 14
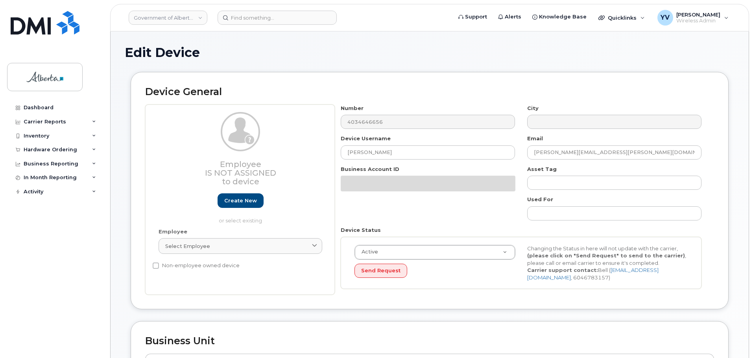
select select "4797682"
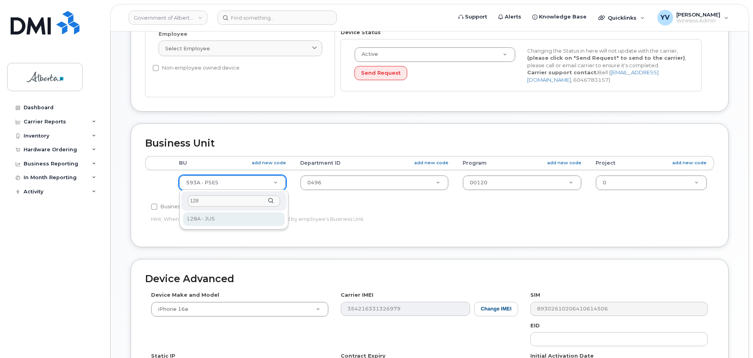
type input "128"
select select "4120330"
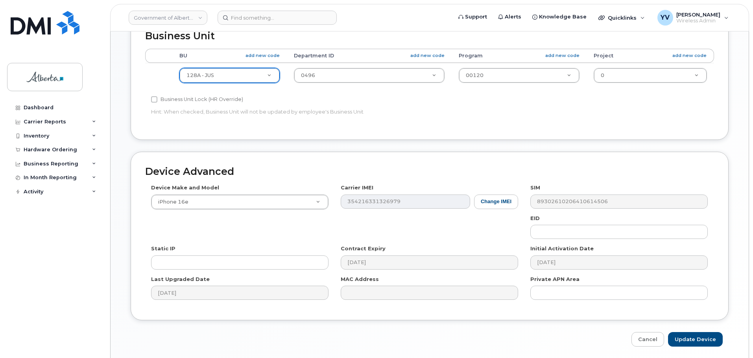
scroll to position [333, 0]
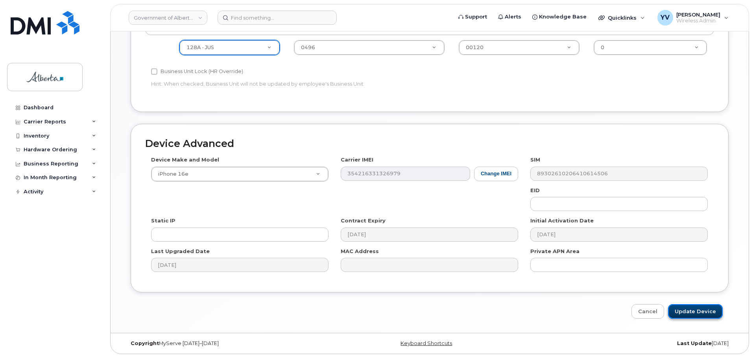
click at [697, 311] on input "Update Device" at bounding box center [695, 312] width 55 height 15
type input "Saving..."
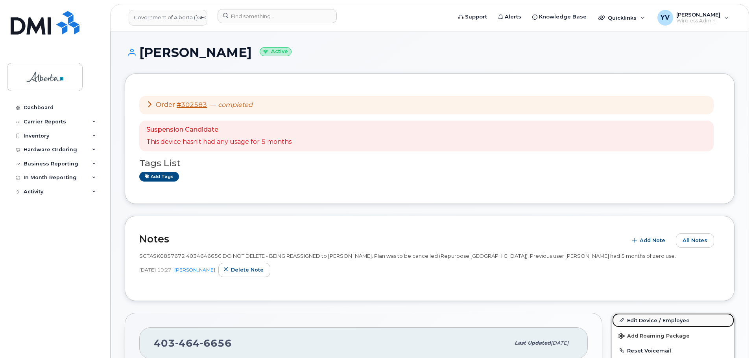
click at [642, 319] on link "Edit Device / Employee" at bounding box center [673, 321] width 122 height 14
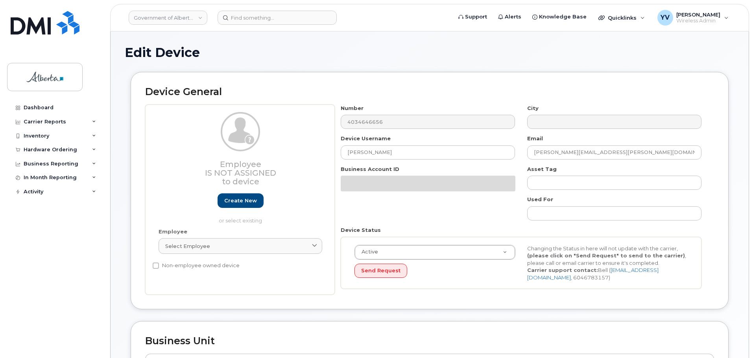
select select "4120330"
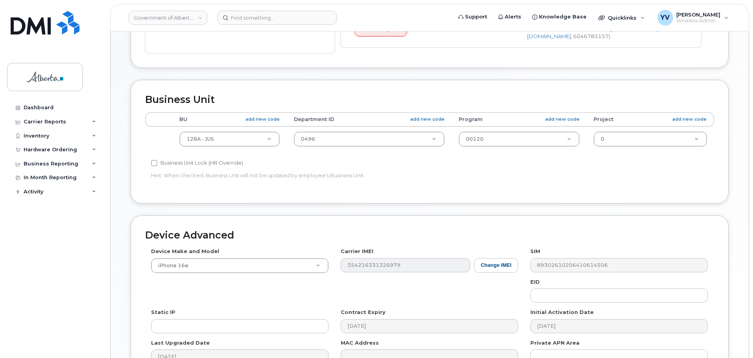
scroll to position [250, 0]
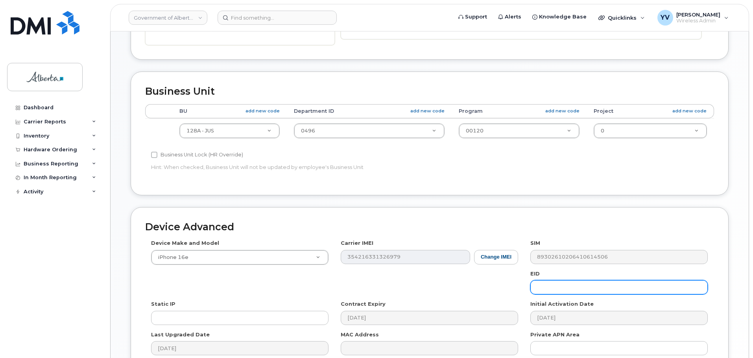
click at [567, 289] on input "text" at bounding box center [618, 288] width 177 height 14
paste input "89043052010008887025010314079880"
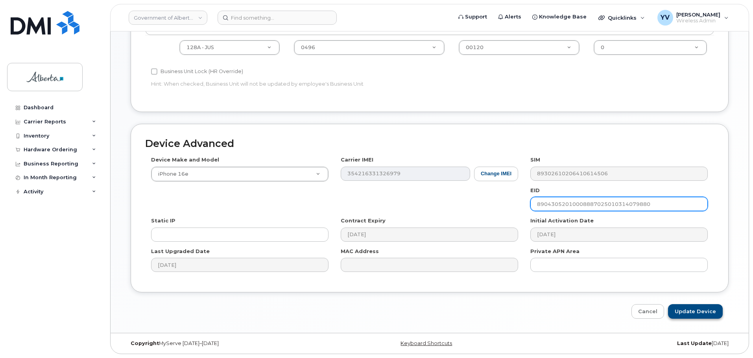
type input "89043052010008887025010314079880"
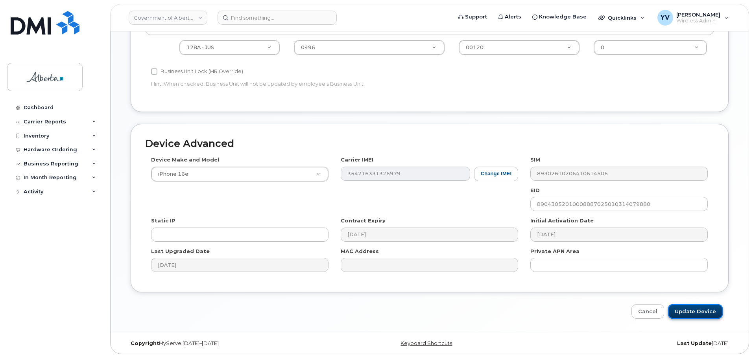
click at [689, 310] on input "Update Device" at bounding box center [695, 312] width 55 height 15
type input "Saving..."
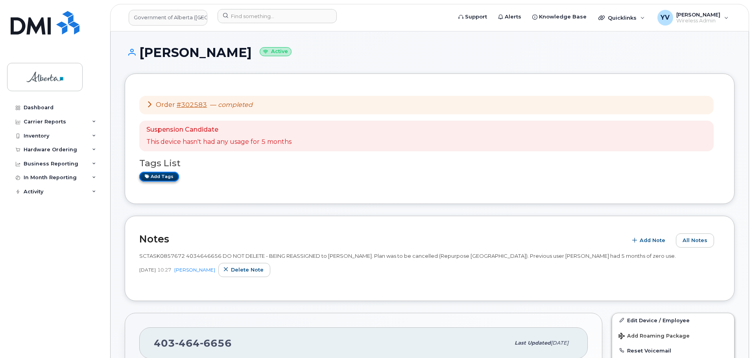
click at [164, 176] on link "Add tags" at bounding box center [159, 177] width 40 height 10
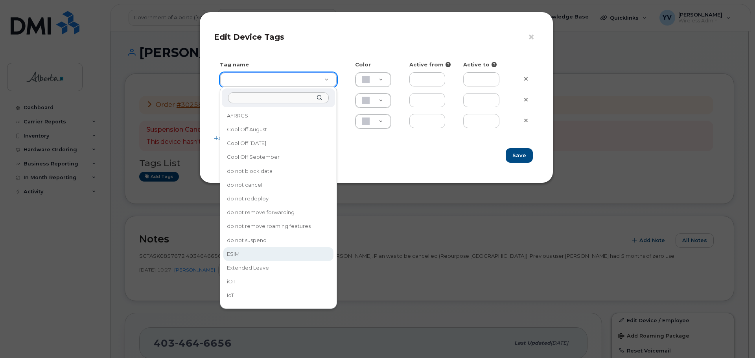
type input "ESIM"
type input "D6CDC1"
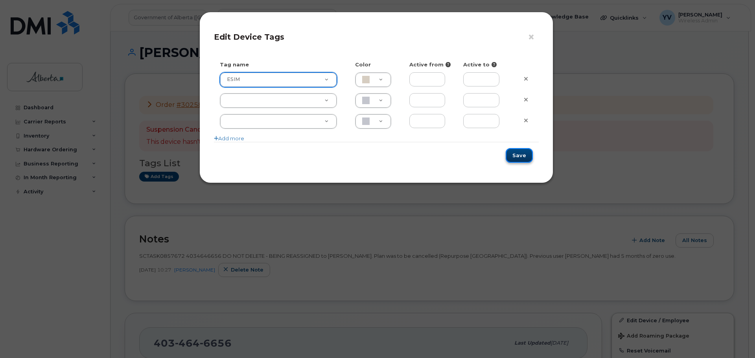
click at [519, 154] on button "Save" at bounding box center [519, 155] width 27 height 15
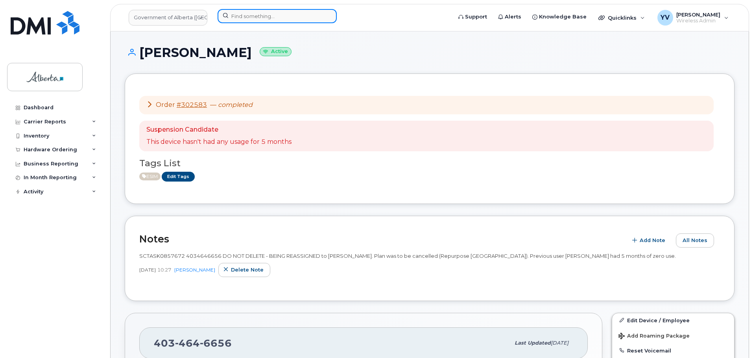
click at [237, 18] on input at bounding box center [277, 16] width 119 height 14
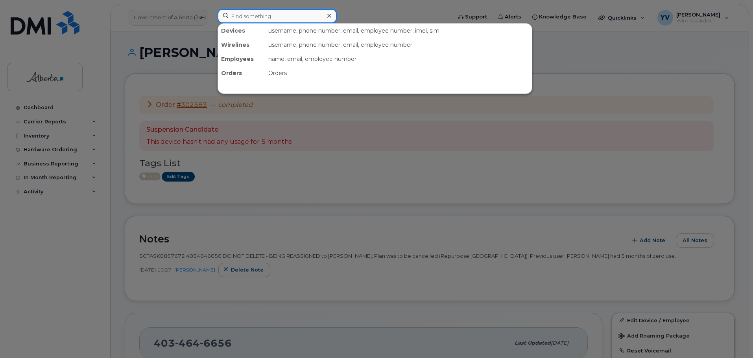
paste input "4034639378"
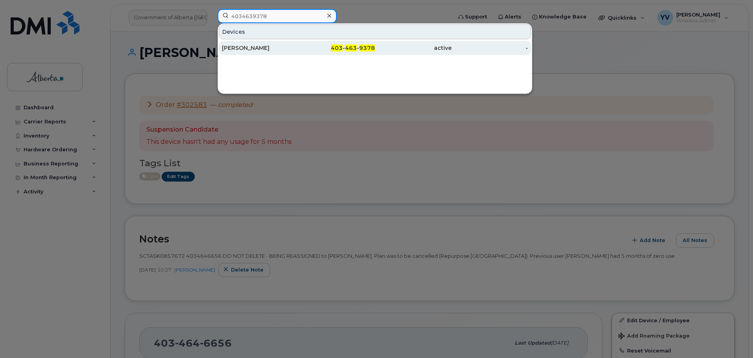
type input "4034639378"
click at [356, 47] on span "463" at bounding box center [351, 47] width 12 height 7
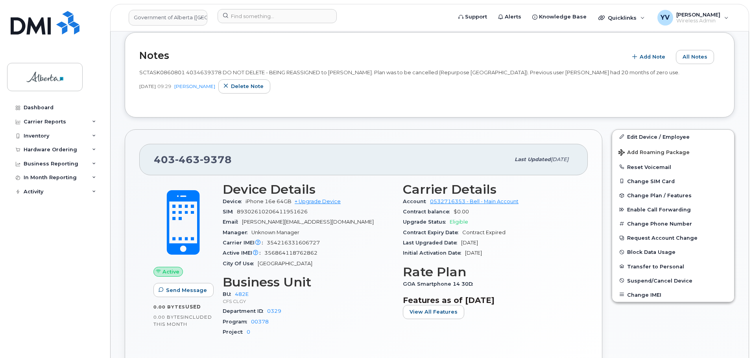
scroll to position [193, 0]
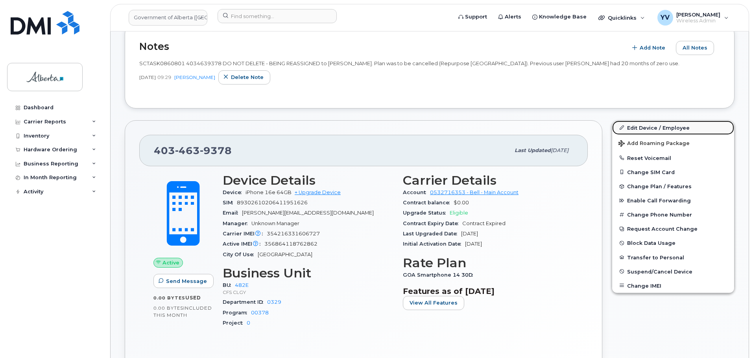
click at [652, 128] on link "Edit Device / Employee" at bounding box center [673, 128] width 122 height 14
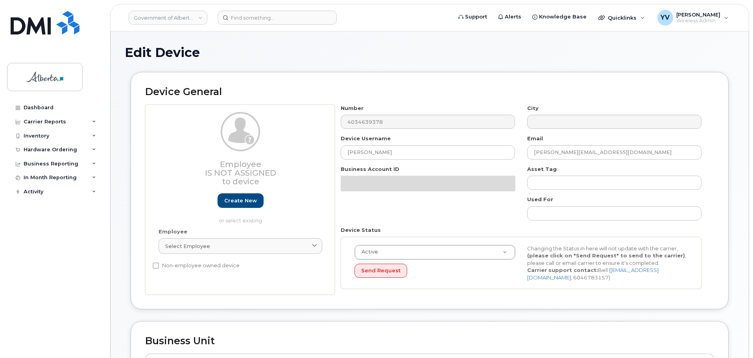
select select "4124490"
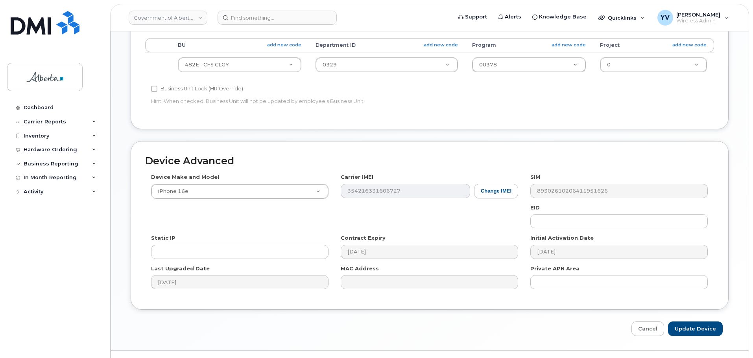
scroll to position [317, 0]
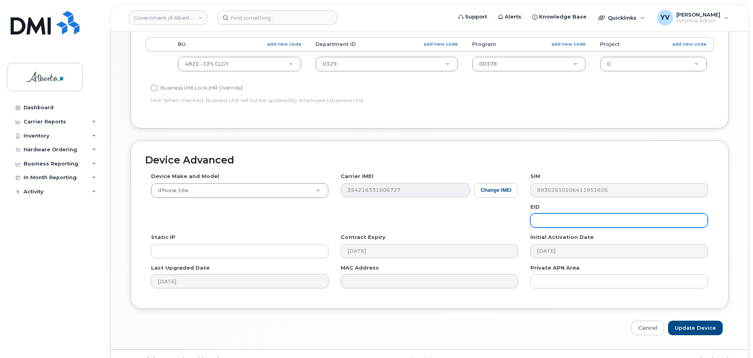
click at [556, 221] on input "text" at bounding box center [618, 221] width 177 height 14
paste input "89043052010008887025010319853902"
type input "89043052010008887025010319853902"
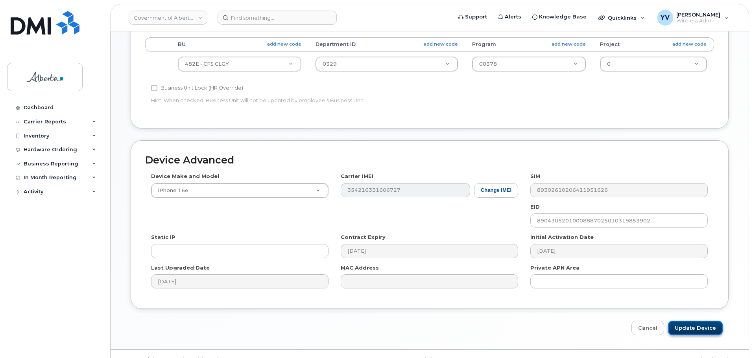
click at [702, 325] on input "Update Device" at bounding box center [695, 328] width 55 height 15
type input "Saving..."
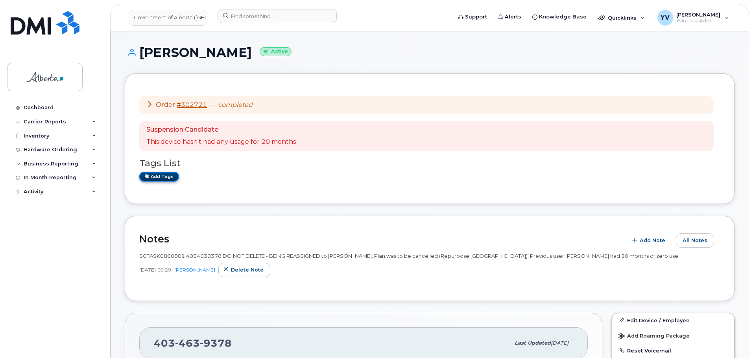
click at [148, 173] on link "Add tags" at bounding box center [159, 177] width 40 height 10
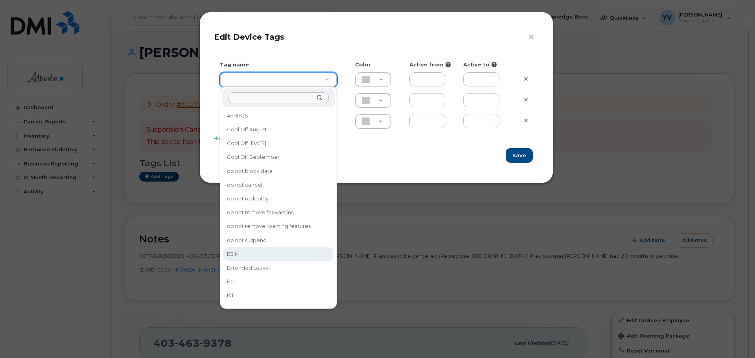
type input "ESIM"
type input "D6CDC1"
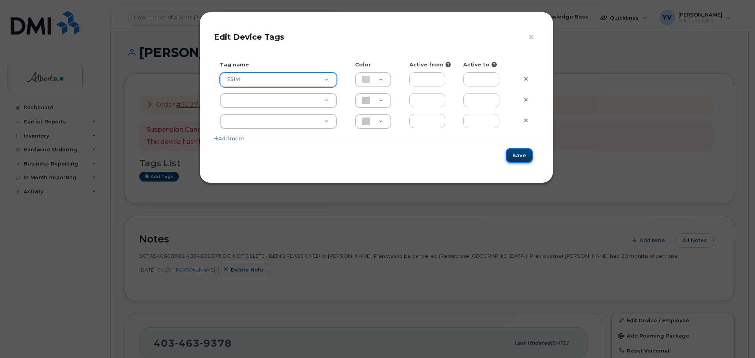
click at [519, 155] on button "Save" at bounding box center [519, 155] width 27 height 15
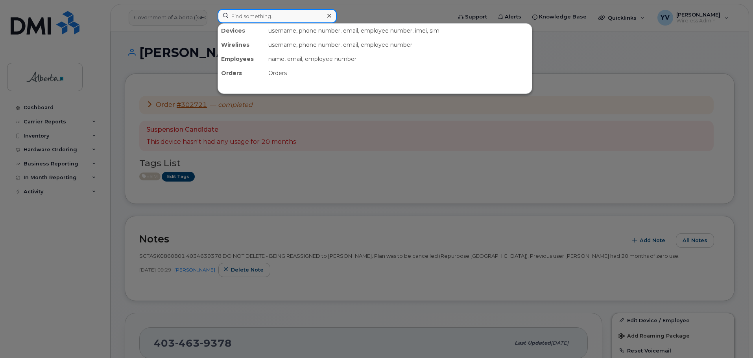
click at [239, 12] on input at bounding box center [277, 16] width 119 height 14
paste input "4034620358"
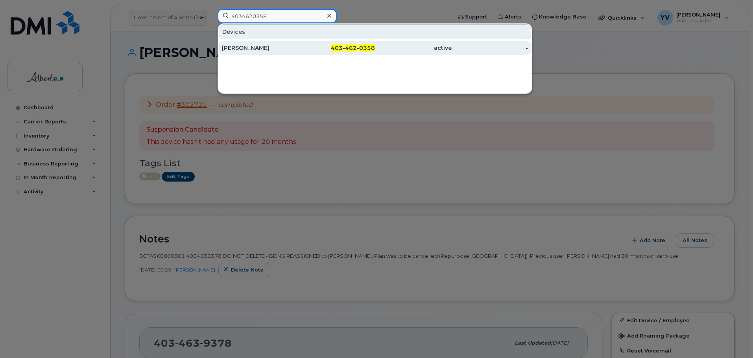
type input "4034620358"
click at [349, 43] on div "403 - 462 - 0358" at bounding box center [337, 48] width 77 height 14
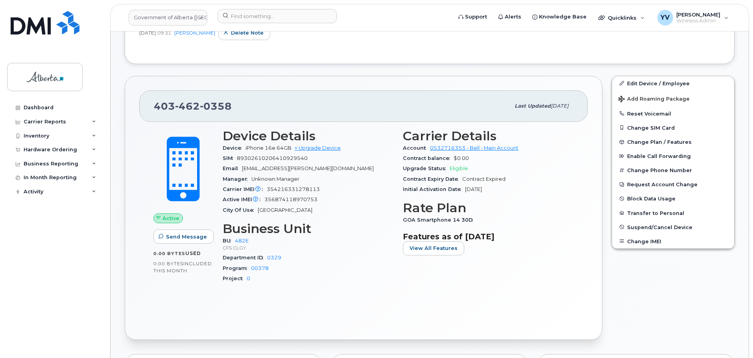
scroll to position [146, 0]
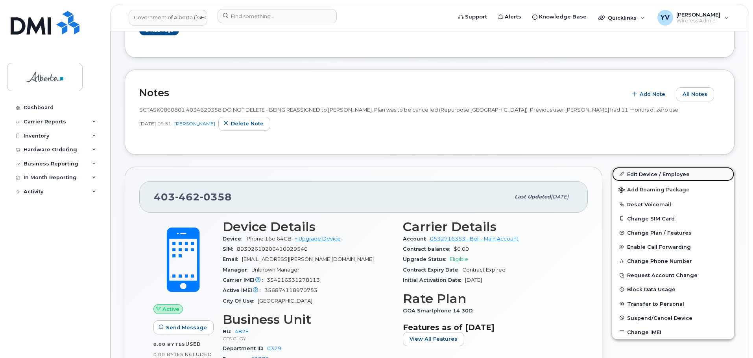
click at [641, 174] on link "Edit Device / Employee" at bounding box center [673, 174] width 122 height 14
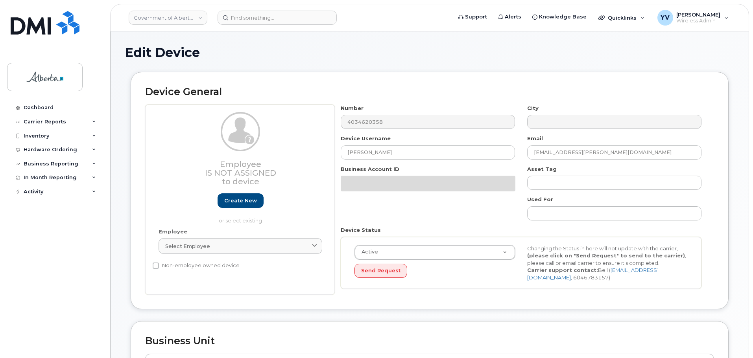
select select "4124490"
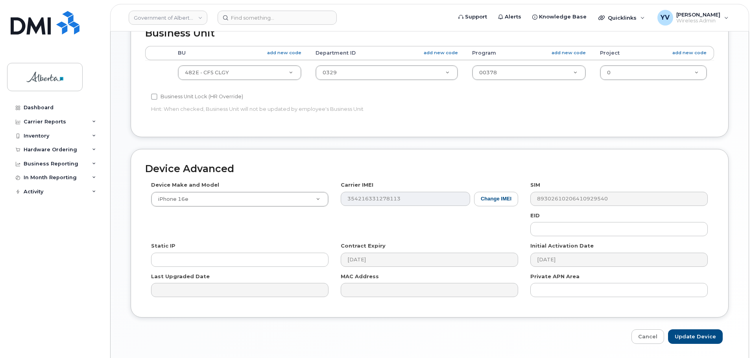
scroll to position [305, 0]
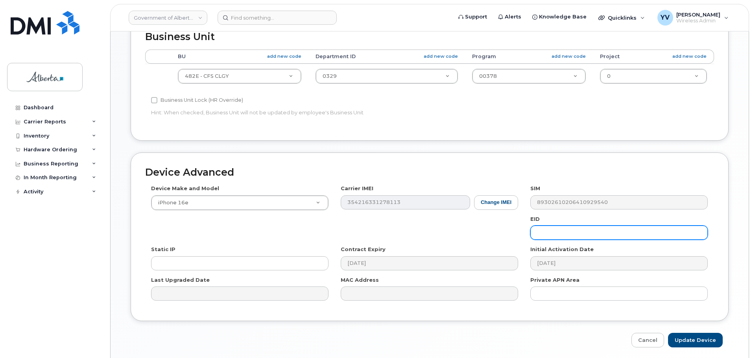
click at [547, 236] on input "text" at bounding box center [618, 233] width 177 height 14
paste input "89043052010008887025010319749724"
type input "89043052010008887025010319749724"
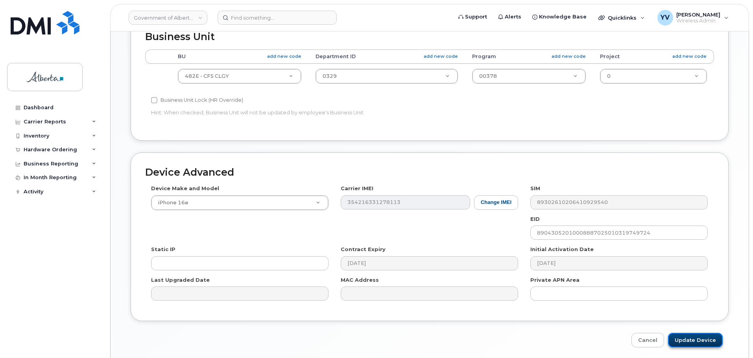
click at [697, 336] on input "Update Device" at bounding box center [695, 340] width 55 height 15
type input "Saving..."
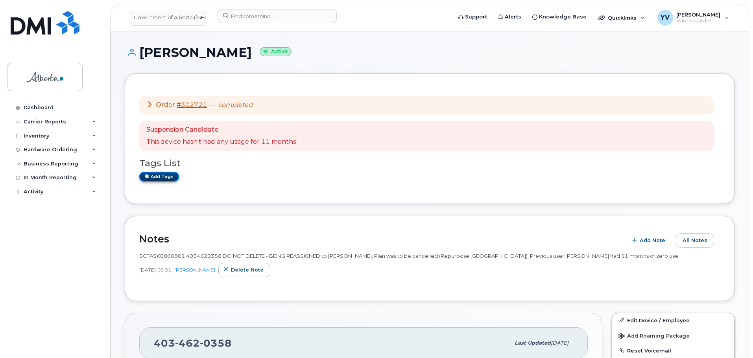
click at [157, 174] on link "Add tags" at bounding box center [159, 177] width 40 height 10
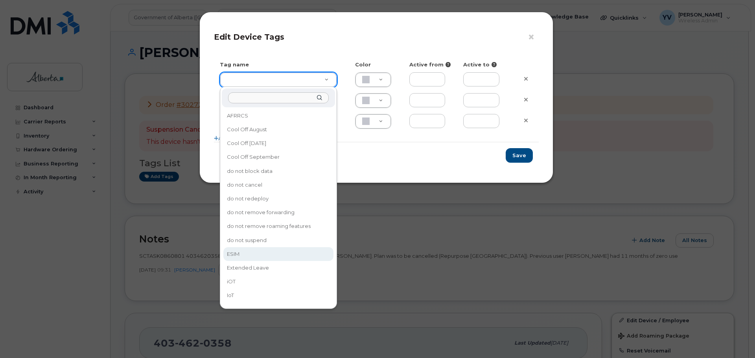
type input "ESIM"
type input "D6CDC1"
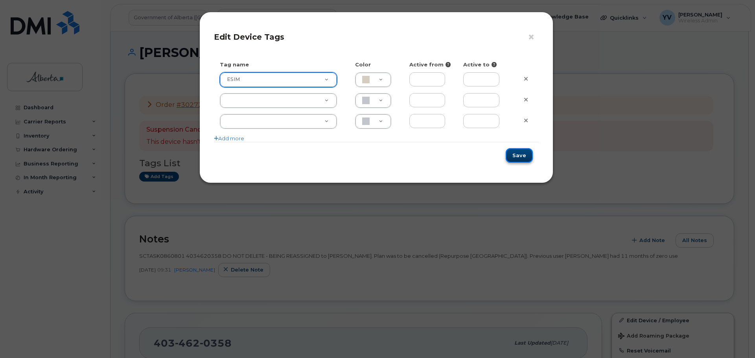
click at [516, 153] on button "Save" at bounding box center [519, 155] width 27 height 15
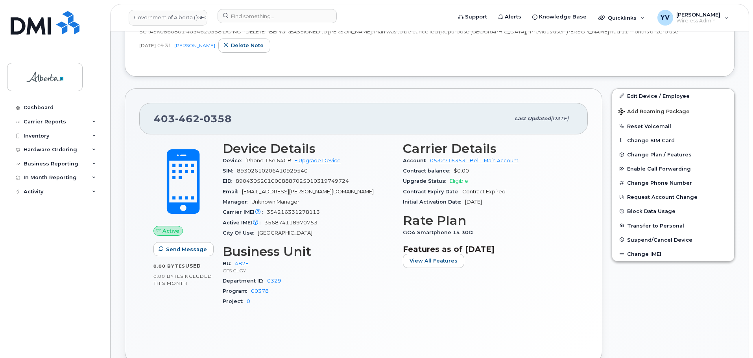
scroll to position [237, 0]
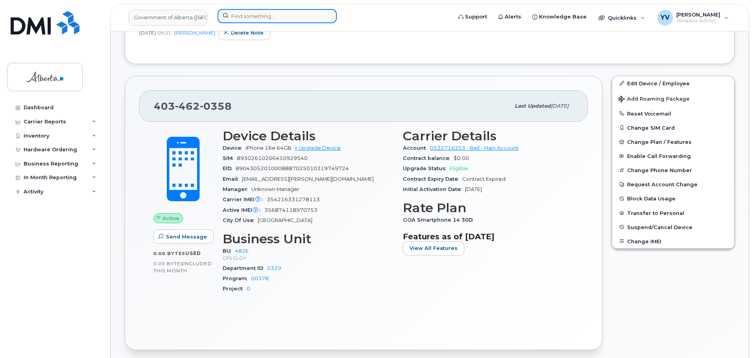
click at [244, 15] on input at bounding box center [277, 16] width 119 height 14
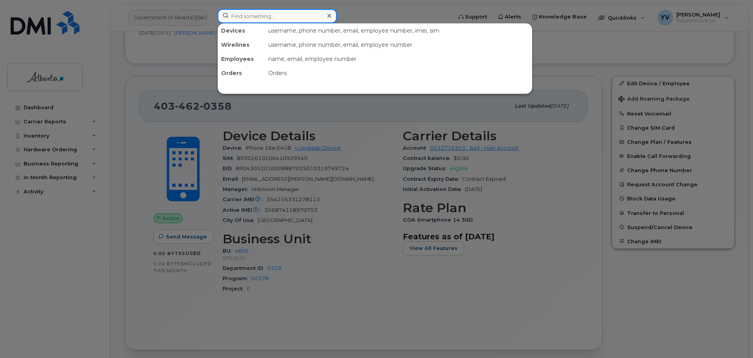
paste input "4038372046"
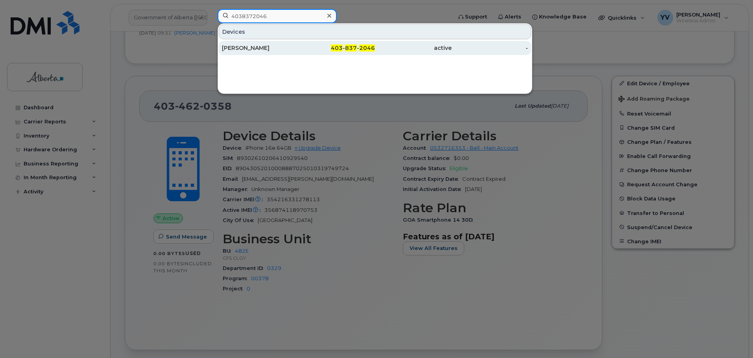
type input "4038372046"
click at [342, 43] on div "403 - 837 - 2046" at bounding box center [337, 48] width 77 height 14
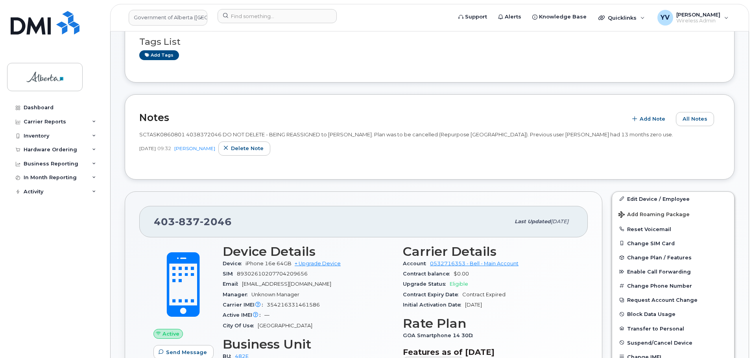
scroll to position [140, 0]
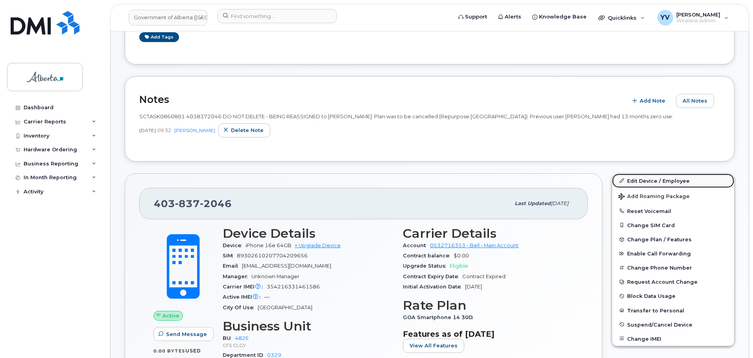
click at [638, 179] on link "Edit Device / Employee" at bounding box center [673, 181] width 122 height 14
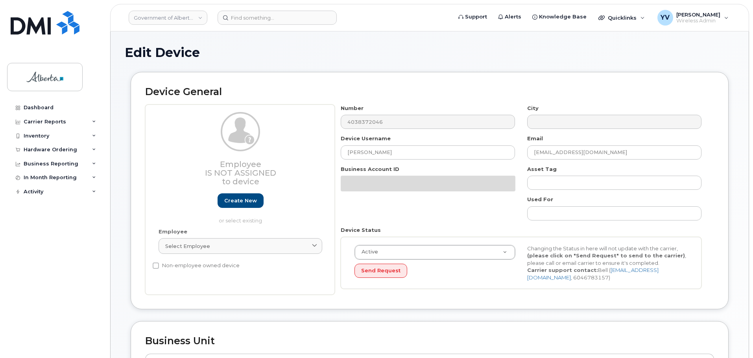
select select "4124490"
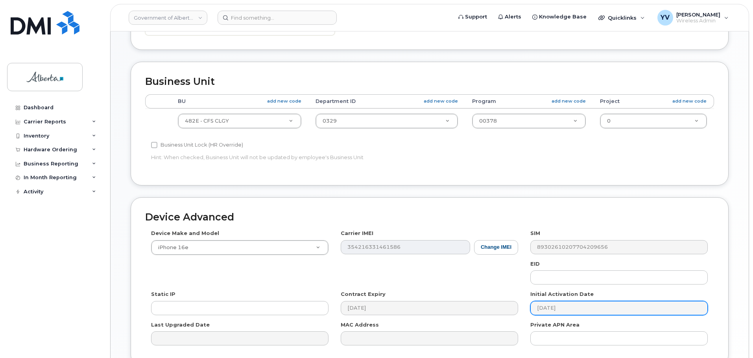
scroll to position [294, 0]
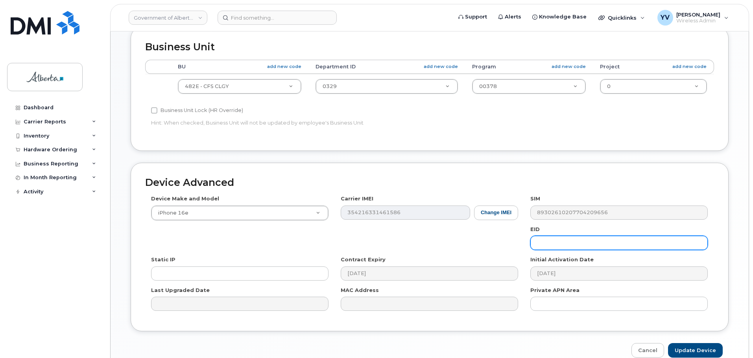
click at [548, 243] on input "text" at bounding box center [618, 243] width 177 height 14
paste input "89043052010008887025010317090081"
type input "89043052010008887025010317090081"
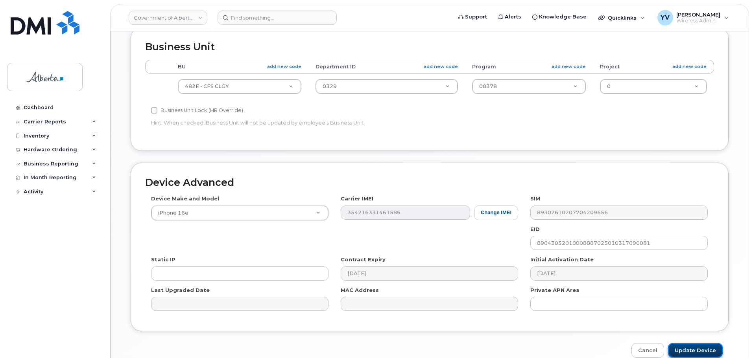
click at [695, 349] on input "Update Device" at bounding box center [695, 350] width 55 height 15
type input "Saving..."
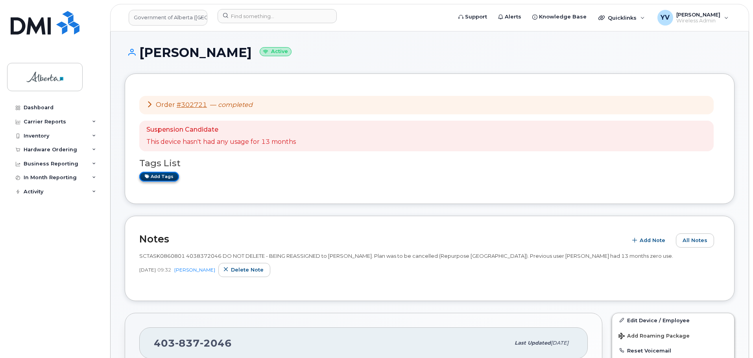
click at [158, 175] on link "Add tags" at bounding box center [159, 177] width 40 height 10
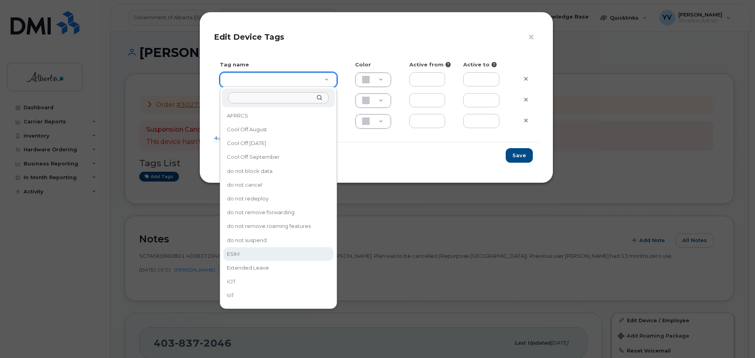
type input "ESIM"
type input "D6CDC1"
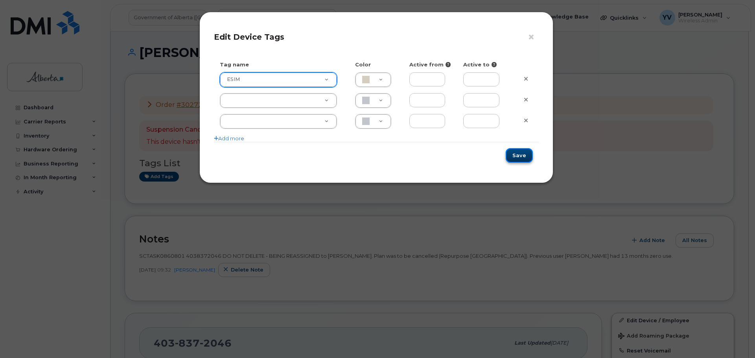
click at [524, 154] on button "Save" at bounding box center [519, 155] width 27 height 15
